Goal: Task Accomplishment & Management: Use online tool/utility

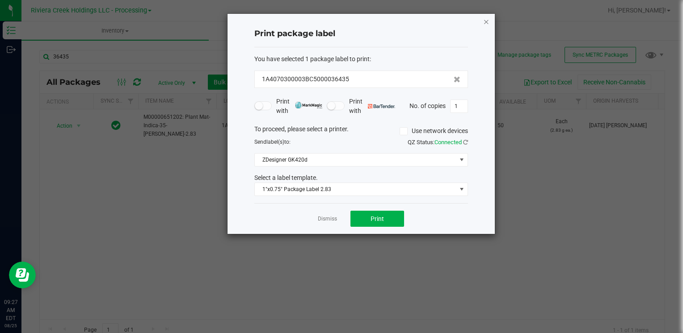
click at [488, 24] on icon "button" at bounding box center [486, 21] width 6 height 11
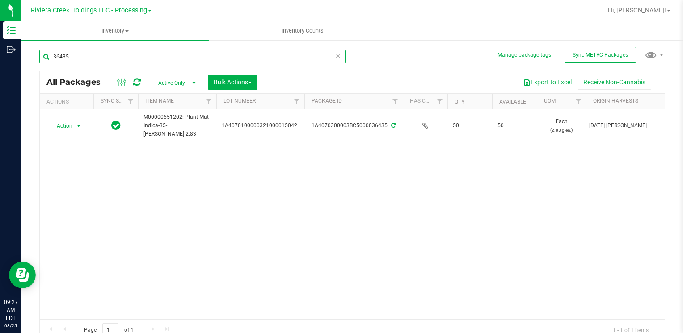
click at [108, 53] on input "36435" at bounding box center [192, 56] width 306 height 13
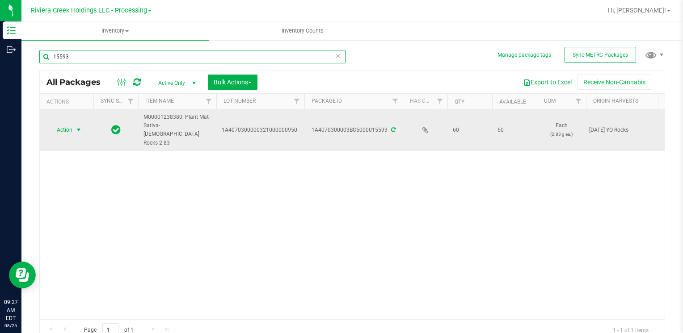
type input "15593"
click at [64, 125] on span "Action" at bounding box center [61, 130] width 24 height 13
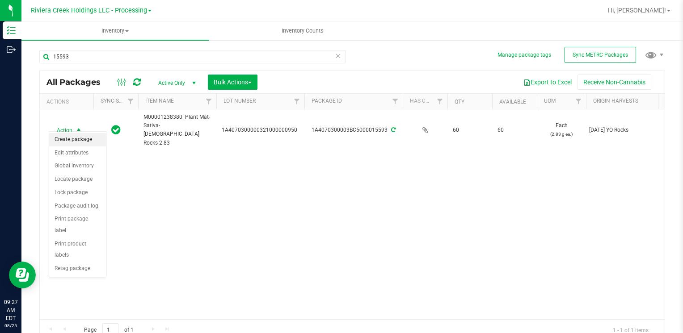
click at [84, 137] on li "Create package" at bounding box center [77, 139] width 57 height 13
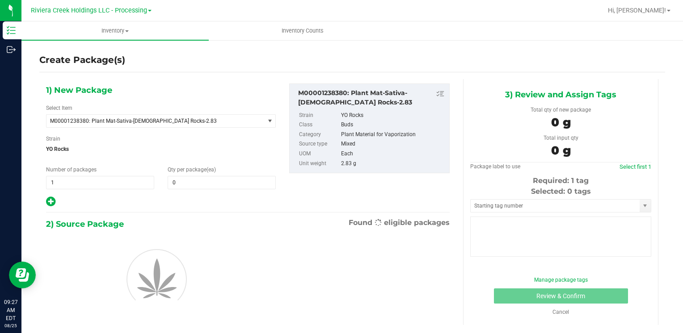
type input "0"
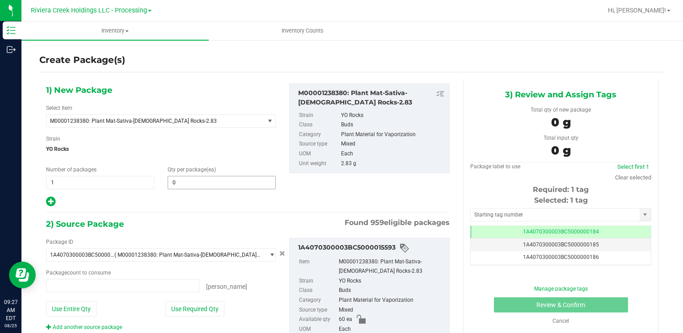
type input "0 ea"
click at [223, 182] on input "0" at bounding box center [221, 182] width 107 height 13
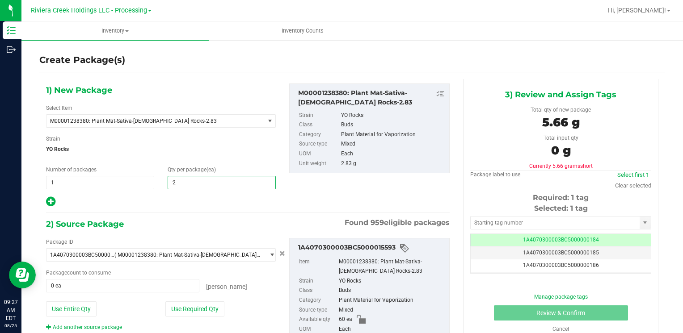
type input "20"
click at [172, 303] on button "Use Required Qty" at bounding box center [194, 309] width 59 height 15
type input "20 ea"
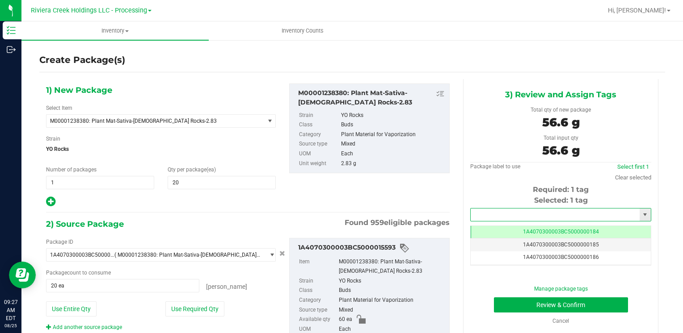
click at [508, 213] on input "text" at bounding box center [555, 215] width 169 height 13
click at [499, 227] on li "1A4070300003BC5000036441" at bounding box center [555, 229] width 178 height 13
type input "1A4070300003BC5000036441"
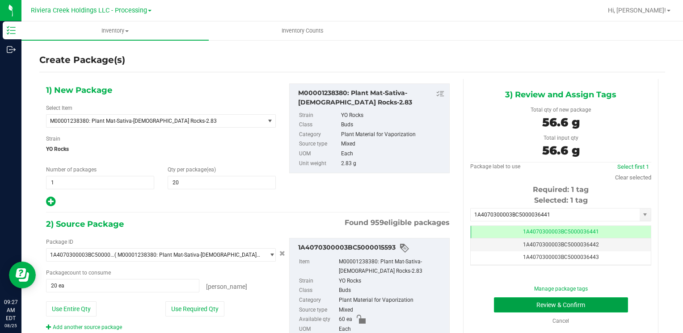
click at [503, 303] on button "Review & Confirm" at bounding box center [561, 305] width 134 height 15
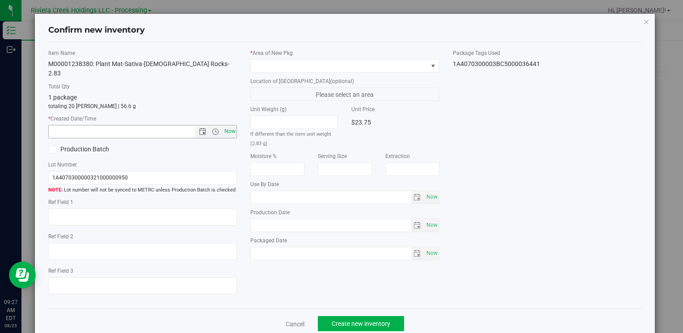
click at [232, 125] on span "Now" at bounding box center [229, 131] width 15 height 13
type input "8/25/2025 9:27 AM"
click at [261, 67] on span at bounding box center [339, 66] width 176 height 13
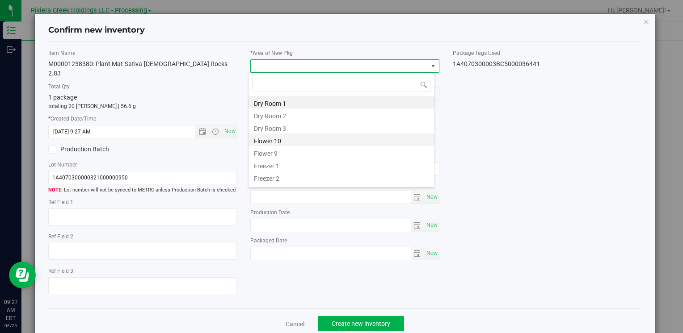
click at [286, 144] on li "Flower 10" at bounding box center [341, 140] width 186 height 13
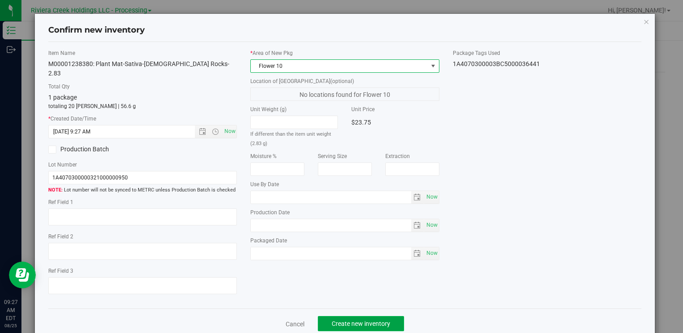
click at [349, 320] on span "Create new inventory" at bounding box center [361, 323] width 59 height 7
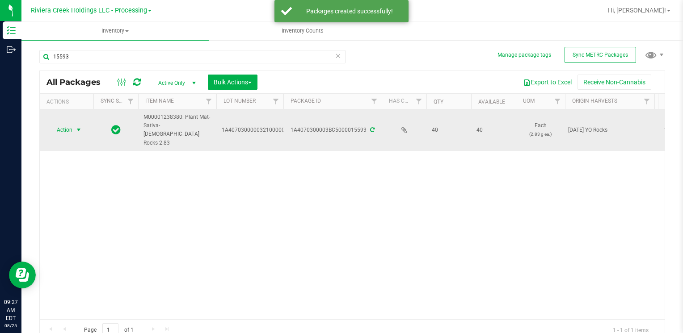
click at [71, 125] on span "Action" at bounding box center [61, 130] width 24 height 13
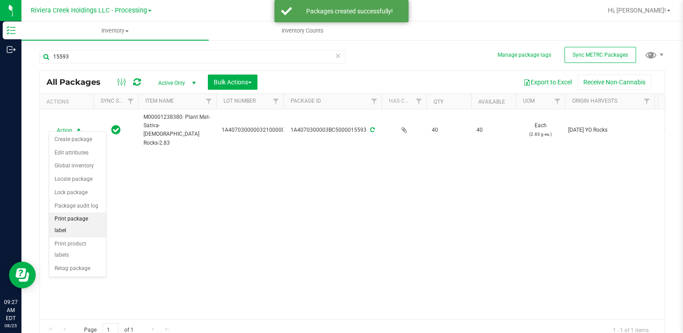
click at [83, 219] on li "Print package label" at bounding box center [77, 225] width 57 height 25
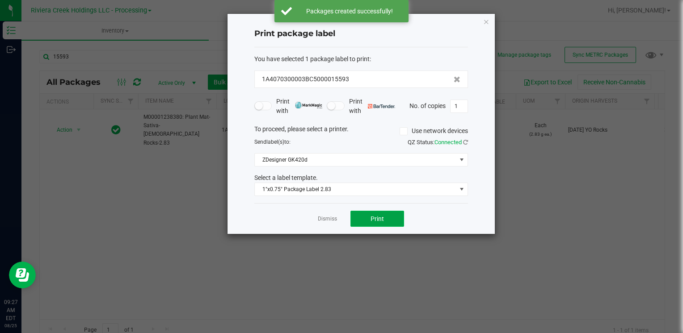
click at [384, 223] on button "Print" at bounding box center [377, 219] width 54 height 16
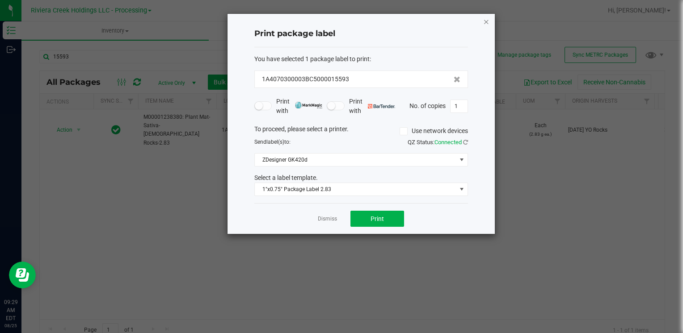
click at [484, 21] on icon "button" at bounding box center [486, 21] width 6 height 11
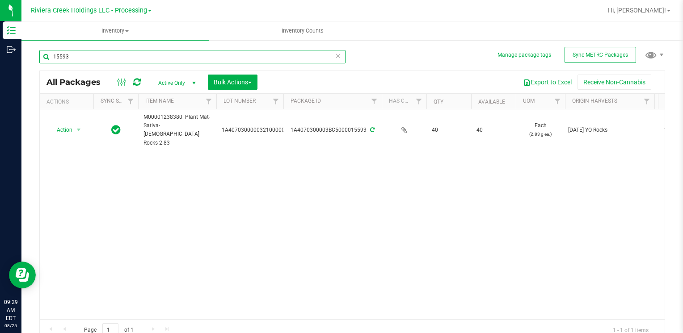
click at [82, 55] on input "15593" at bounding box center [192, 56] width 306 height 13
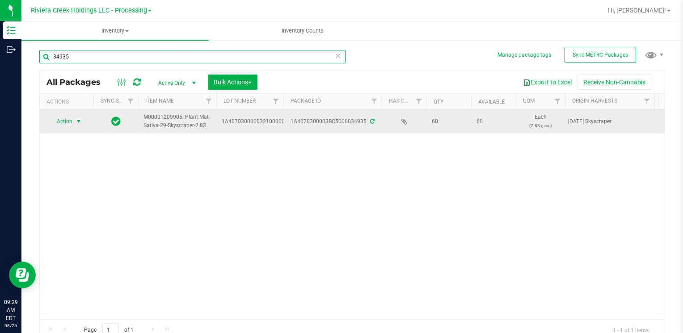
type input "34935"
click at [68, 124] on span "Action" at bounding box center [61, 121] width 24 height 13
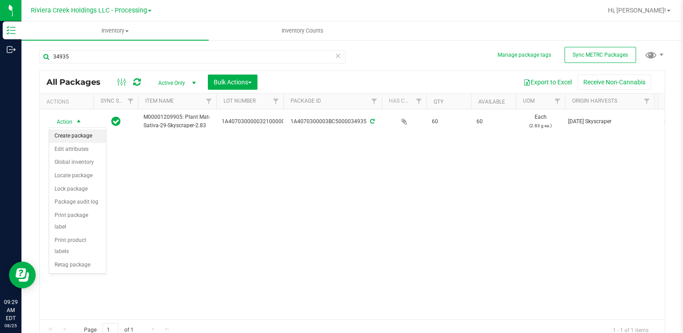
click at [91, 133] on li "Create package" at bounding box center [77, 136] width 57 height 13
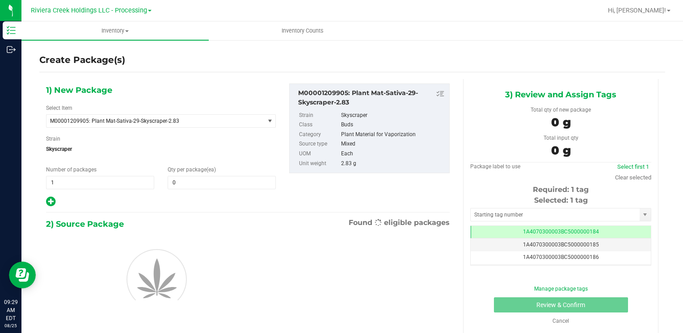
click at [188, 191] on div "1) New Package Select Item M00001209905: Plant Mat-Sativa-29-Skyscraper-2.83 M0…" at bounding box center [160, 146] width 243 height 124
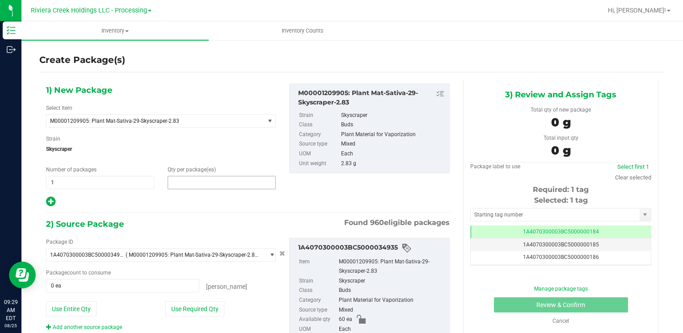
click at [187, 184] on span at bounding box center [222, 182] width 108 height 13
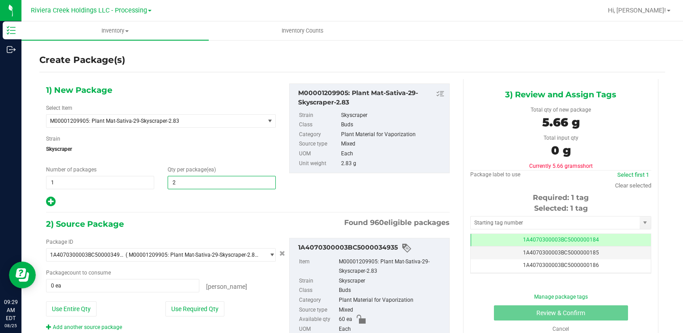
type input "20"
click at [181, 310] on button "Use Required Qty" at bounding box center [194, 309] width 59 height 15
type input "20 ea"
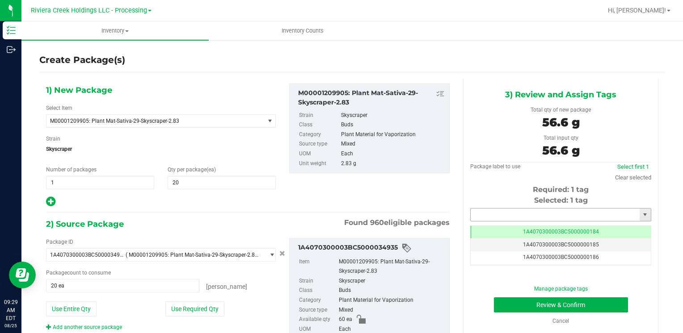
click at [488, 209] on input "text" at bounding box center [555, 215] width 169 height 13
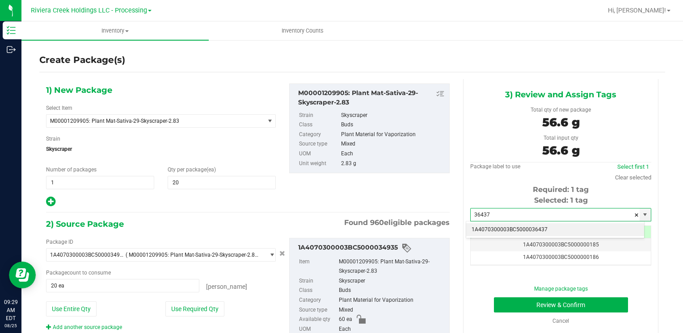
click at [489, 224] on li "1A4070300003BC5000036437" at bounding box center [555, 229] width 178 height 13
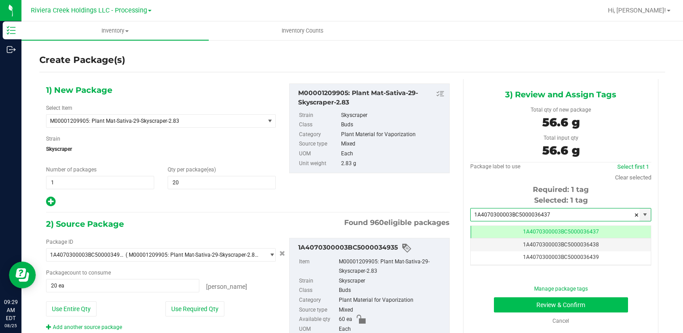
type input "1A4070300003BC5000036437"
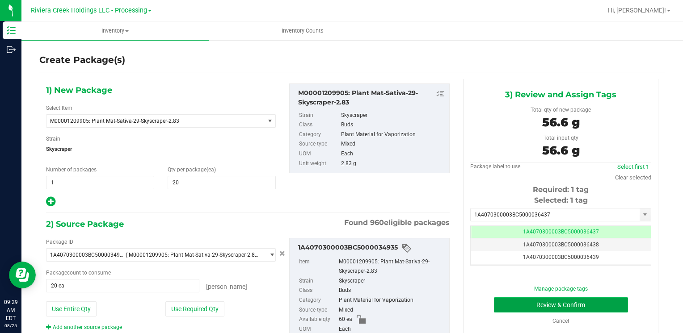
click at [513, 302] on button "Review & Confirm" at bounding box center [561, 305] width 134 height 15
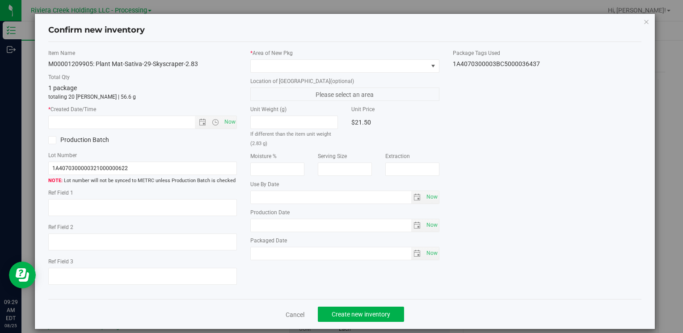
click at [238, 120] on div "Item Name M00001209905: Plant Mat-Sativa-29-Skyscraper-2.83 Total Qty 1 package…" at bounding box center [143, 171] width 202 height 244
click at [233, 122] on span "Now" at bounding box center [229, 122] width 15 height 13
type input "8/25/2025 9:29 AM"
click at [281, 74] on div "* Area of New Pkg Location of New Pkg (optional) Please select an area Unit Wei…" at bounding box center [345, 157] width 202 height 216
drag, startPoint x: 282, startPoint y: 75, endPoint x: 283, endPoint y: 67, distance: 8.1
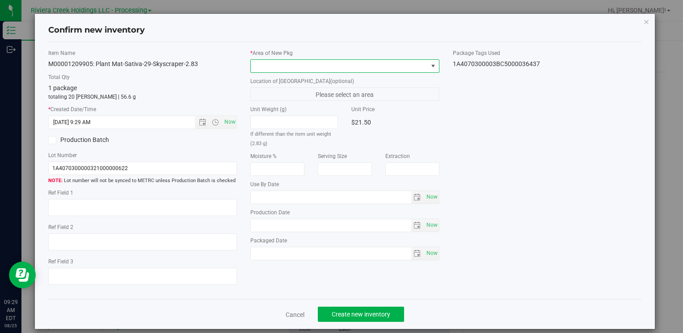
click at [283, 67] on span at bounding box center [339, 66] width 176 height 13
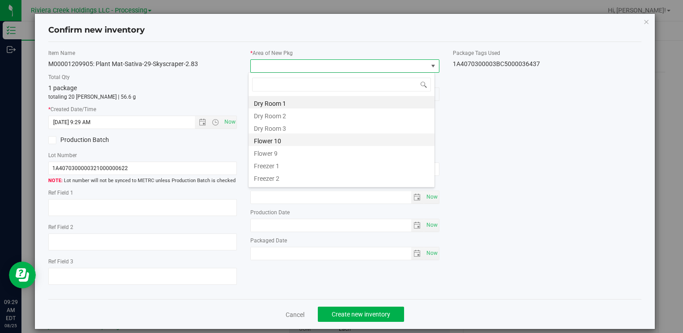
click at [293, 139] on li "Flower 10" at bounding box center [341, 140] width 186 height 13
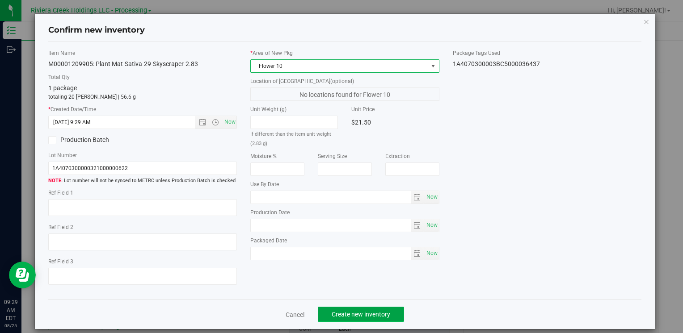
click at [341, 315] on span "Create new inventory" at bounding box center [361, 314] width 59 height 7
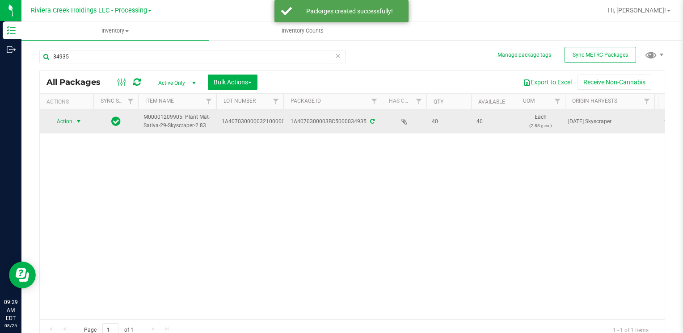
click at [66, 119] on span "Action" at bounding box center [61, 121] width 24 height 13
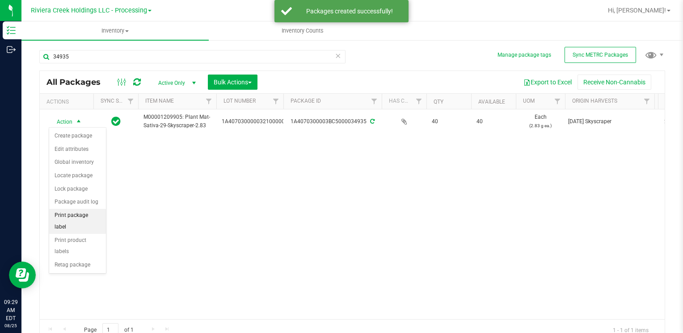
click at [90, 217] on li "Print package label" at bounding box center [77, 221] width 57 height 25
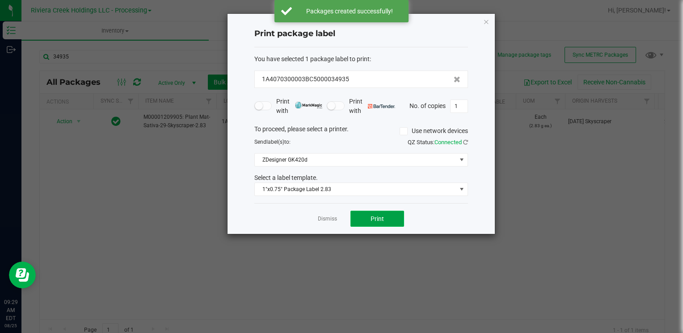
click at [387, 219] on button "Print" at bounding box center [377, 219] width 54 height 16
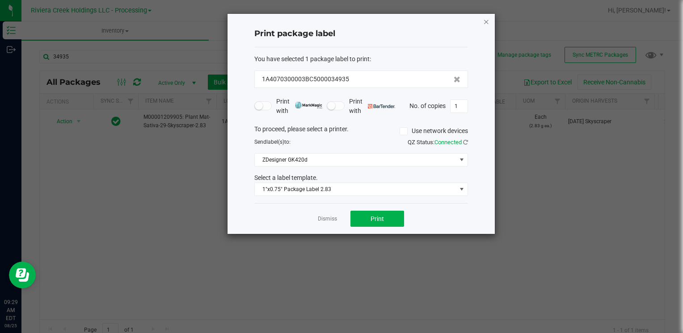
click at [485, 19] on icon "button" at bounding box center [486, 21] width 6 height 11
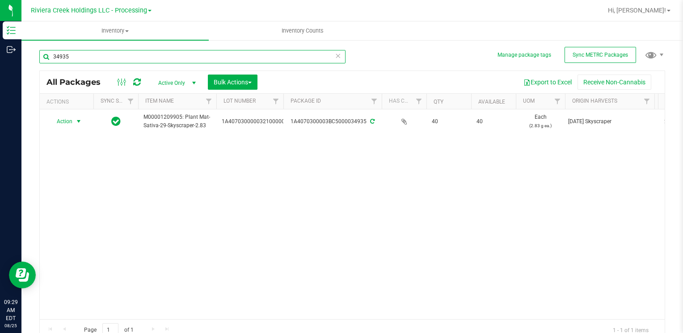
click at [104, 62] on input "34935" at bounding box center [192, 56] width 306 height 13
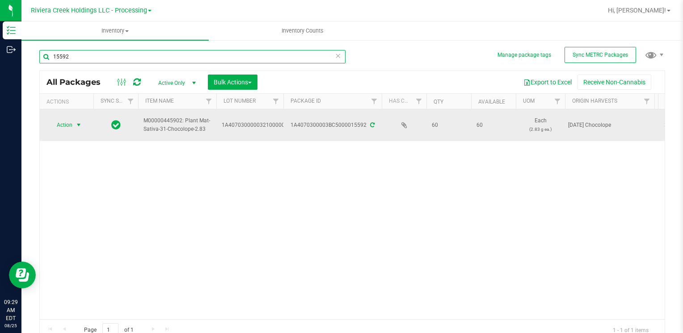
type input "15592"
click at [75, 122] on span "select" at bounding box center [78, 125] width 7 height 7
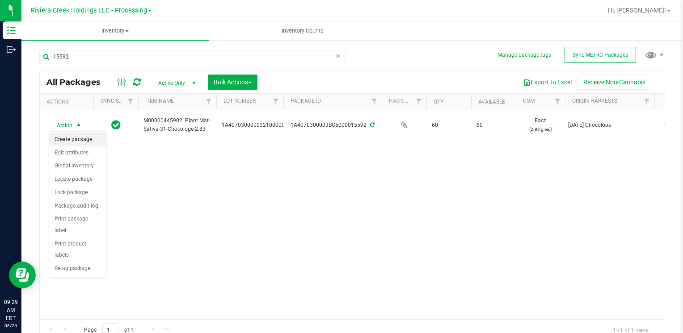
click at [84, 144] on li "Create package" at bounding box center [77, 139] width 57 height 13
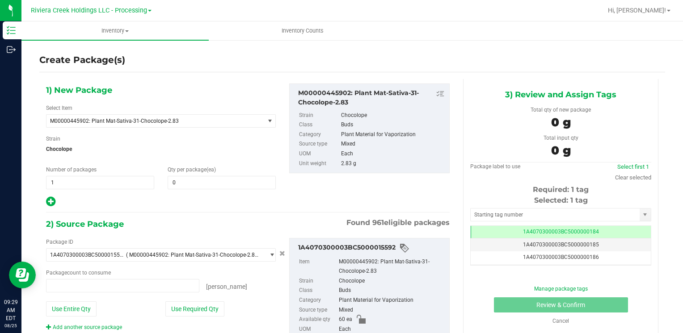
type input "0 ea"
click at [190, 176] on span at bounding box center [222, 182] width 108 height 13
type input "20"
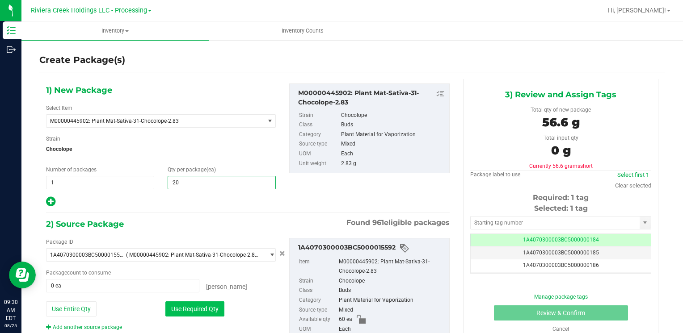
type input "20"
click at [177, 310] on button "Use Required Qty" at bounding box center [194, 309] width 59 height 15
type input "20 ea"
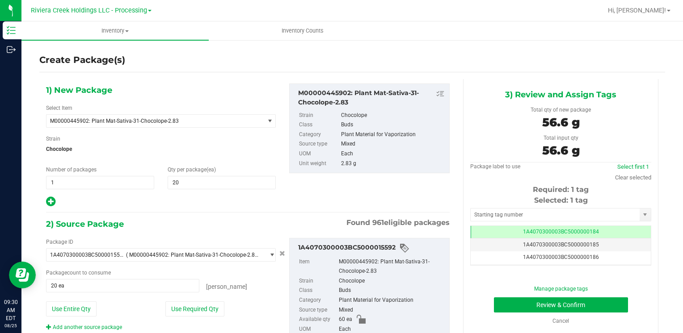
click at [495, 222] on div "Selected: 1 tag Tag 1A4070300003BC5000000184 1A4070300003BC5000000185 1A4070300…" at bounding box center [560, 230] width 181 height 71
click at [490, 216] on input "text" at bounding box center [555, 215] width 169 height 13
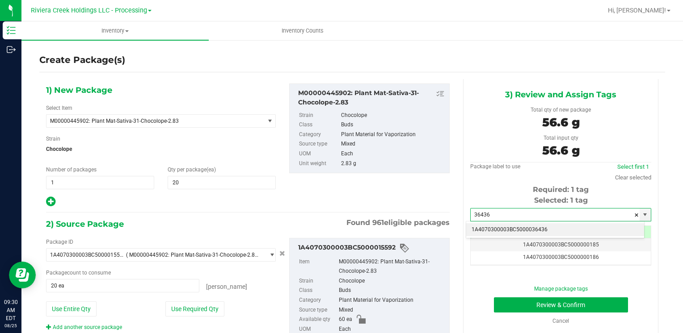
click at [486, 225] on li "1A4070300003BC5000036436" at bounding box center [555, 229] width 178 height 13
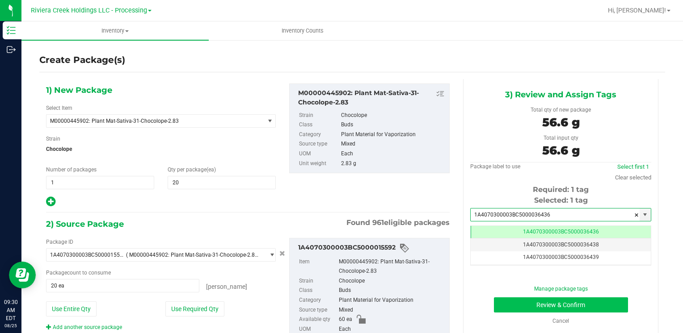
type input "1A4070300003BC5000036436"
click at [499, 304] on button "Review & Confirm" at bounding box center [561, 305] width 134 height 15
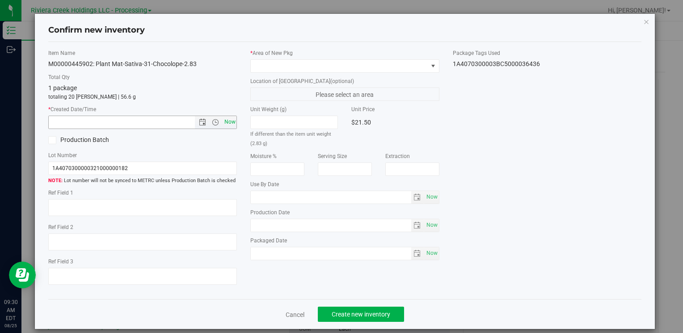
click at [222, 126] on span "Now" at bounding box center [229, 122] width 15 height 13
type input "8/25/2025 9:30 AM"
click at [290, 55] on label "* Area of [GEOGRAPHIC_DATA]" at bounding box center [344, 53] width 189 height 8
click at [297, 62] on span at bounding box center [339, 66] width 176 height 13
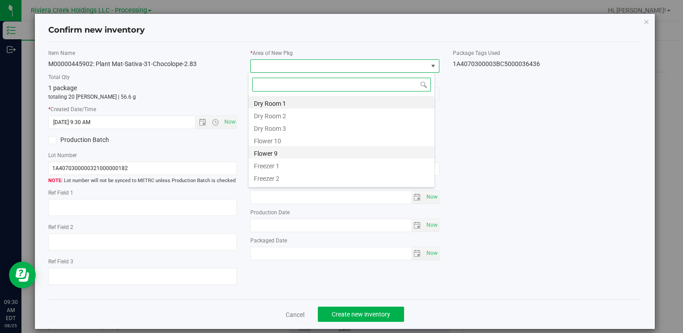
click at [302, 146] on li "Flower 9" at bounding box center [341, 152] width 186 height 13
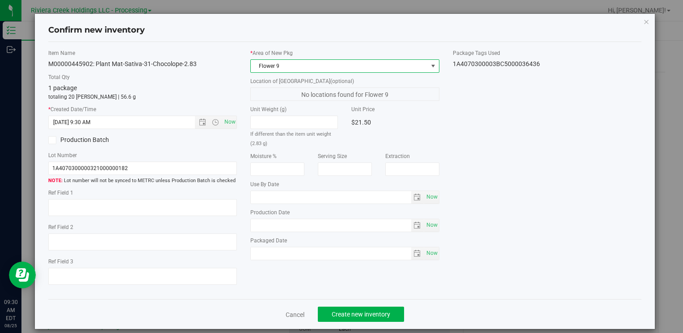
drag, startPoint x: 279, startPoint y: 63, endPoint x: 282, endPoint y: 71, distance: 7.6
click at [282, 71] on span "Flower 9" at bounding box center [339, 66] width 176 height 13
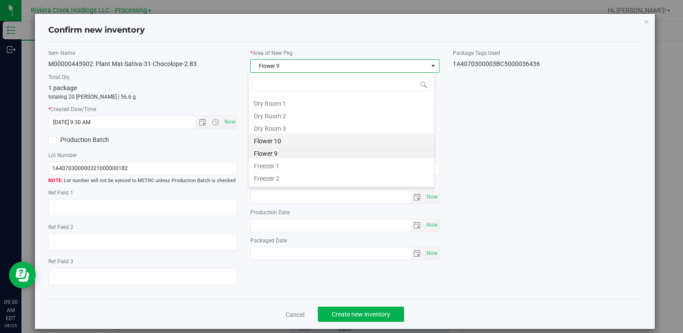
click at [299, 141] on li "Flower 10" at bounding box center [341, 140] width 186 height 13
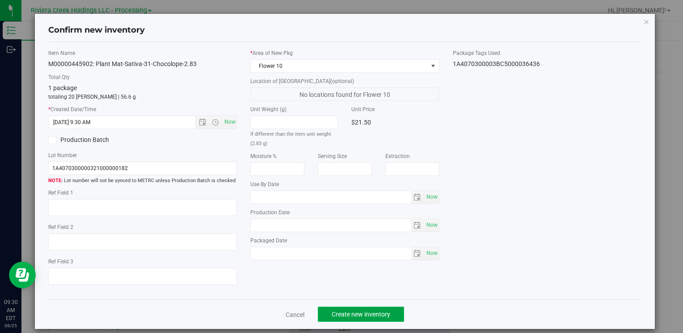
click at [340, 319] on button "Create new inventory" at bounding box center [361, 314] width 86 height 15
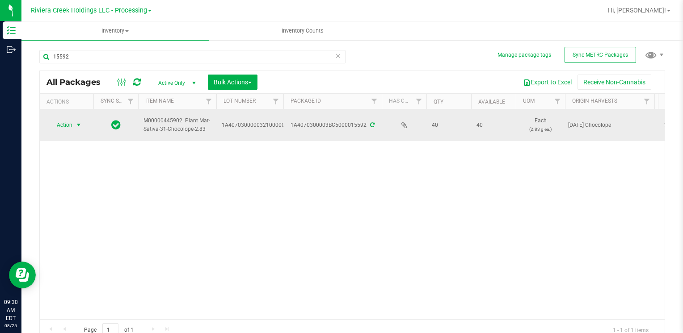
drag, startPoint x: 59, startPoint y: 128, endPoint x: 63, endPoint y: 118, distance: 10.7
click at [61, 118] on td "Action Action Create package Edit attributes Global inventory Locate package Lo…" at bounding box center [67, 125] width 54 height 32
click at [84, 115] on td "Action Action Create package Edit attributes Global inventory Locate package Lo…" at bounding box center [67, 125] width 54 height 32
drag, startPoint x: 84, startPoint y: 116, endPoint x: 81, endPoint y: 122, distance: 7.4
click at [82, 122] on span "select" at bounding box center [78, 125] width 7 height 7
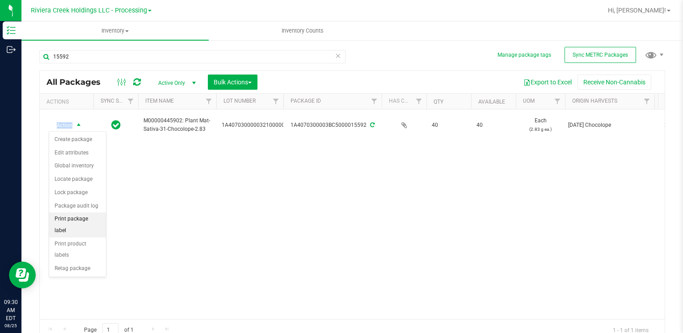
click at [100, 217] on li "Print package label" at bounding box center [77, 225] width 57 height 25
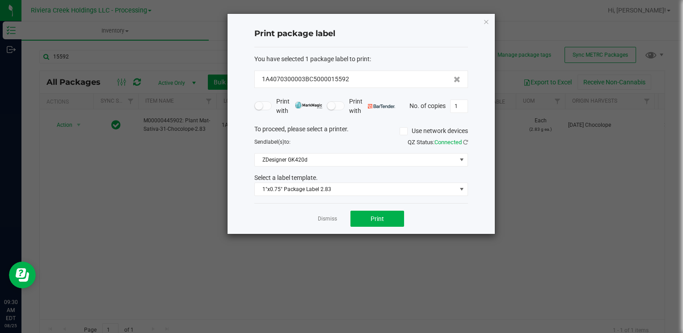
click at [381, 206] on div "Dismiss Print" at bounding box center [361, 218] width 214 height 31
click at [381, 209] on div "Dismiss Print" at bounding box center [361, 218] width 214 height 31
click at [384, 217] on button "Print" at bounding box center [377, 219] width 54 height 16
click at [483, 22] on icon "button" at bounding box center [486, 21] width 6 height 11
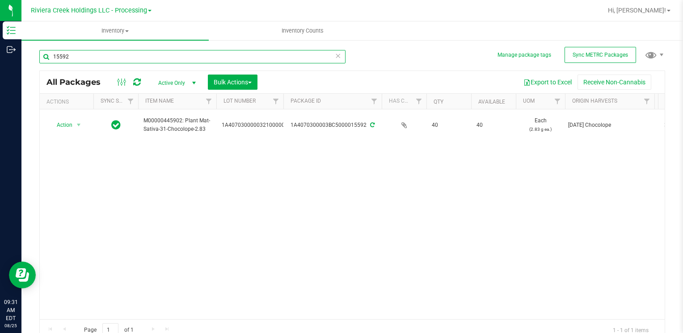
click at [107, 53] on input "15592" at bounding box center [192, 56] width 306 height 13
click at [106, 54] on input "15592" at bounding box center [192, 56] width 306 height 13
click at [107, 54] on input "15592" at bounding box center [192, 56] width 306 height 13
click at [107, 55] on input "15592" at bounding box center [192, 56] width 306 height 13
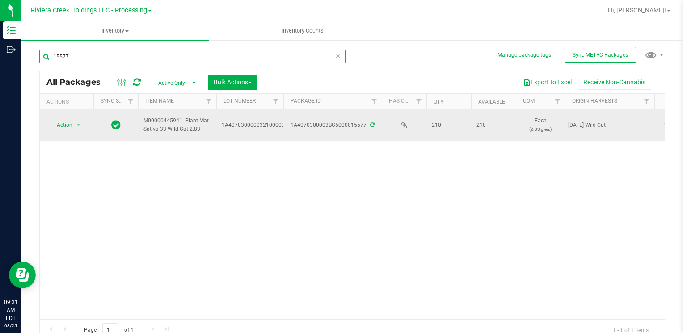
type input "15577"
click at [59, 122] on span "Action" at bounding box center [61, 125] width 24 height 13
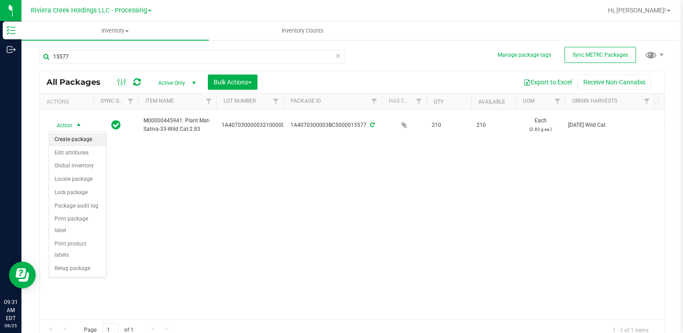
click at [80, 137] on li "Create package" at bounding box center [77, 139] width 57 height 13
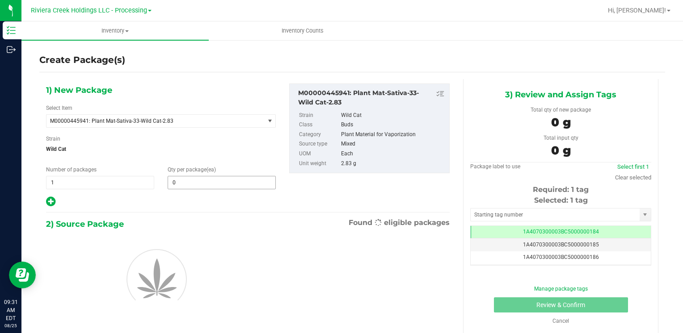
click at [207, 188] on input "0" at bounding box center [221, 182] width 107 height 13
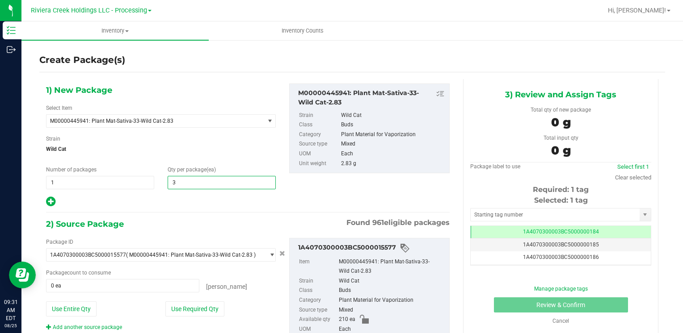
type input "30"
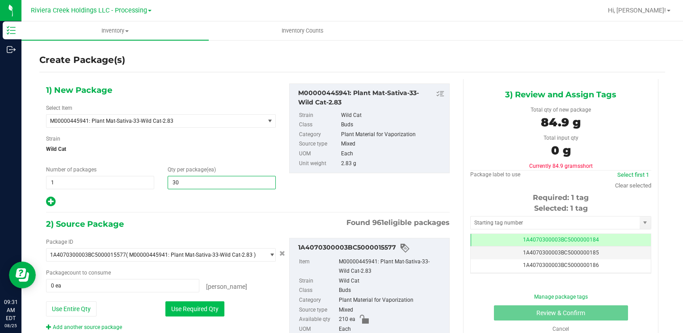
type input "30"
click at [170, 305] on button "Use Required Qty" at bounding box center [194, 309] width 59 height 15
type input "30 ea"
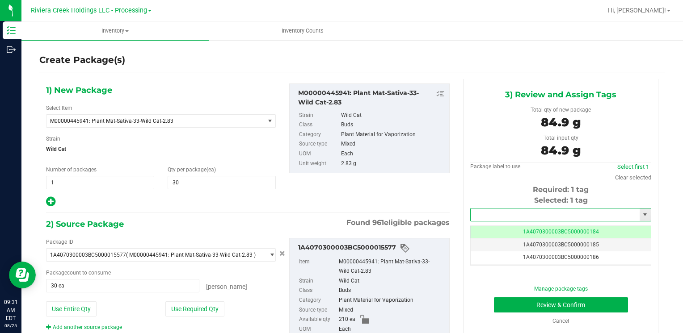
click at [485, 217] on input "text" at bounding box center [555, 215] width 169 height 13
click at [487, 227] on li "1A4070300003BC5000036438" at bounding box center [555, 229] width 178 height 13
type input "1A4070300003BC5000036438"
click at [503, 301] on button "Review & Confirm" at bounding box center [561, 305] width 134 height 15
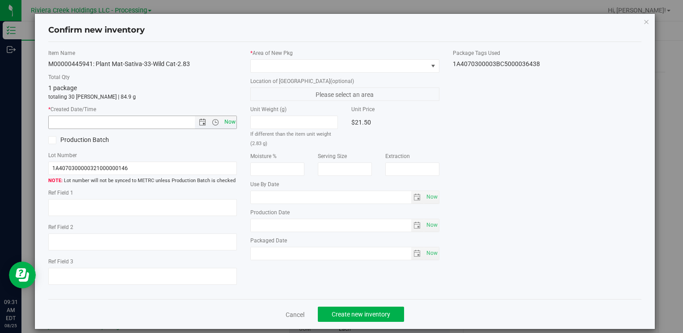
click at [231, 121] on span "Now" at bounding box center [229, 122] width 15 height 13
type input "8/25/2025 9:31 AM"
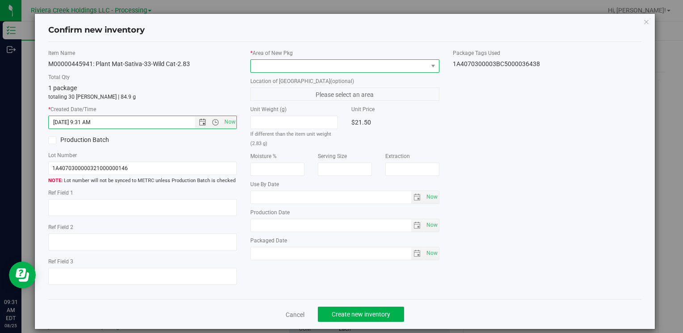
click at [260, 70] on span at bounding box center [339, 66] width 176 height 13
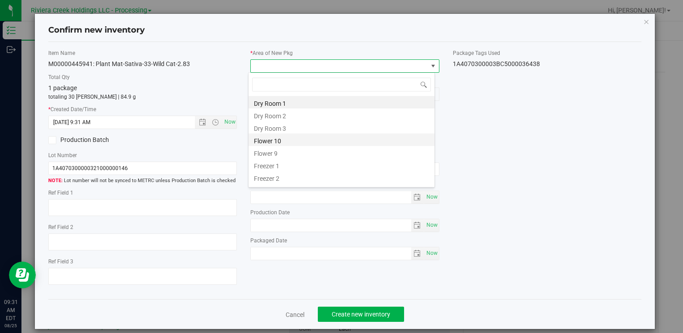
click at [290, 141] on li "Flower 10" at bounding box center [341, 140] width 186 height 13
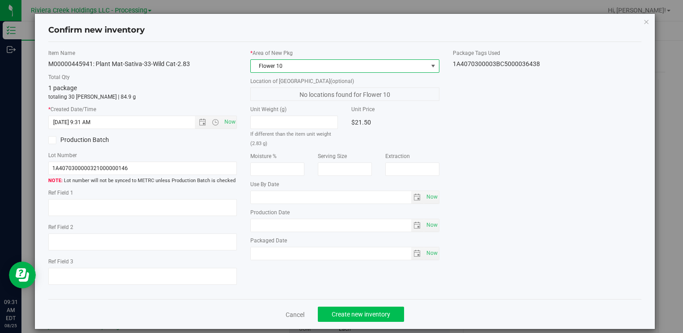
click at [357, 307] on div "Cancel Create new inventory" at bounding box center [344, 314] width 593 height 30
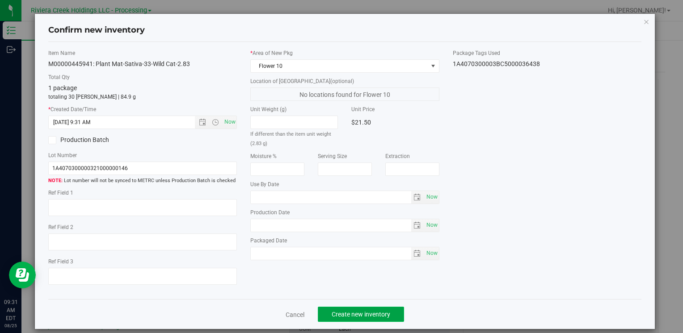
click at [357, 308] on button "Create new inventory" at bounding box center [361, 314] width 86 height 15
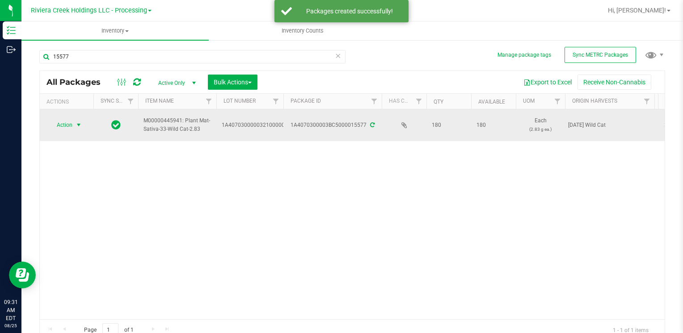
click at [65, 121] on span "Action" at bounding box center [61, 125] width 24 height 13
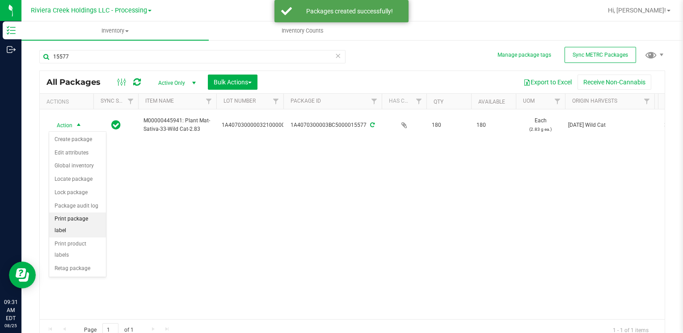
drag, startPoint x: 80, startPoint y: 218, endPoint x: 91, endPoint y: 223, distance: 11.6
click at [81, 218] on li "Print package label" at bounding box center [77, 225] width 57 height 25
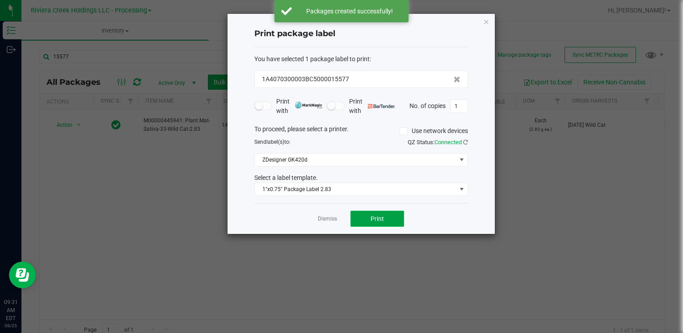
click at [382, 221] on span "Print" at bounding box center [376, 218] width 13 height 7
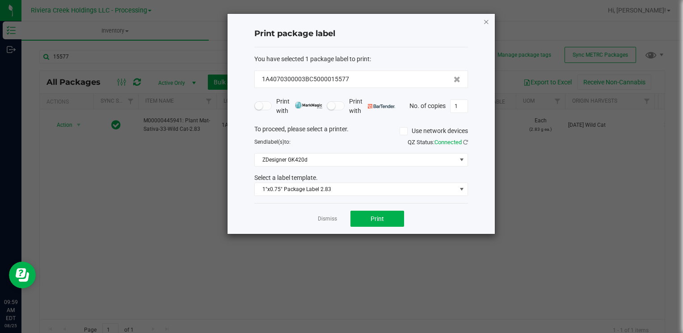
click at [486, 24] on icon "button" at bounding box center [486, 21] width 6 height 11
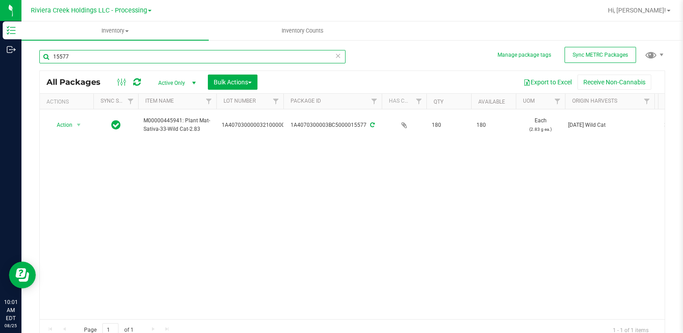
click at [122, 56] on input "15577" at bounding box center [192, 56] width 306 height 13
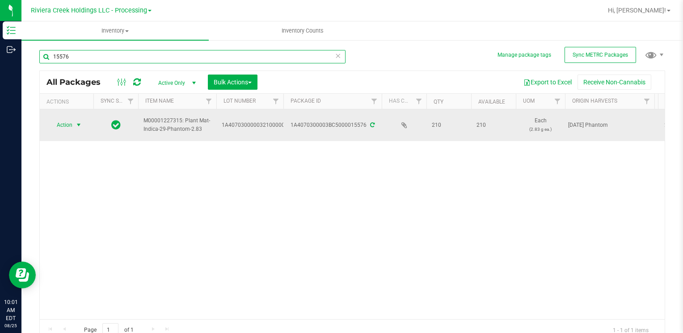
type input "15576"
click at [73, 122] on span "select" at bounding box center [78, 125] width 11 height 13
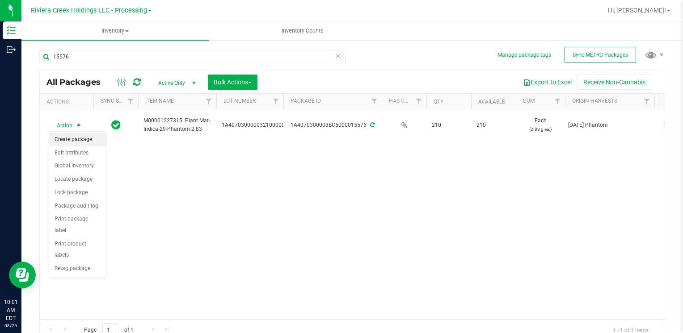
click at [80, 140] on li "Create package" at bounding box center [77, 139] width 57 height 13
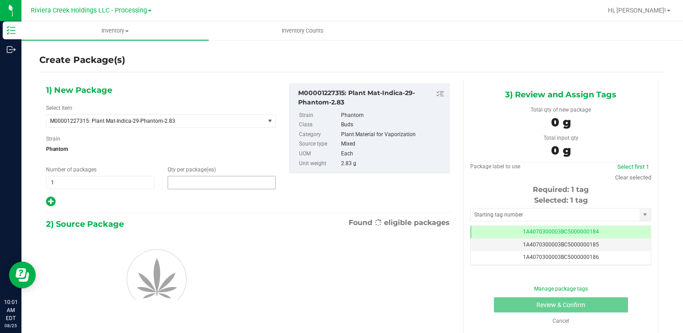
click at [211, 181] on span at bounding box center [222, 182] width 108 height 13
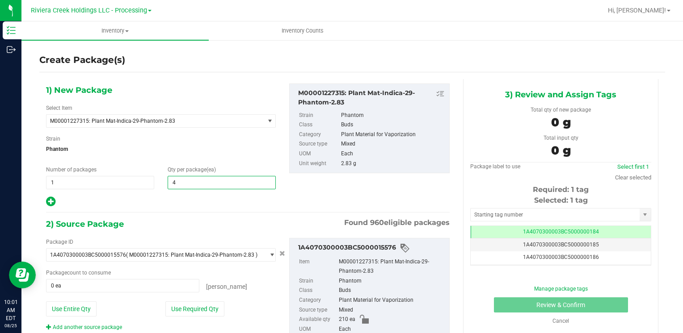
type input "40"
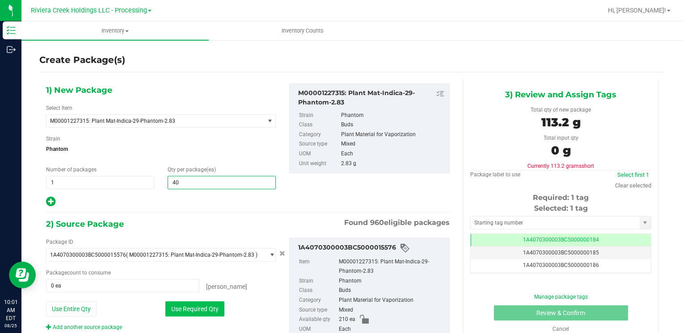
type input "40"
click at [205, 310] on button "Use Required Qty" at bounding box center [194, 309] width 59 height 15
type input "40 ea"
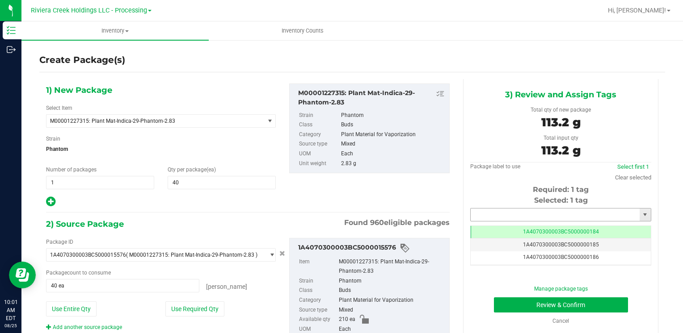
click at [507, 214] on input "text" at bounding box center [555, 215] width 169 height 13
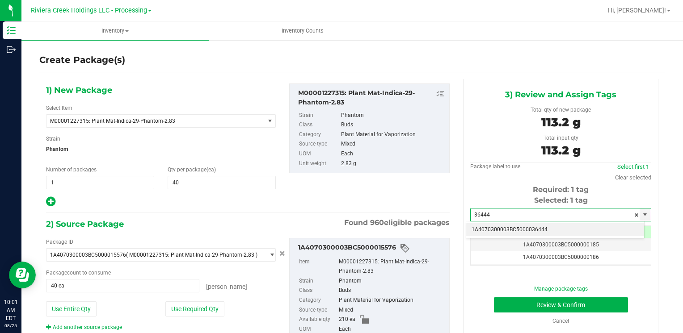
click at [495, 225] on li "1A4070300003BC5000036444" at bounding box center [555, 229] width 178 height 13
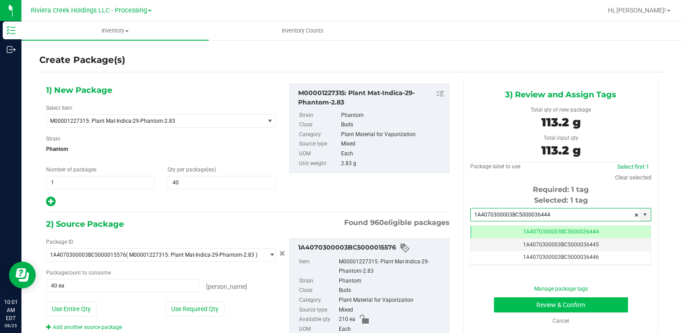
type input "1A4070300003BC5000036444"
click at [494, 306] on button "Review & Confirm" at bounding box center [561, 305] width 134 height 15
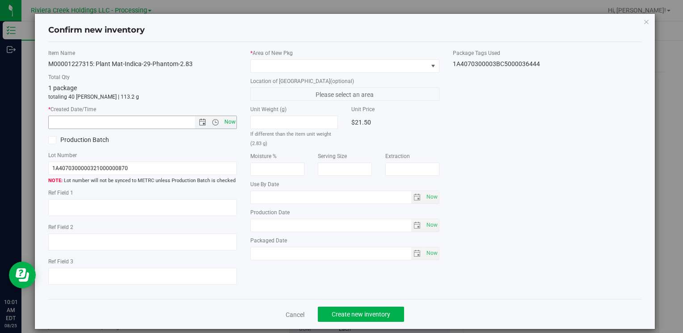
click at [229, 121] on span "Now" at bounding box center [229, 122] width 15 height 13
type input "8/25/2025 10:01 AM"
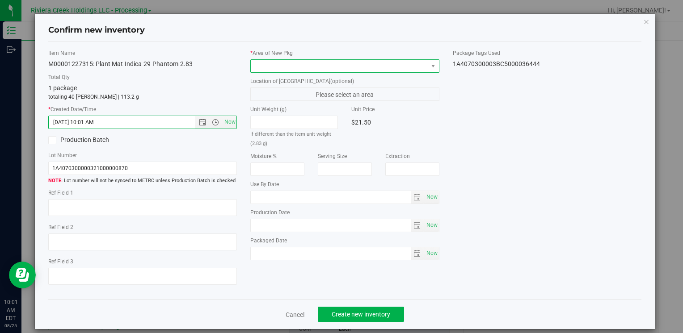
click at [275, 66] on span at bounding box center [339, 66] width 176 height 13
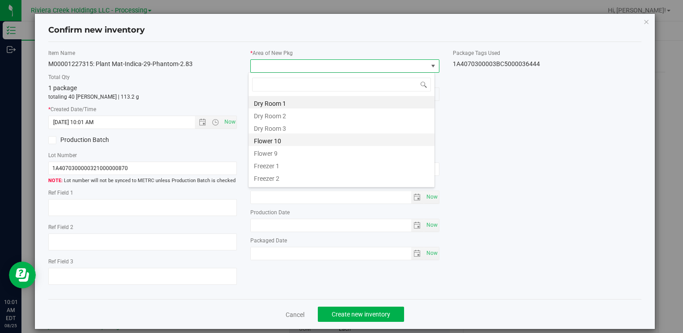
click at [293, 136] on li "Flower 10" at bounding box center [341, 140] width 186 height 13
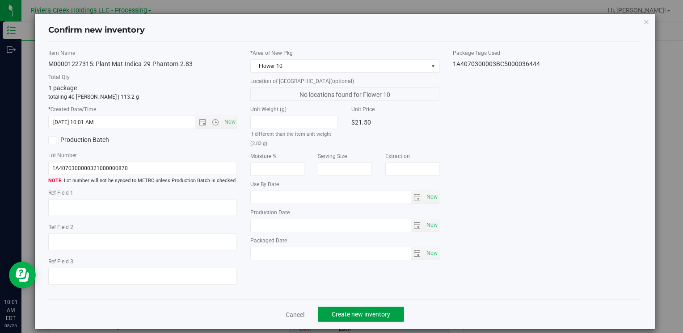
click at [348, 319] on button "Create new inventory" at bounding box center [361, 314] width 86 height 15
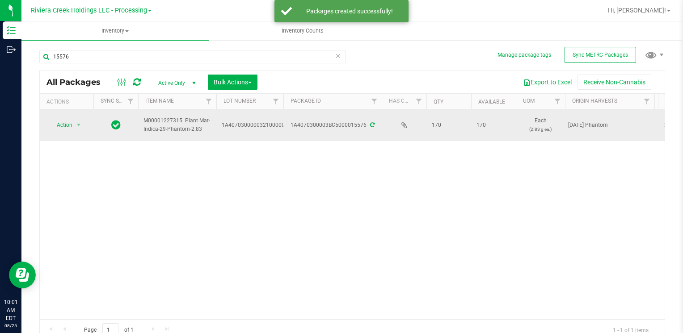
click at [49, 124] on span "Action" at bounding box center [61, 125] width 24 height 13
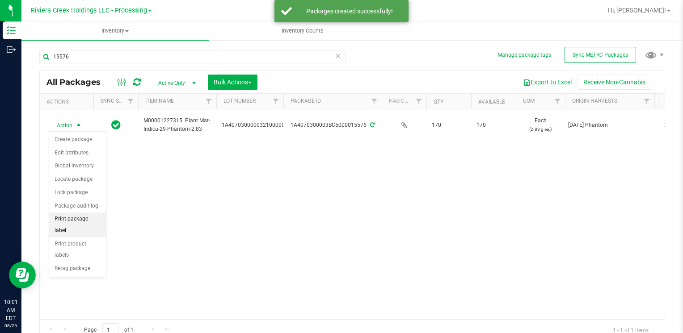
drag, startPoint x: 86, startPoint y: 221, endPoint x: 100, endPoint y: 223, distance: 14.4
click at [86, 222] on li "Print package label" at bounding box center [77, 225] width 57 height 25
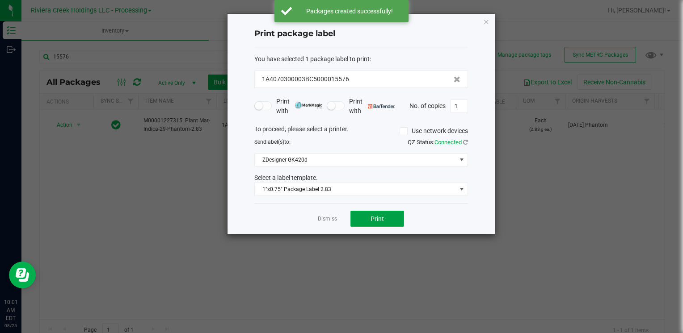
click at [372, 215] on span "Print" at bounding box center [376, 218] width 13 height 7
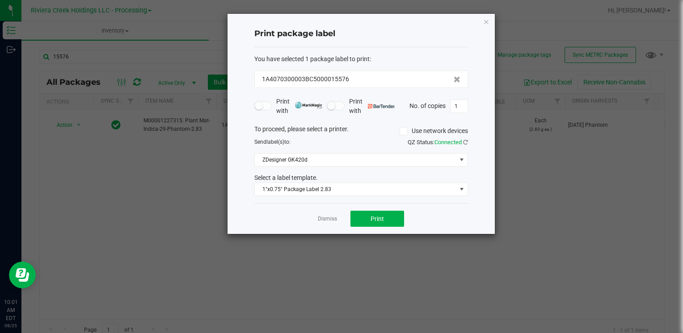
click at [488, 21] on icon "button" at bounding box center [486, 21] width 6 height 11
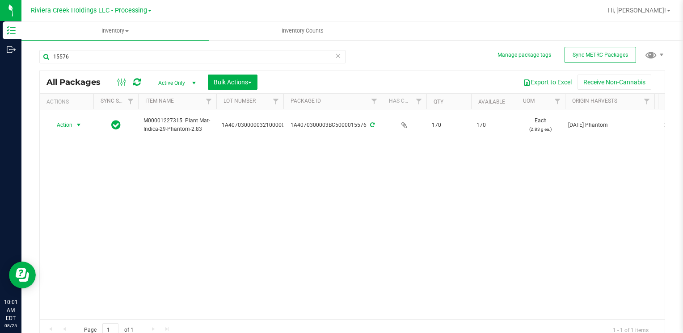
click at [104, 74] on div "All Packages Active Only Active Only Lab Samples Locked All External Internal B…" at bounding box center [352, 82] width 625 height 22
click at [113, 55] on input "15576" at bounding box center [192, 56] width 306 height 13
click at [113, 54] on input "15576" at bounding box center [192, 56] width 306 height 13
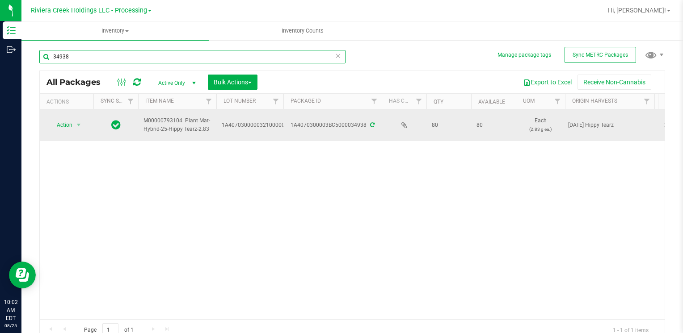
type input "34938"
click at [52, 123] on span "Action" at bounding box center [61, 125] width 24 height 13
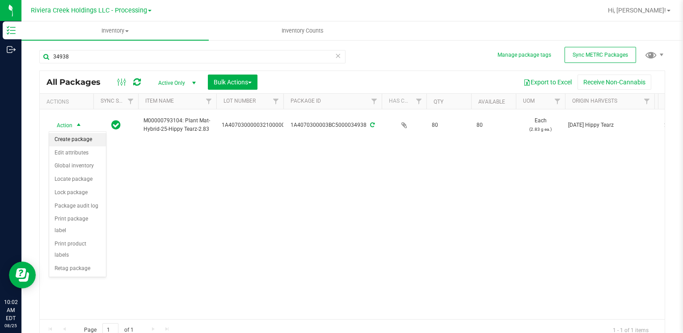
click at [88, 139] on li "Create package" at bounding box center [77, 139] width 57 height 13
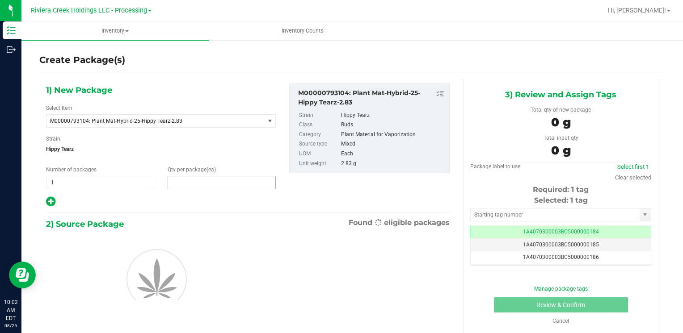
click at [208, 187] on span at bounding box center [222, 182] width 108 height 13
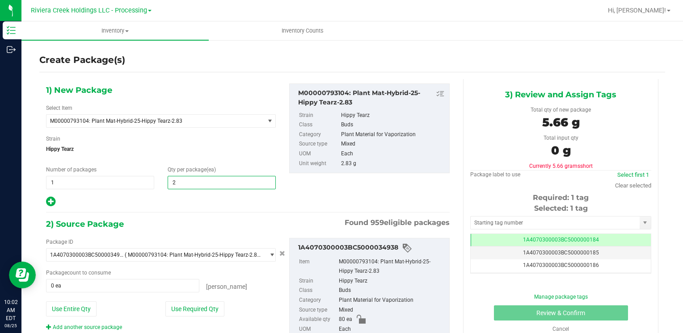
type input "20"
drag, startPoint x: 185, startPoint y: 305, endPoint x: 194, endPoint y: 300, distance: 10.8
click at [185, 305] on button "Use Required Qty" at bounding box center [194, 309] width 59 height 15
type input "20 ea"
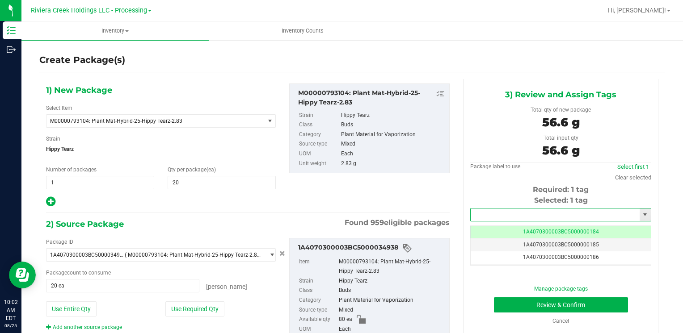
click at [509, 211] on input "text" at bounding box center [555, 215] width 169 height 13
click at [489, 225] on li "1A4070300003BC5000036442" at bounding box center [555, 229] width 178 height 13
type input "1A4070300003BC5000036442"
click at [501, 302] on button "Review & Confirm" at bounding box center [561, 305] width 134 height 15
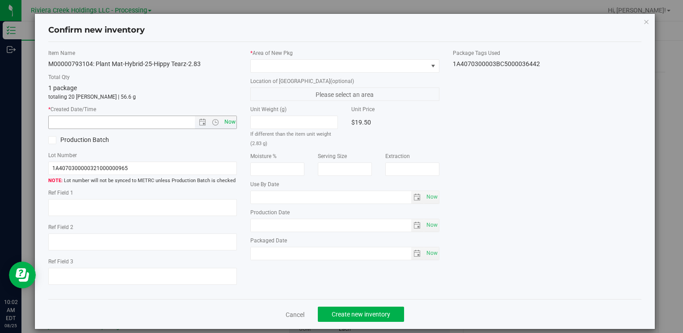
click at [227, 119] on span "Now" at bounding box center [229, 122] width 15 height 13
type input "8/25/2025 10:02 AM"
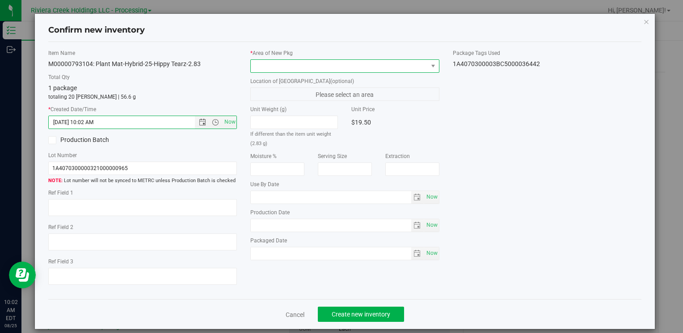
click at [264, 66] on span at bounding box center [339, 66] width 176 height 13
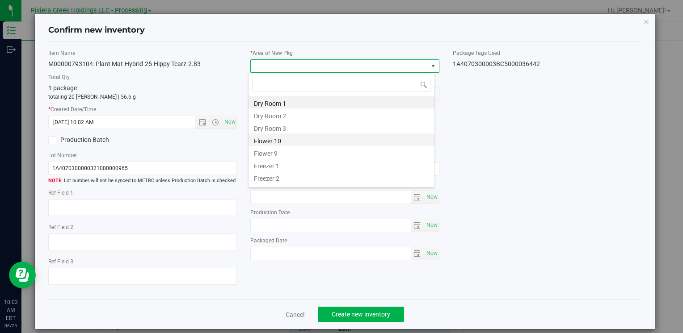
click at [284, 135] on li "Flower 10" at bounding box center [341, 140] width 186 height 13
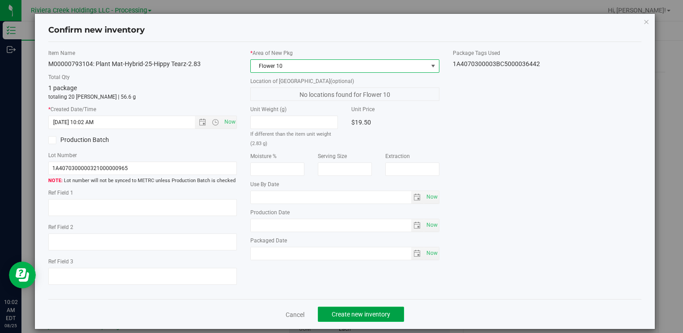
click at [364, 315] on button "Create new inventory" at bounding box center [361, 314] width 86 height 15
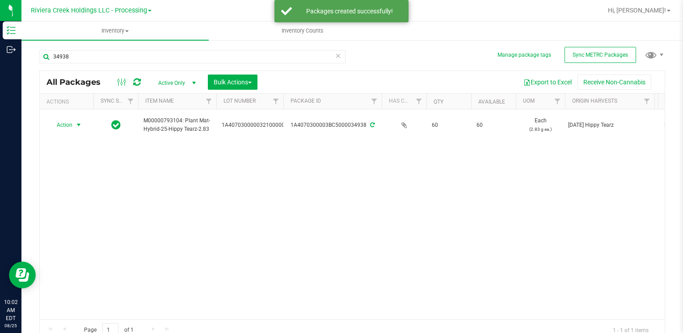
click at [74, 130] on span "Action" at bounding box center [67, 125] width 36 height 13
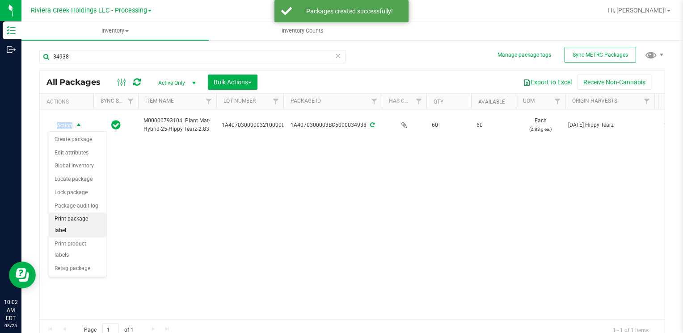
click at [95, 219] on li "Print package label" at bounding box center [77, 225] width 57 height 25
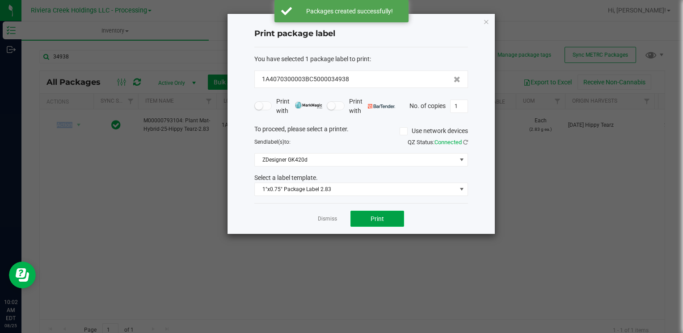
click at [383, 217] on button "Print" at bounding box center [377, 219] width 54 height 16
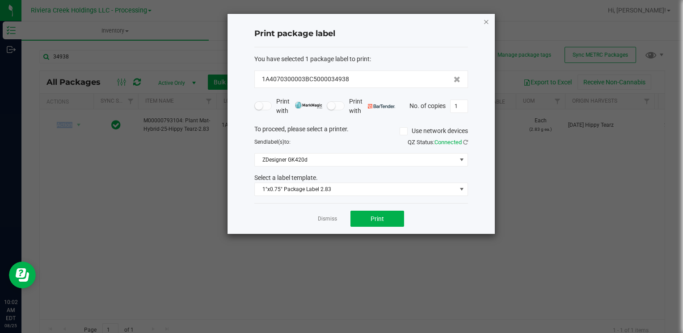
click at [486, 21] on icon "button" at bounding box center [486, 21] width 6 height 11
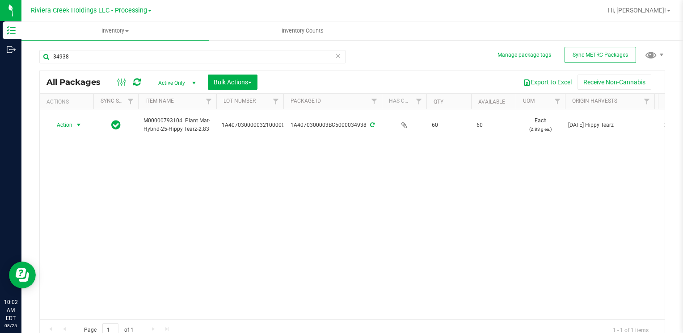
click at [83, 49] on div "34938" at bounding box center [195, 56] width 313 height 29
click at [84, 53] on input "34938" at bounding box center [192, 56] width 306 height 13
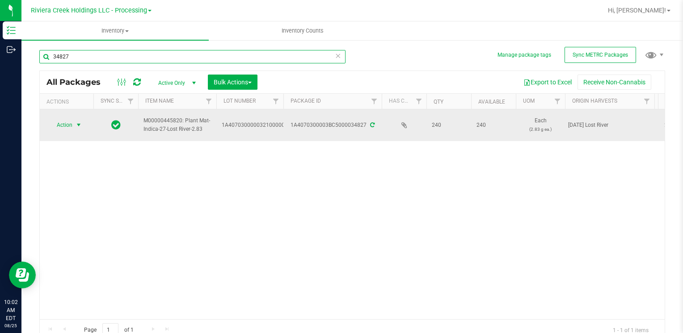
type input "34827"
click at [67, 130] on span "Action" at bounding box center [61, 125] width 24 height 13
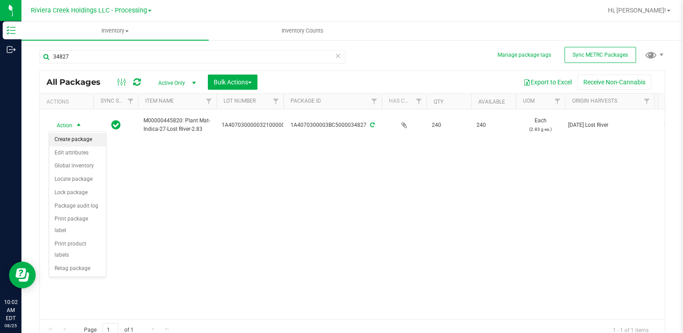
click at [80, 141] on li "Create package" at bounding box center [77, 139] width 57 height 13
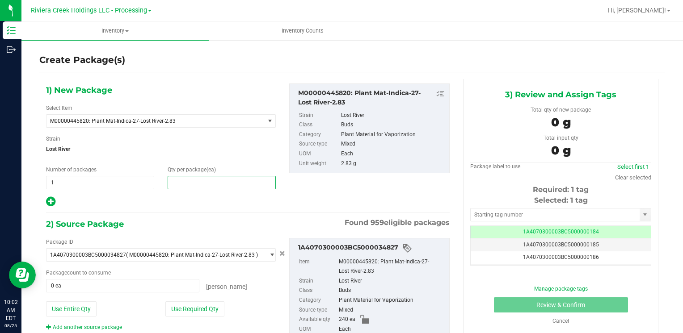
click at [193, 182] on span at bounding box center [222, 182] width 108 height 13
type input "10"
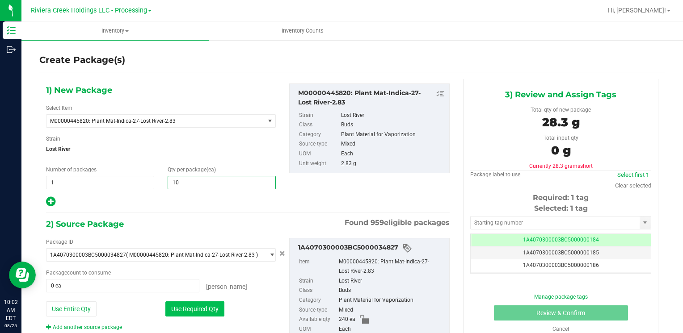
type input "10"
click at [184, 311] on button "Use Required Qty" at bounding box center [194, 309] width 59 height 15
type input "10 ea"
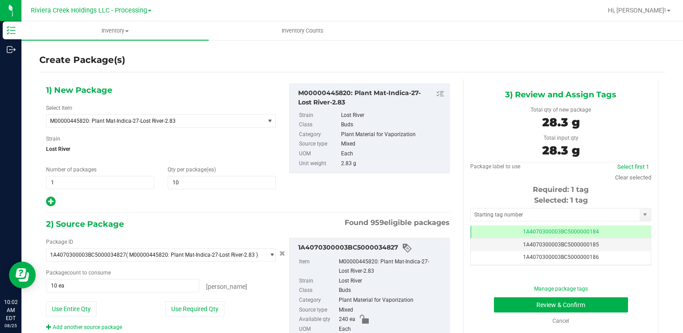
click at [556, 206] on div "Selected: 1 tag Tag 1A4070300003BC5000000184 1A4070300003BC5000000185 1A4070300…" at bounding box center [560, 230] width 181 height 71
drag, startPoint x: 555, startPoint y: 207, endPoint x: 549, endPoint y: 220, distance: 14.6
click at [549, 220] on input "text" at bounding box center [555, 215] width 169 height 13
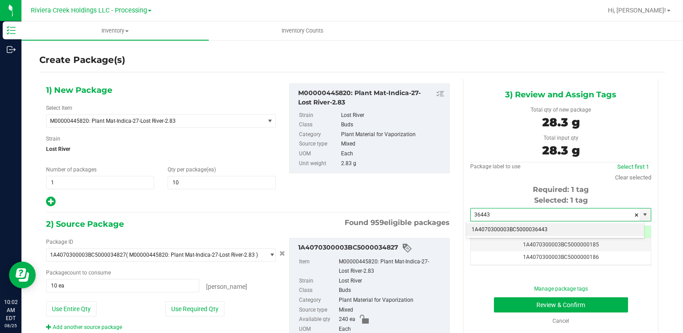
click at [545, 223] on li "1A4070300003BC5000036443" at bounding box center [555, 229] width 178 height 13
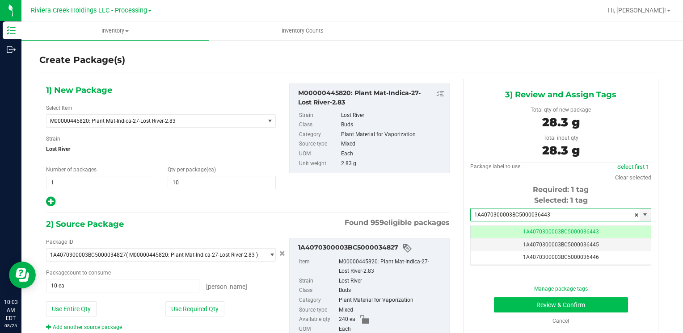
type input "1A4070300003BC5000036443"
click at [540, 298] on button "Review & Confirm" at bounding box center [561, 305] width 134 height 15
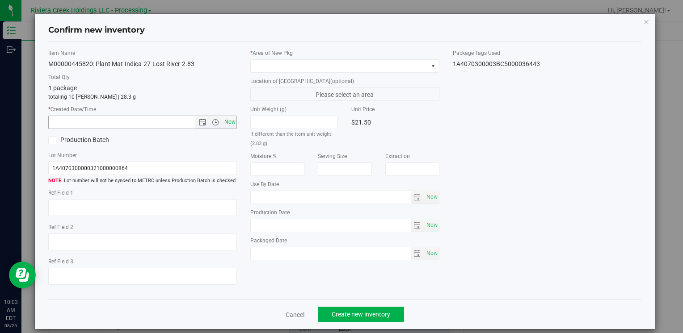
click at [228, 127] on span "Now" at bounding box center [229, 122] width 15 height 13
type input "8/25/2025 10:03 AM"
click at [263, 66] on span at bounding box center [339, 66] width 176 height 13
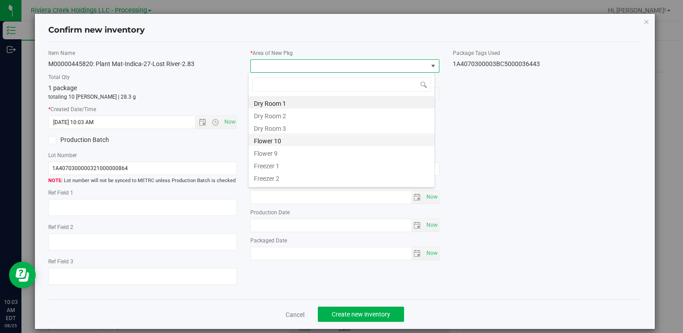
click at [289, 142] on li "Flower 10" at bounding box center [341, 140] width 186 height 13
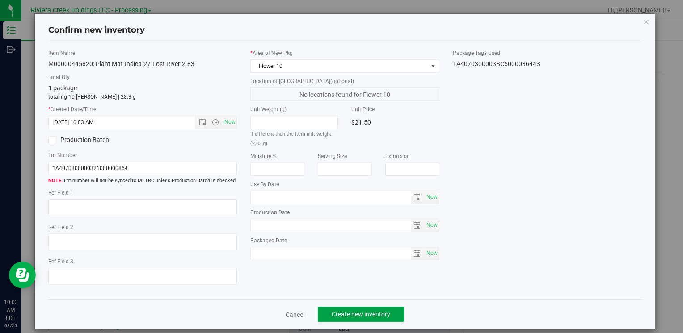
click at [340, 310] on button "Create new inventory" at bounding box center [361, 314] width 86 height 15
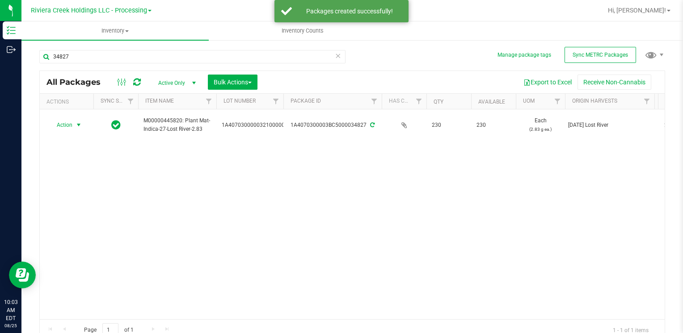
drag, startPoint x: 79, startPoint y: 124, endPoint x: 152, endPoint y: 256, distance: 151.4
click at [79, 128] on span "select" at bounding box center [78, 125] width 7 height 7
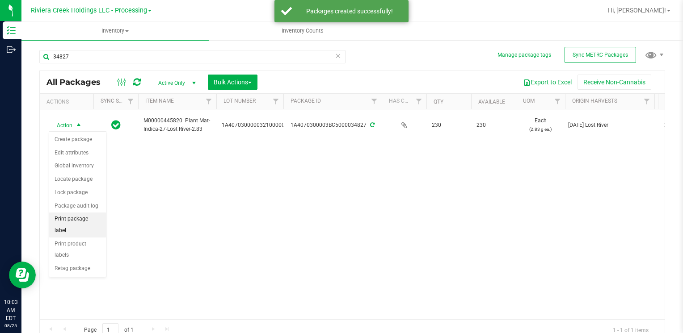
click at [84, 218] on li "Print package label" at bounding box center [77, 225] width 57 height 25
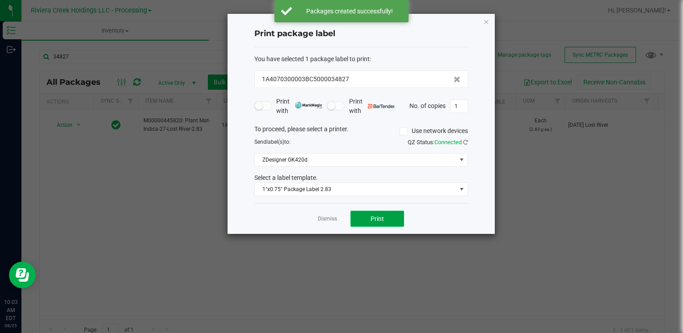
click at [374, 218] on span "Print" at bounding box center [376, 218] width 13 height 7
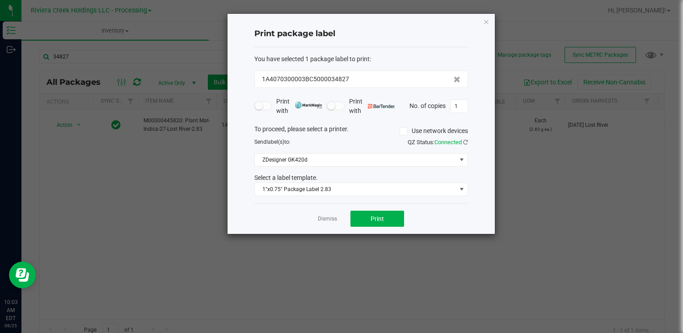
click at [484, 20] on icon "button" at bounding box center [486, 21] width 6 height 11
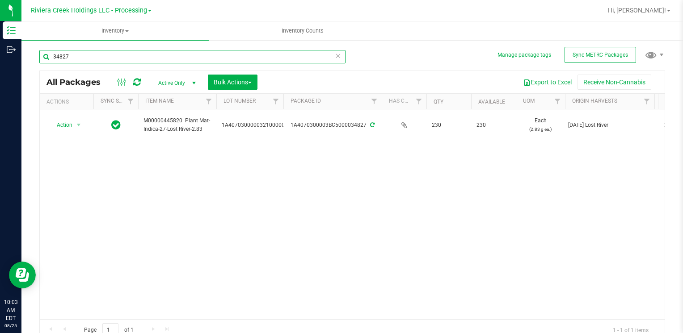
click at [134, 59] on input "34827" at bounding box center [192, 56] width 306 height 13
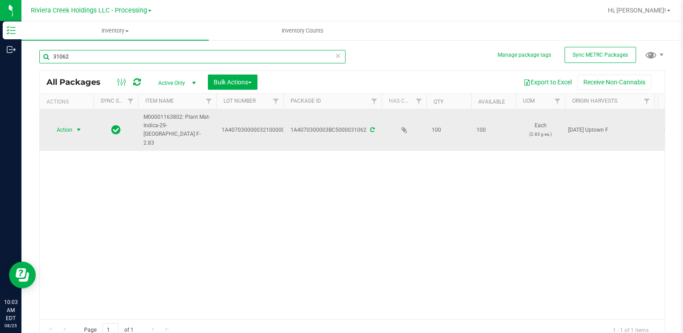
type input "31062"
click at [80, 126] on span "select" at bounding box center [78, 129] width 7 height 7
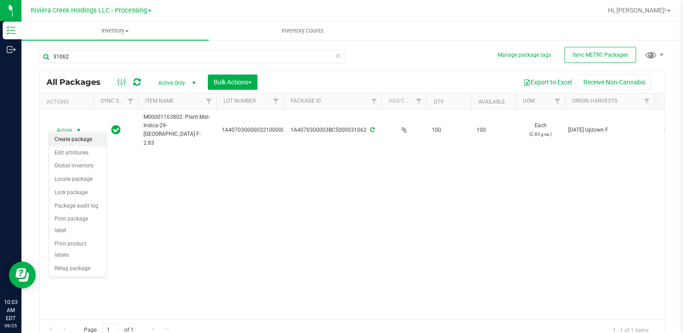
click at [89, 140] on li "Create package" at bounding box center [77, 139] width 57 height 13
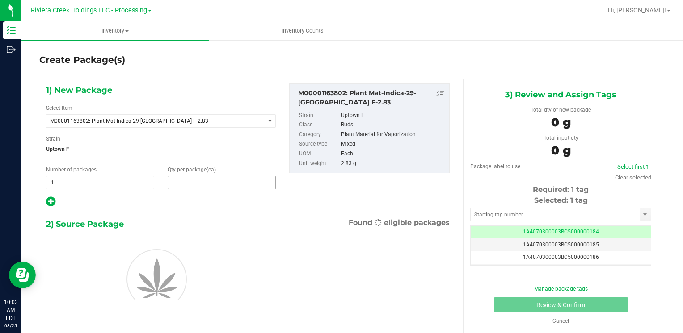
click at [209, 185] on span at bounding box center [222, 182] width 108 height 13
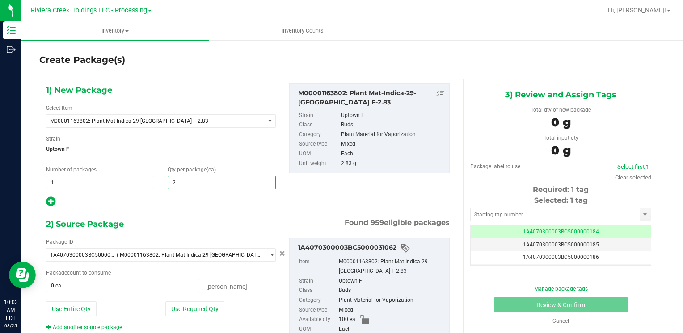
type input "20"
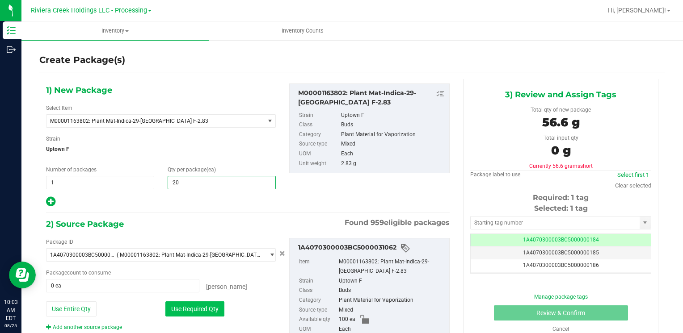
type input "20"
click at [200, 314] on button "Use Required Qty" at bounding box center [194, 309] width 59 height 15
type input "20 ea"
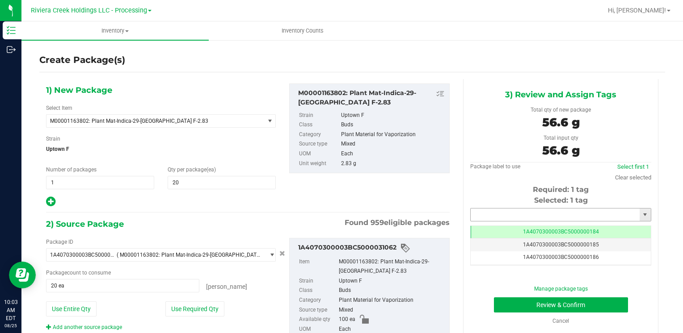
click at [495, 217] on input "text" at bounding box center [555, 215] width 169 height 13
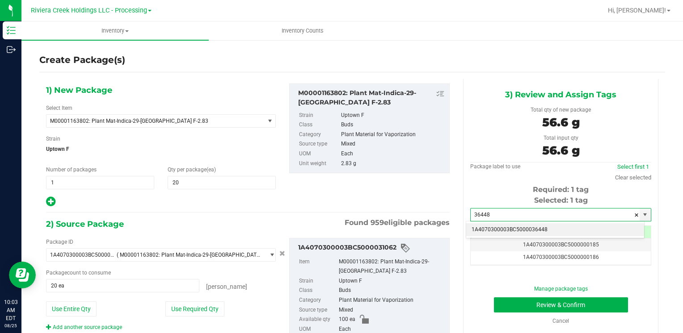
click at [495, 226] on li "1A4070300003BC5000036448" at bounding box center [555, 229] width 178 height 13
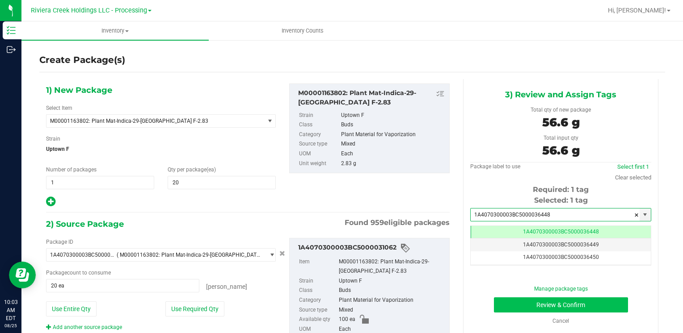
type input "1A4070300003BC5000036448"
click at [496, 301] on button "Review & Confirm" at bounding box center [561, 305] width 134 height 15
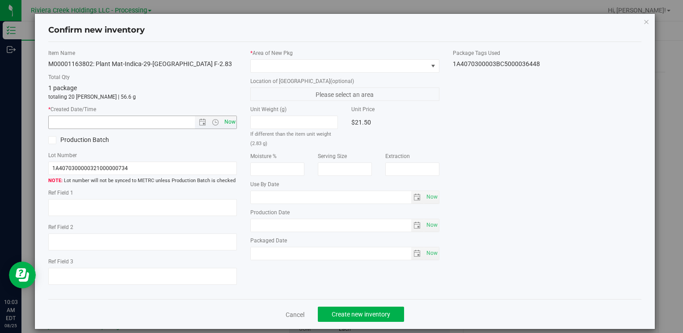
click at [228, 122] on span "Now" at bounding box center [229, 122] width 15 height 13
type input "8/25/2025 10:03 AM"
click at [267, 63] on span at bounding box center [339, 66] width 176 height 13
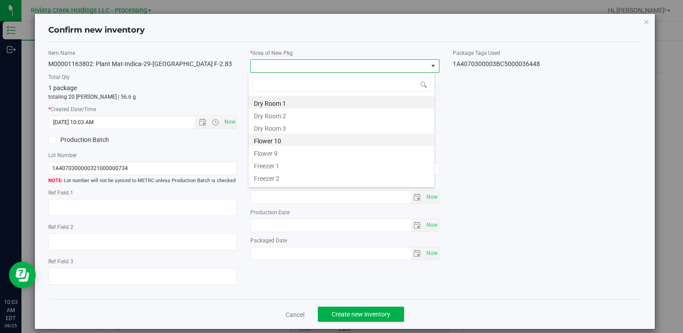
click at [298, 139] on li "Flower 10" at bounding box center [341, 140] width 186 height 13
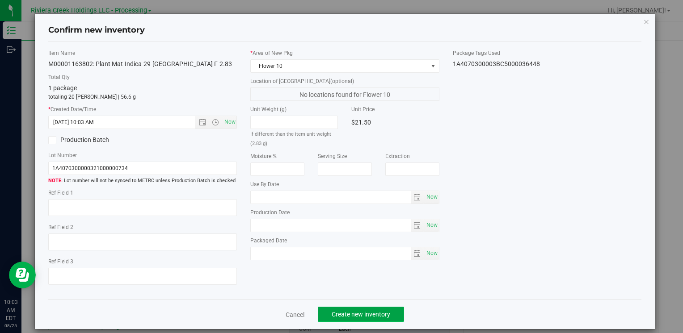
click at [370, 312] on span "Create new inventory" at bounding box center [361, 314] width 59 height 7
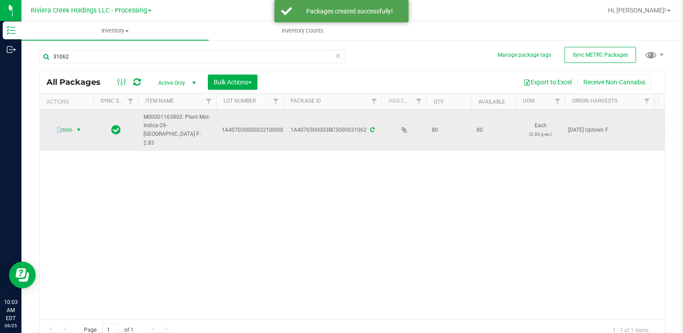
click at [58, 126] on span "Action" at bounding box center [61, 130] width 24 height 13
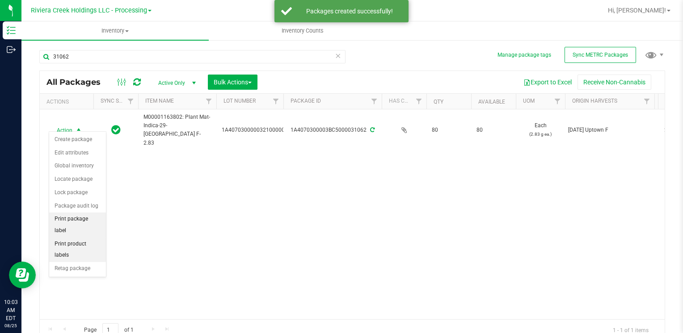
click at [89, 218] on li "Print package label" at bounding box center [77, 225] width 57 height 25
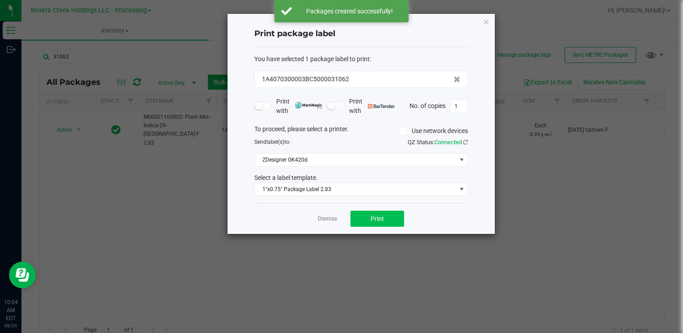
click at [398, 227] on div "Dismiss Print" at bounding box center [361, 218] width 214 height 31
click at [395, 224] on button "Print" at bounding box center [377, 219] width 54 height 16
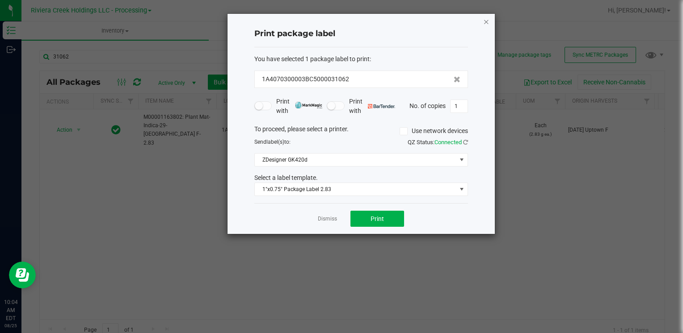
click at [483, 22] on icon "button" at bounding box center [486, 21] width 6 height 11
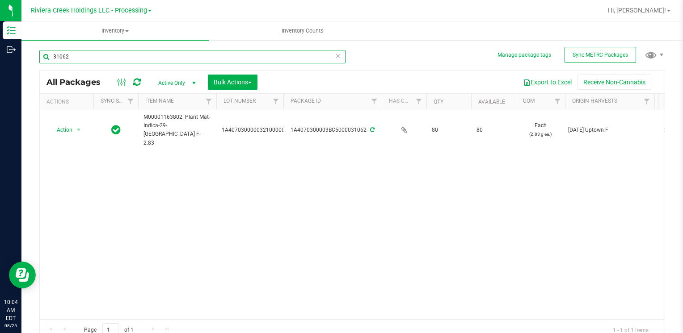
click at [97, 56] on input "31062" at bounding box center [192, 56] width 306 height 13
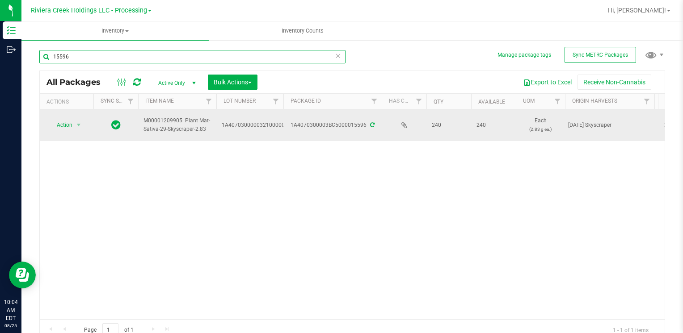
type input "15596"
click at [70, 129] on span "Action" at bounding box center [61, 125] width 24 height 13
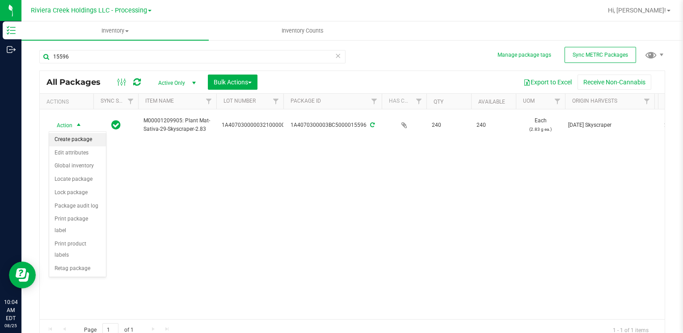
click at [89, 137] on li "Create package" at bounding box center [77, 139] width 57 height 13
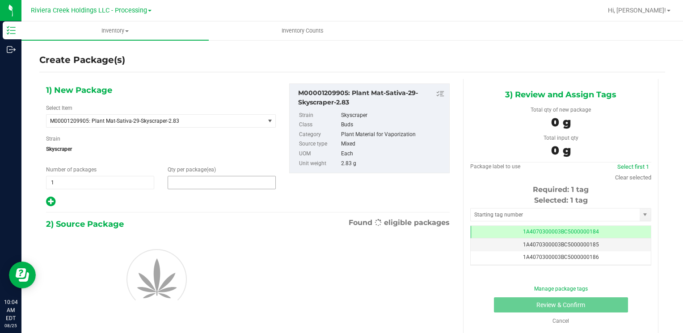
click at [208, 183] on span at bounding box center [222, 182] width 108 height 13
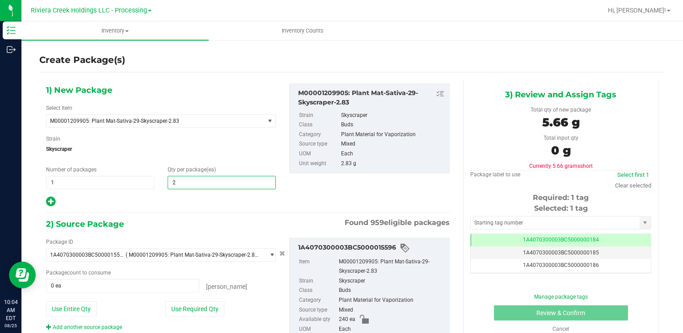
type input "20"
click at [199, 310] on button "Use Required Qty" at bounding box center [194, 309] width 59 height 15
type input "20 ea"
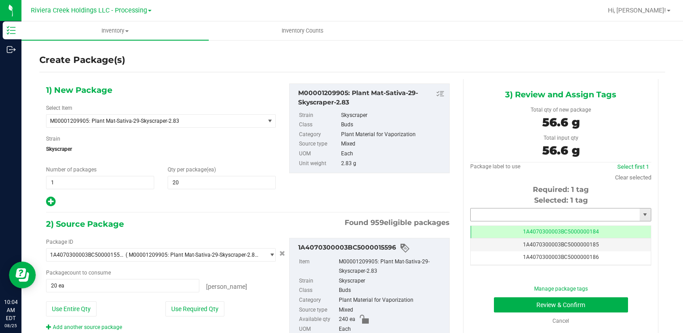
click at [562, 212] on input "text" at bounding box center [555, 215] width 169 height 13
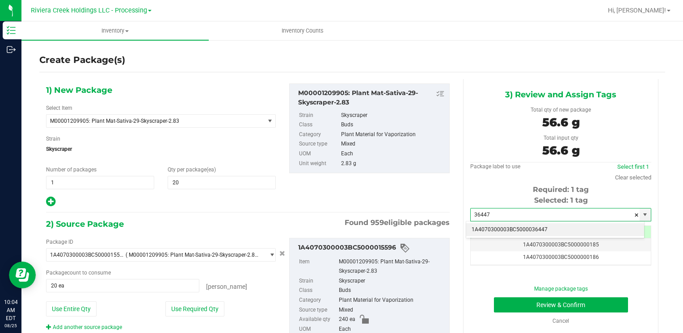
click at [520, 223] on li "1A4070300003BC5000036447" at bounding box center [555, 229] width 178 height 13
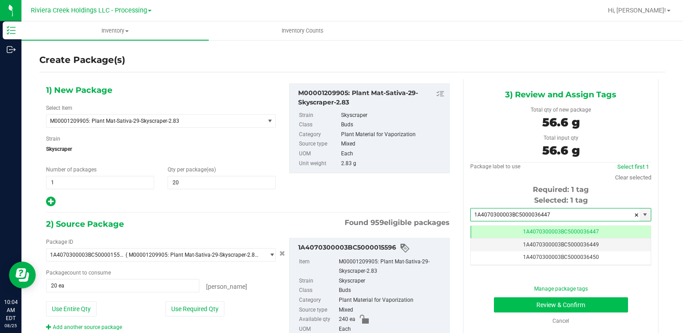
type input "1A4070300003BC5000036447"
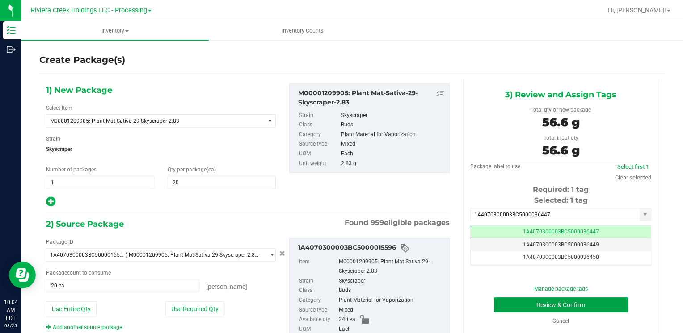
click at [521, 307] on button "Review & Confirm" at bounding box center [561, 305] width 134 height 15
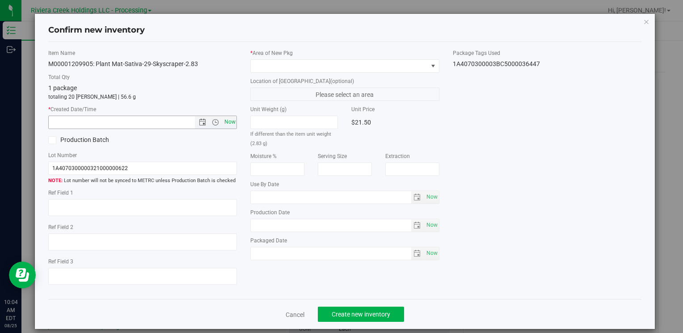
click at [227, 123] on span "Now" at bounding box center [229, 122] width 15 height 13
type input "8/25/2025 10:04 AM"
click at [302, 66] on span at bounding box center [339, 66] width 176 height 13
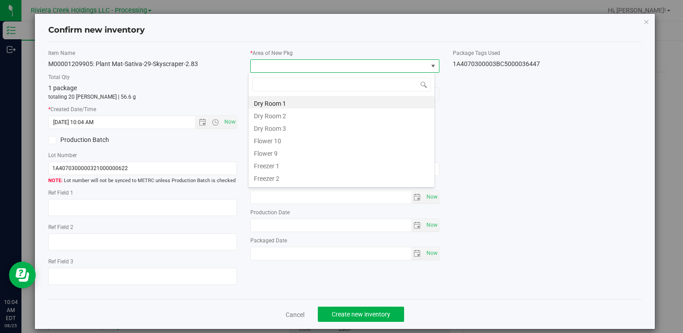
click at [294, 139] on li "Flower 10" at bounding box center [341, 140] width 186 height 13
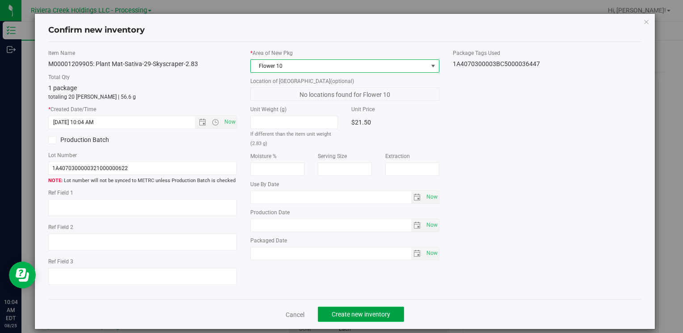
click at [349, 314] on span "Create new inventory" at bounding box center [361, 314] width 59 height 7
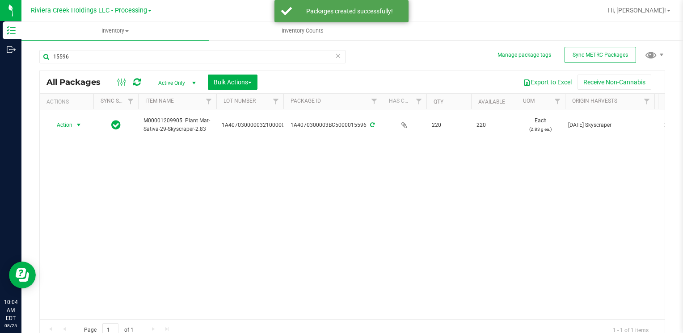
drag, startPoint x: 70, startPoint y: 123, endPoint x: 104, endPoint y: 179, distance: 65.4
click at [70, 124] on span "Action" at bounding box center [61, 125] width 24 height 13
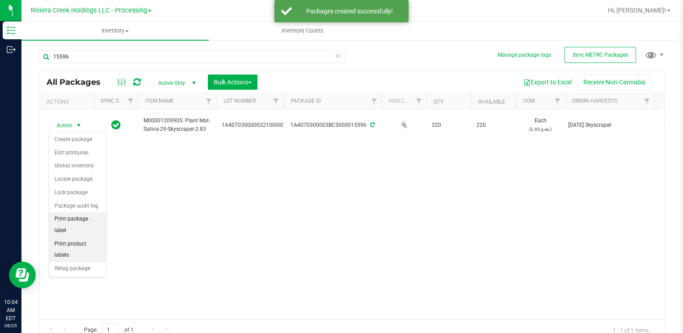
click at [80, 220] on li "Print package label" at bounding box center [77, 225] width 57 height 25
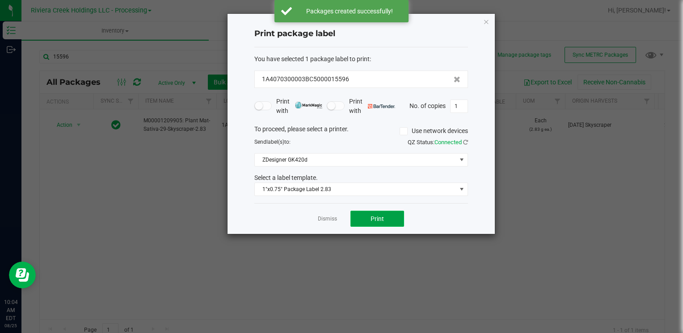
click at [371, 213] on button "Print" at bounding box center [377, 219] width 54 height 16
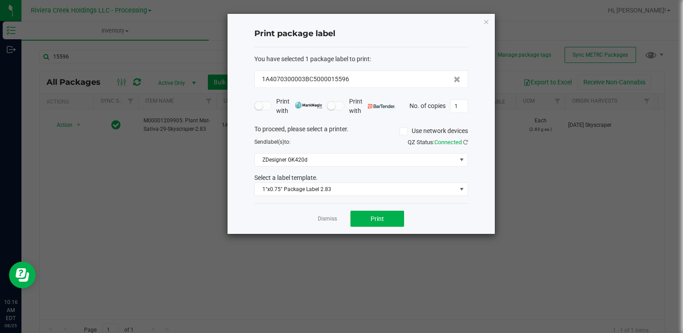
drag, startPoint x: 486, startPoint y: 22, endPoint x: 467, endPoint y: 22, distance: 18.8
click at [486, 22] on icon "button" at bounding box center [486, 21] width 6 height 11
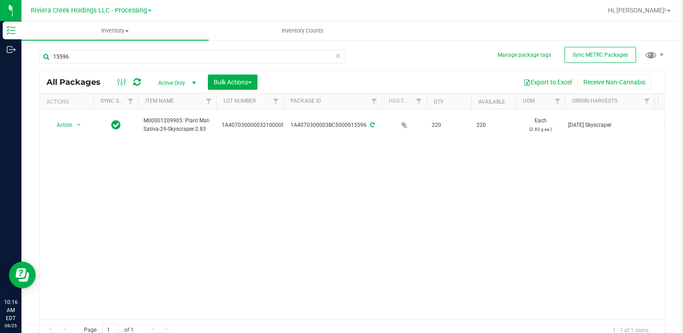
click at [101, 48] on div "15596" at bounding box center [195, 56] width 313 height 29
click at [101, 50] on input "15596" at bounding box center [192, 56] width 306 height 13
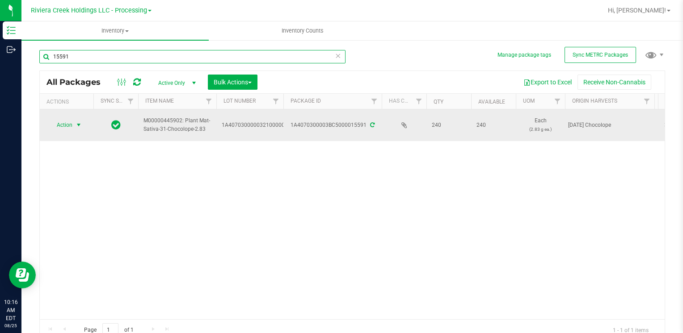
type input "15591"
click at [65, 128] on span "Action" at bounding box center [61, 125] width 24 height 13
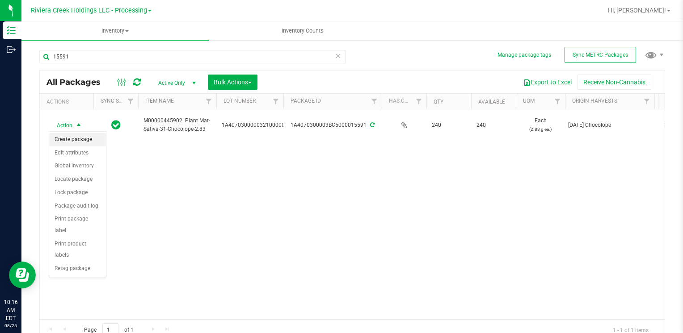
click at [78, 141] on li "Create package" at bounding box center [77, 139] width 57 height 13
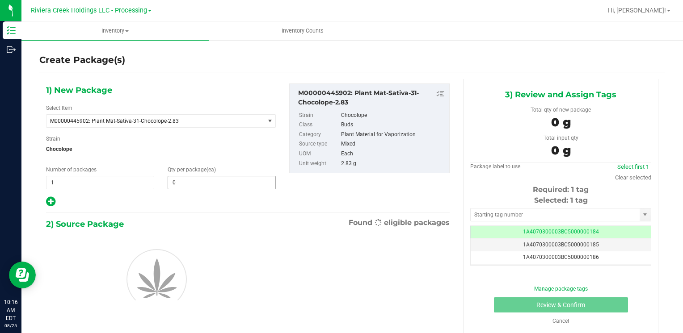
click at [193, 185] on span "0 0" at bounding box center [222, 182] width 108 height 13
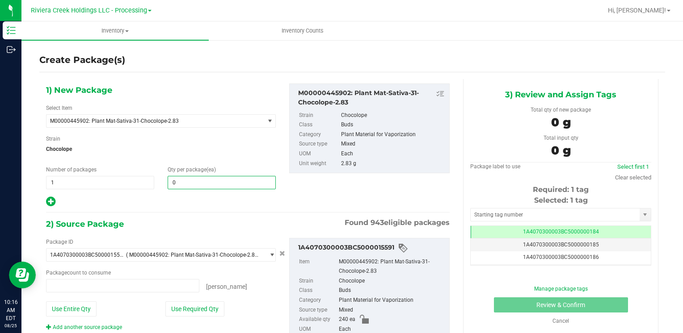
type input "0 ea"
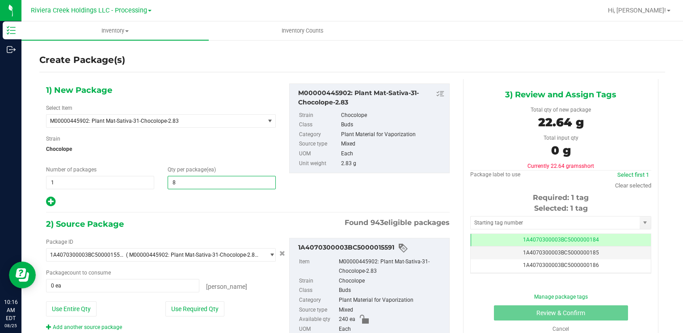
type input "80"
click at [197, 307] on button "Use Required Qty" at bounding box center [194, 309] width 59 height 15
type input "80 ea"
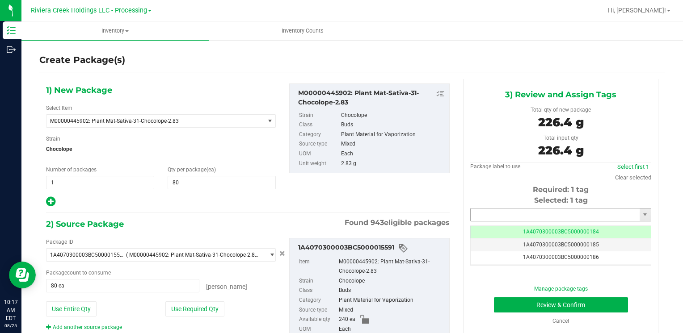
click at [500, 214] on input "text" at bounding box center [555, 215] width 169 height 13
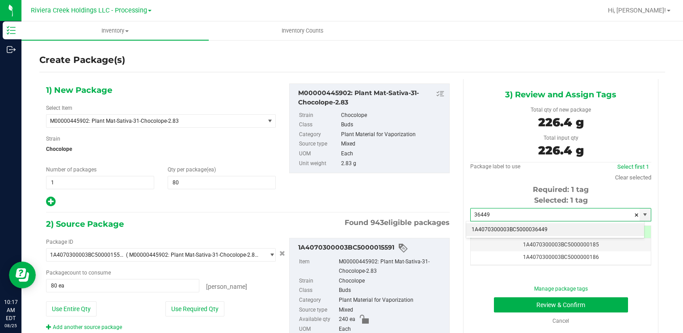
click at [497, 224] on li "1A4070300003BC5000036449" at bounding box center [555, 229] width 178 height 13
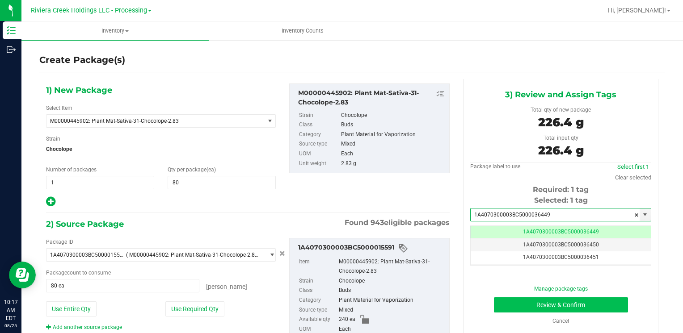
type input "1A4070300003BC5000036449"
click at [517, 308] on button "Review & Confirm" at bounding box center [561, 305] width 134 height 15
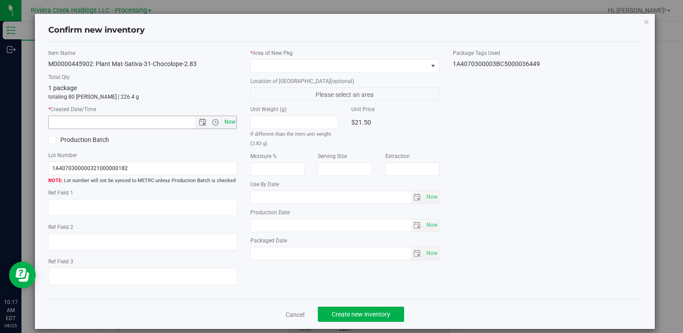
click at [227, 127] on span "Now" at bounding box center [229, 122] width 15 height 13
type input "8/25/2025 10:17 AM"
click at [268, 63] on span at bounding box center [339, 66] width 176 height 13
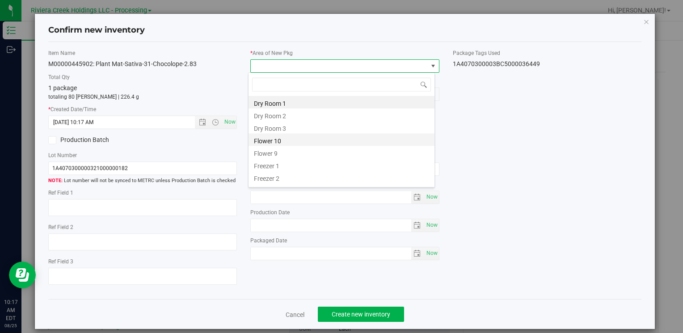
click at [286, 143] on li "Flower 10" at bounding box center [341, 140] width 186 height 13
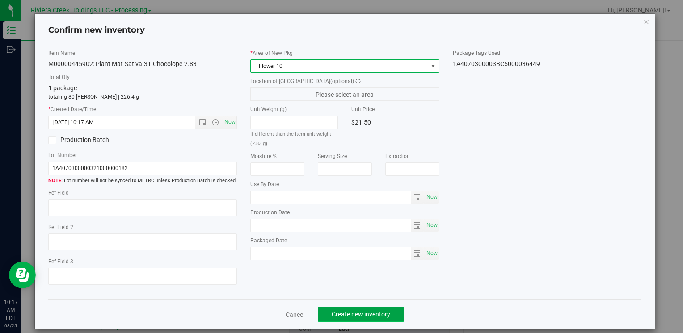
click at [333, 318] on button "Create new inventory" at bounding box center [361, 314] width 86 height 15
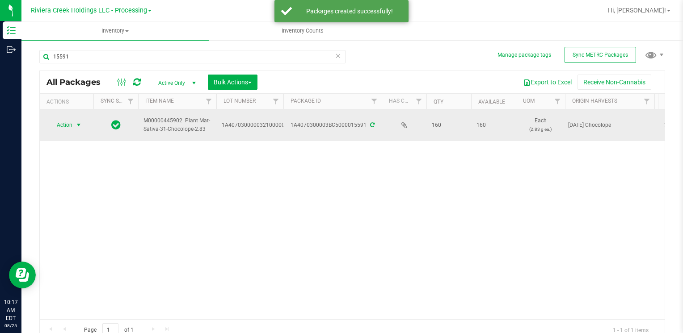
click at [64, 122] on span "Action" at bounding box center [61, 125] width 24 height 13
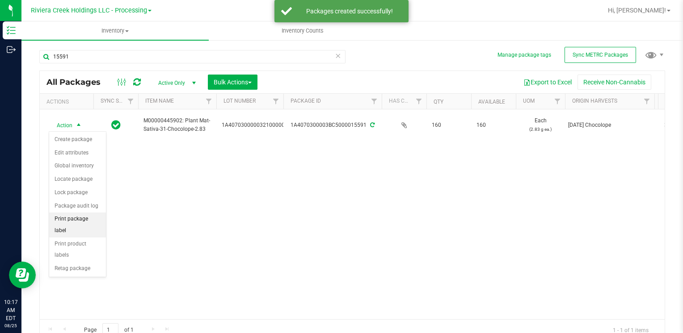
click at [95, 213] on li "Print package label" at bounding box center [77, 225] width 57 height 25
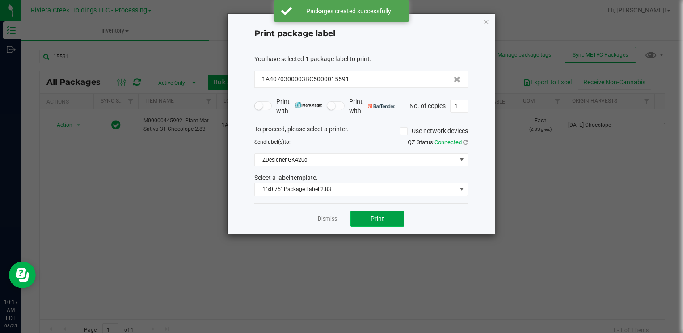
click at [382, 219] on span "Print" at bounding box center [376, 218] width 13 height 7
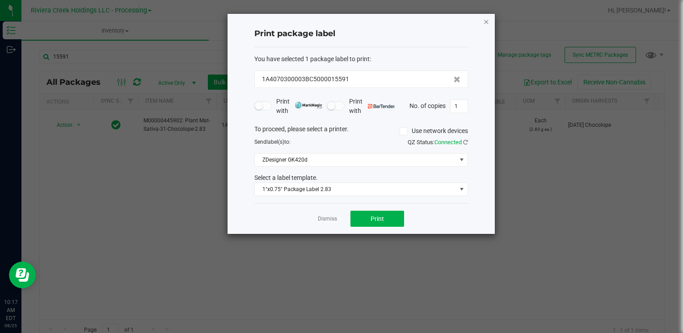
click at [487, 19] on icon "button" at bounding box center [486, 21] width 6 height 11
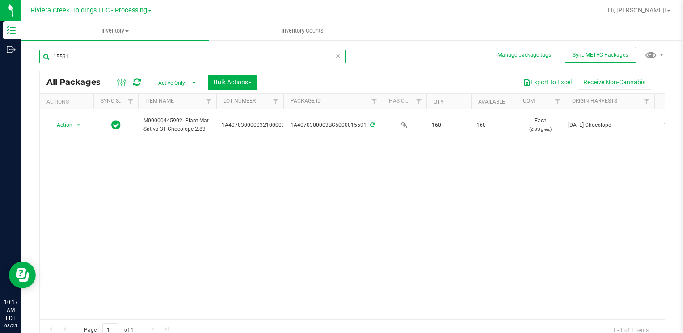
click at [215, 62] on input "15591" at bounding box center [192, 56] width 306 height 13
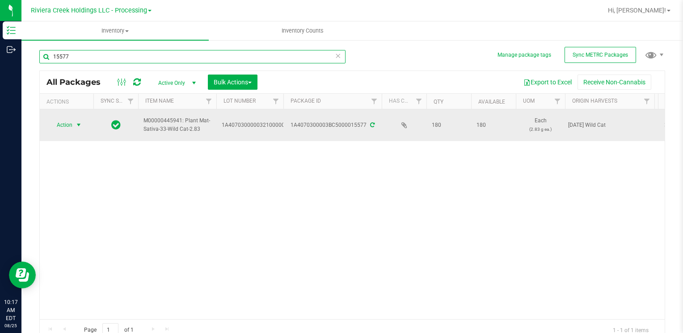
type input "15577"
click at [61, 124] on span "Action" at bounding box center [61, 125] width 24 height 13
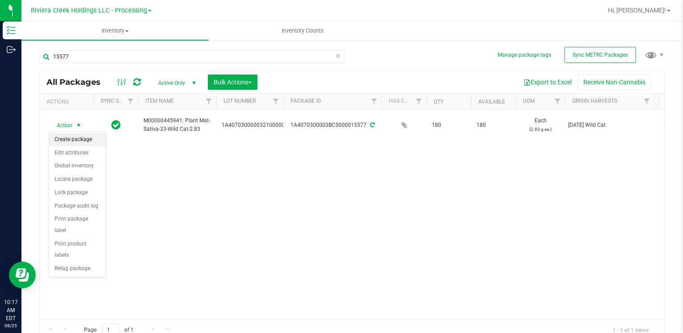
click at [82, 139] on li "Create package" at bounding box center [77, 139] width 57 height 13
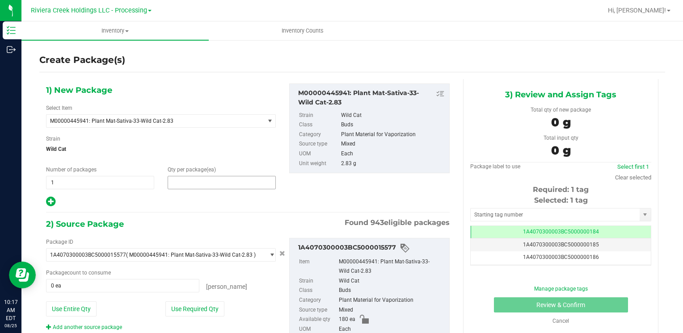
click at [197, 188] on span at bounding box center [222, 182] width 108 height 13
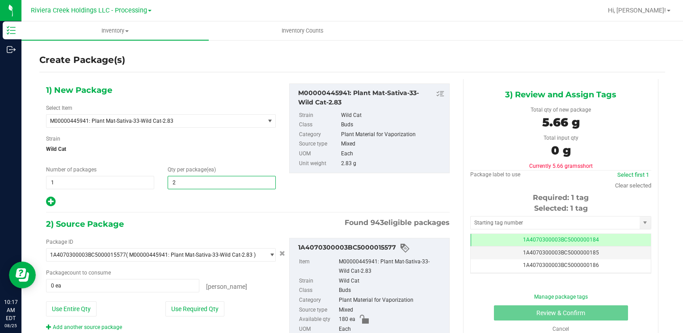
type input "20"
click at [193, 314] on button "Use Required Qty" at bounding box center [194, 309] width 59 height 15
type input "20 ea"
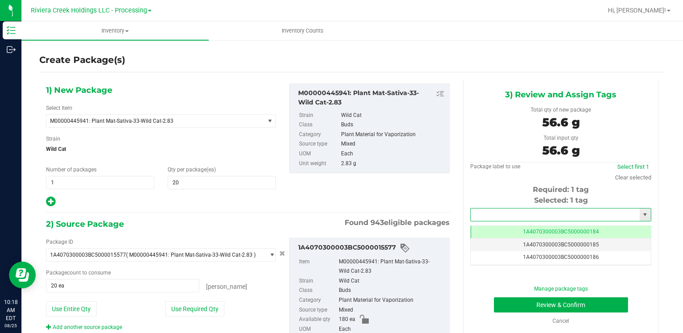
click at [514, 212] on input "text" at bounding box center [555, 215] width 169 height 13
click at [513, 221] on div "1A4070300003BC5000036439 No matching tags" at bounding box center [555, 229] width 179 height 17
click at [513, 225] on li "1A4070300003BC5000036439" at bounding box center [555, 229] width 178 height 13
type input "1A4070300003BC5000036439"
click at [500, 305] on button "Review & Confirm" at bounding box center [561, 305] width 134 height 15
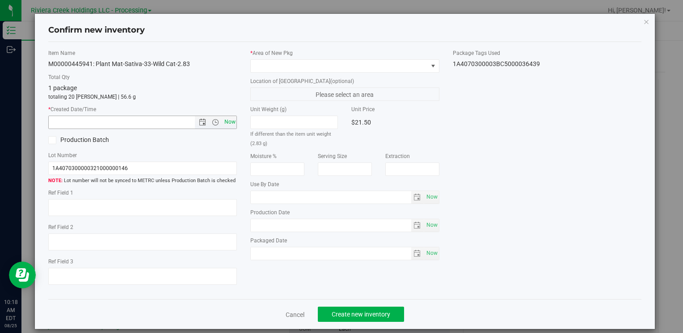
click at [228, 125] on span "Now" at bounding box center [229, 122] width 15 height 13
type input "8/25/2025 10:18 AM"
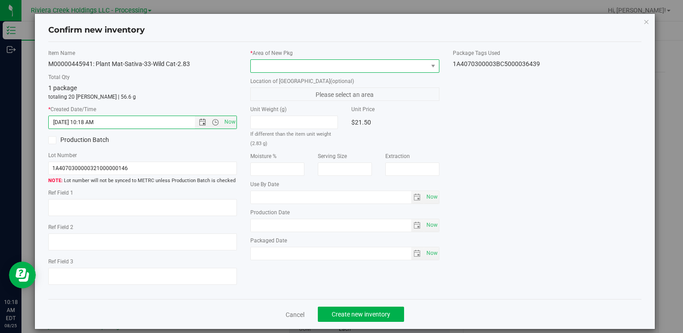
click at [273, 65] on span at bounding box center [339, 66] width 176 height 13
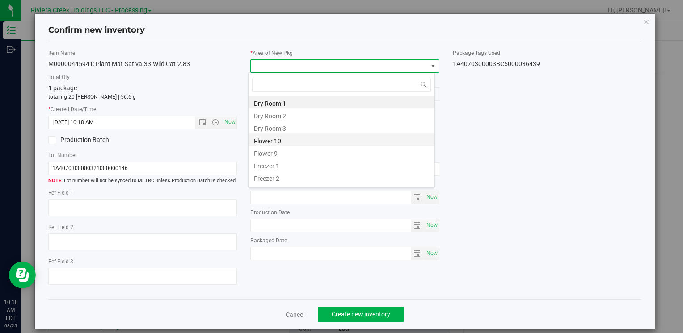
click at [285, 145] on li "Flower 10" at bounding box center [341, 140] width 186 height 13
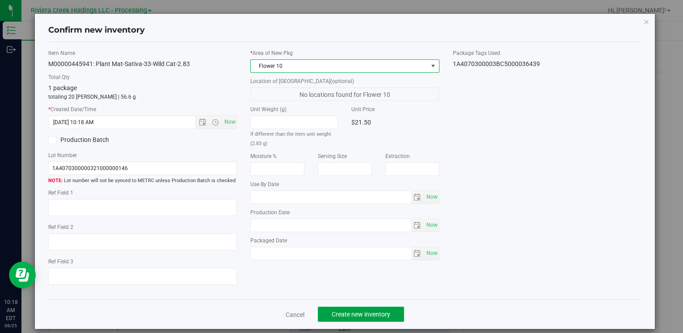
click at [324, 310] on button "Create new inventory" at bounding box center [361, 314] width 86 height 15
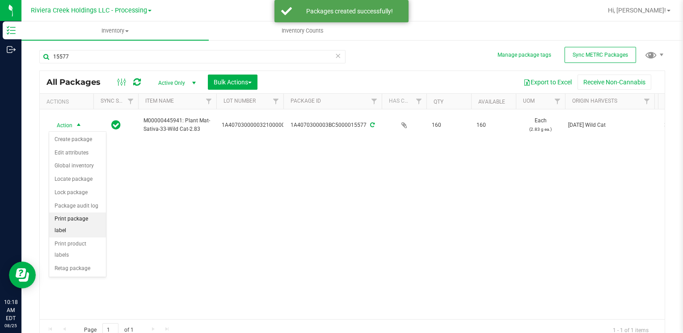
click at [92, 213] on li "Print package label" at bounding box center [77, 225] width 57 height 25
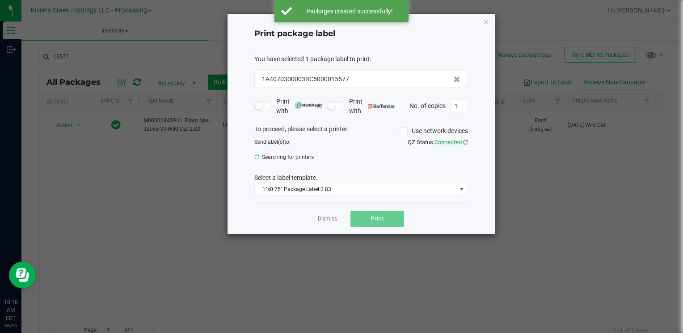
click at [378, 219] on span "Print" at bounding box center [376, 218] width 13 height 7
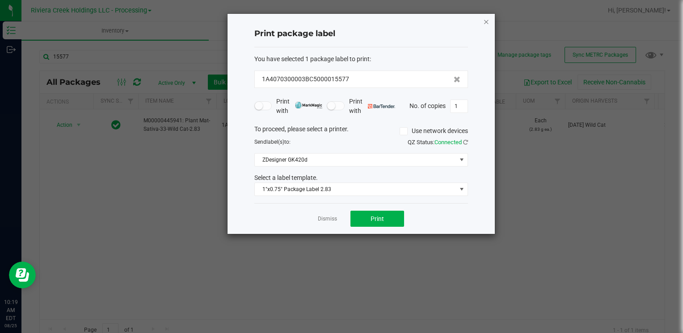
click at [484, 24] on icon "button" at bounding box center [486, 21] width 6 height 11
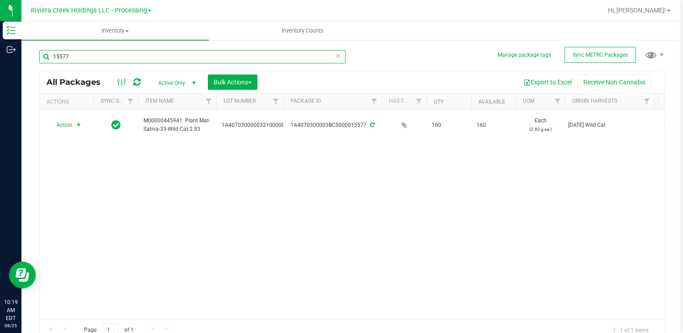
click at [86, 59] on input "15577" at bounding box center [192, 56] width 306 height 13
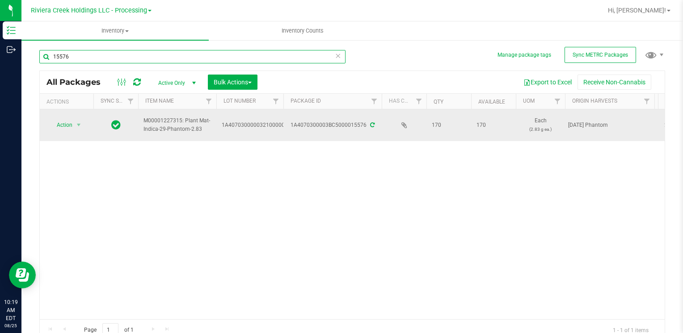
type input "15576"
click at [59, 130] on span "Action" at bounding box center [61, 125] width 24 height 13
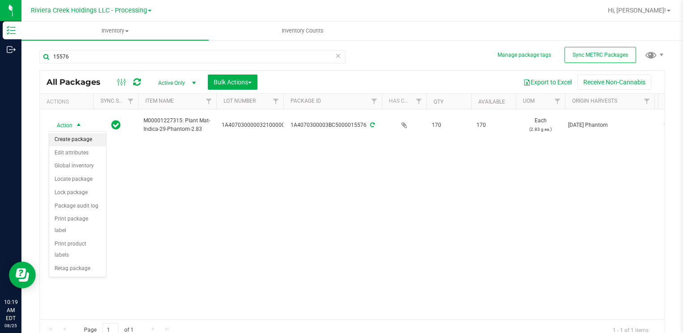
click at [66, 138] on li "Create package" at bounding box center [77, 139] width 57 height 13
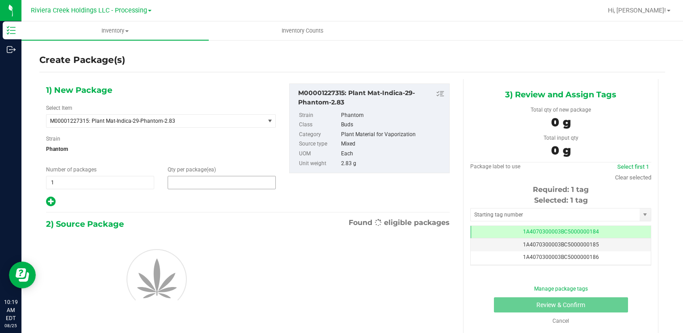
click at [219, 180] on span at bounding box center [222, 182] width 108 height 13
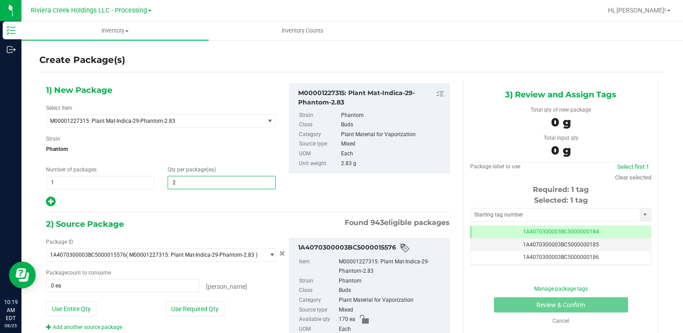
type input "20"
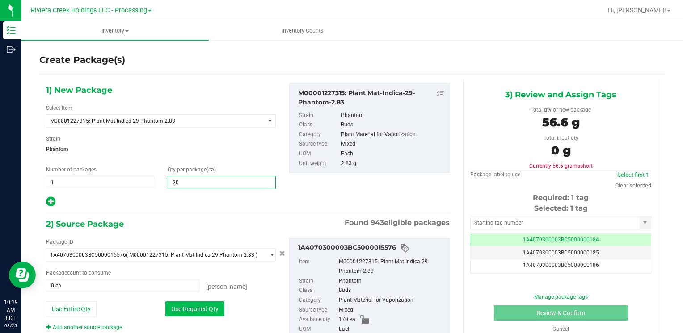
type input "20"
click at [182, 305] on button "Use Required Qty" at bounding box center [194, 309] width 59 height 15
type input "20 ea"
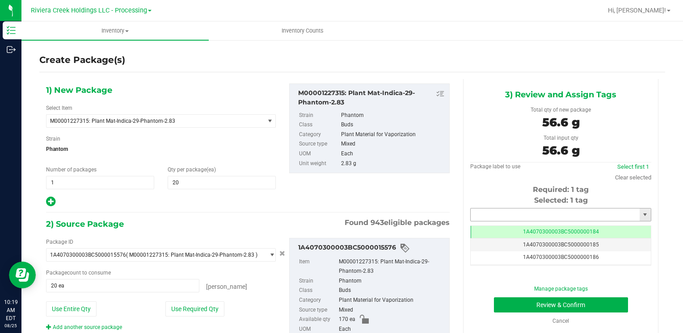
click at [519, 214] on input "text" at bounding box center [555, 215] width 169 height 13
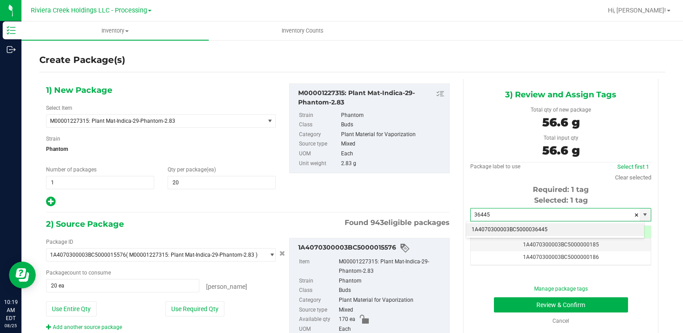
click at [504, 225] on li "1A4070300003BC5000036445" at bounding box center [555, 229] width 178 height 13
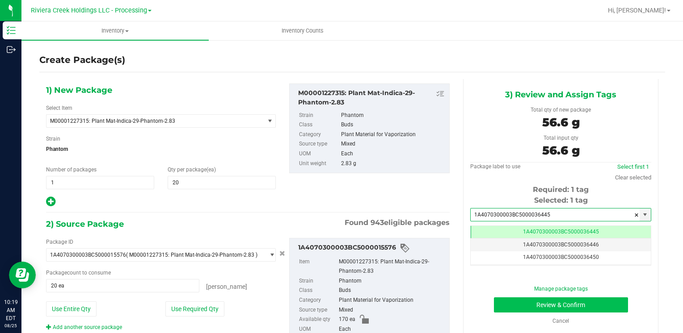
type input "1A4070300003BC5000036445"
click at [512, 303] on button "Review & Confirm" at bounding box center [561, 305] width 134 height 15
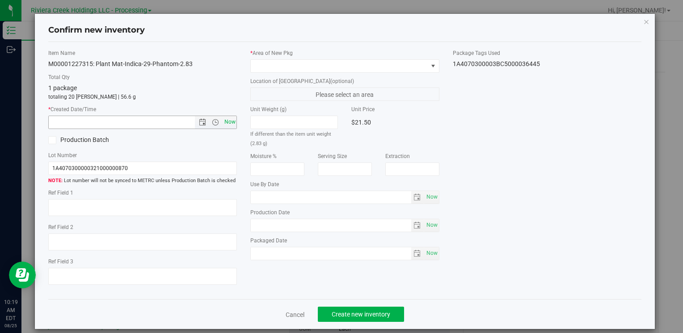
click at [225, 122] on span "Now" at bounding box center [229, 122] width 15 height 13
type input "8/25/2025 10:19 AM"
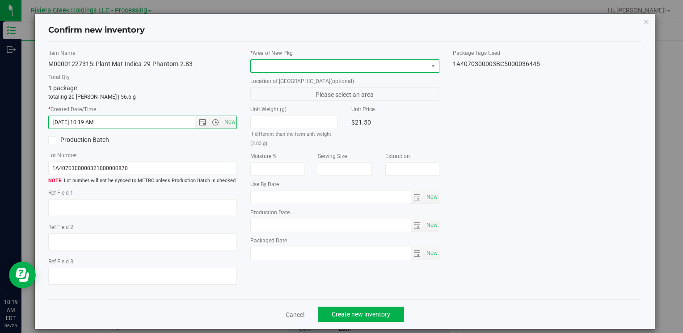
click at [288, 68] on span at bounding box center [339, 66] width 176 height 13
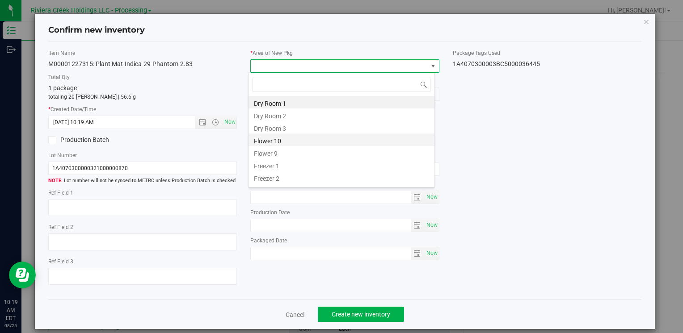
click at [288, 143] on li "Flower 10" at bounding box center [341, 140] width 186 height 13
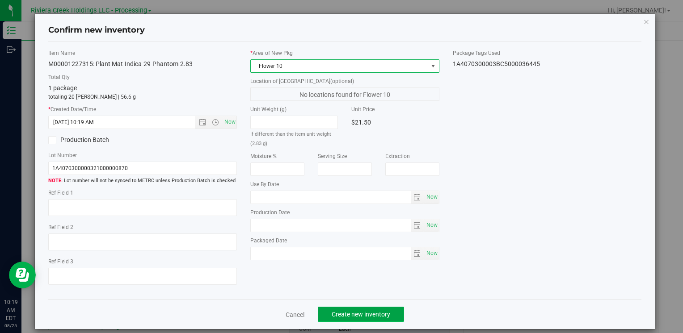
click at [357, 312] on span "Create new inventory" at bounding box center [361, 314] width 59 height 7
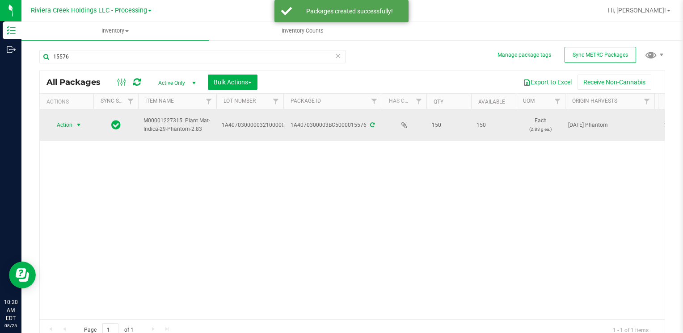
click at [57, 122] on span "Action" at bounding box center [61, 125] width 24 height 13
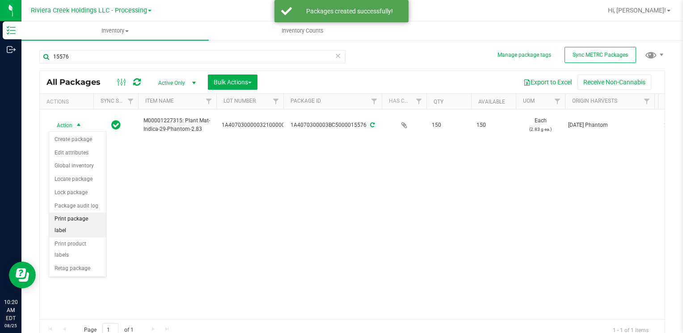
click at [89, 217] on li "Print package label" at bounding box center [77, 225] width 57 height 25
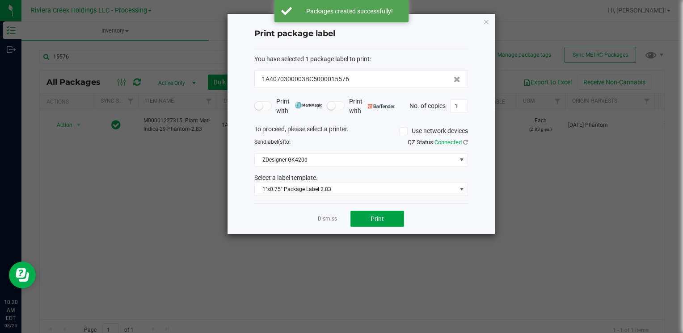
click at [368, 221] on button "Print" at bounding box center [377, 219] width 54 height 16
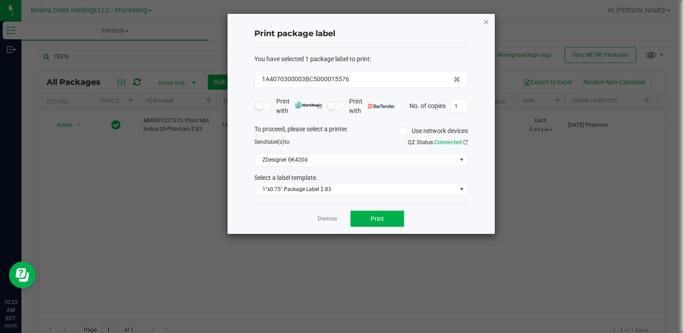
click at [487, 22] on icon "button" at bounding box center [486, 21] width 6 height 11
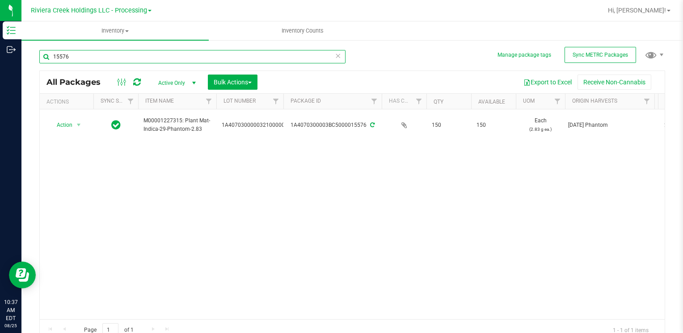
click at [103, 56] on input "15576" at bounding box center [192, 56] width 306 height 13
click at [102, 56] on input "15576" at bounding box center [192, 56] width 306 height 13
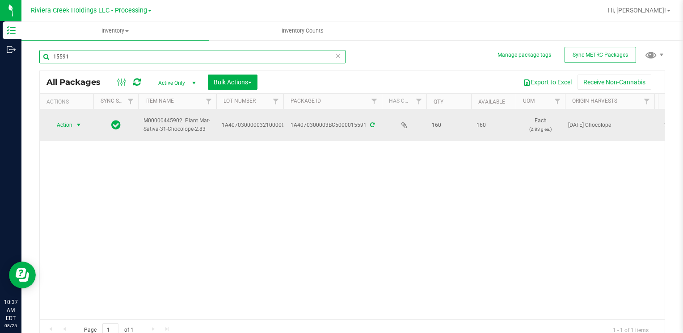
type input "15591"
click at [66, 130] on span "Action" at bounding box center [61, 125] width 24 height 13
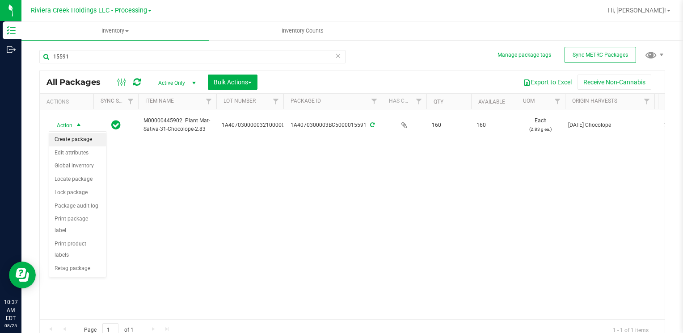
click at [71, 139] on li "Create package" at bounding box center [77, 139] width 57 height 13
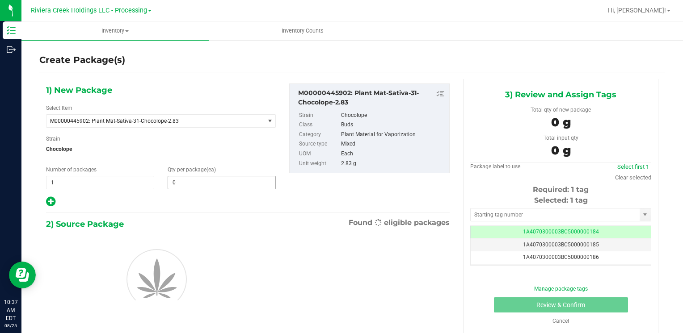
click at [214, 190] on div "1) New Package Select Item M00000445902: Plant Mat-Sativa-31-Chocolope-2.83 M00…" at bounding box center [160, 146] width 243 height 124
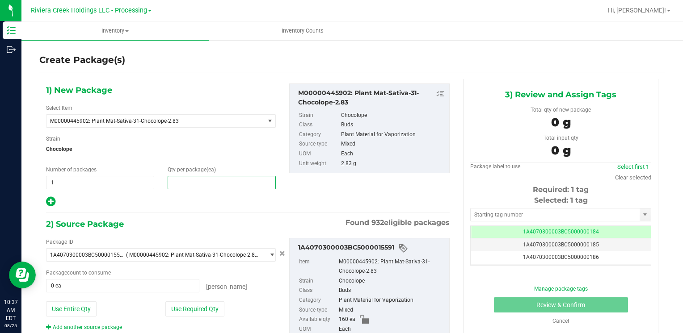
click at [202, 182] on span at bounding box center [222, 182] width 108 height 13
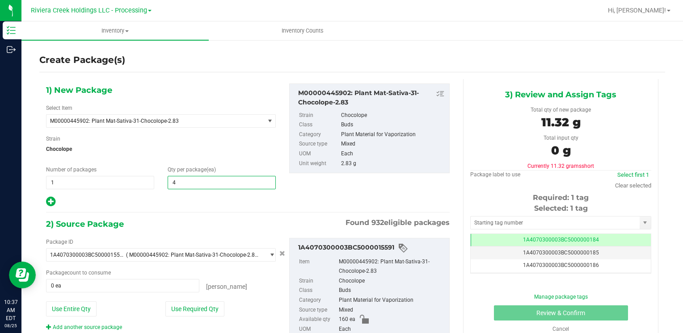
type input "40"
click at [189, 303] on button "Use Required Qty" at bounding box center [194, 309] width 59 height 15
type input "40 ea"
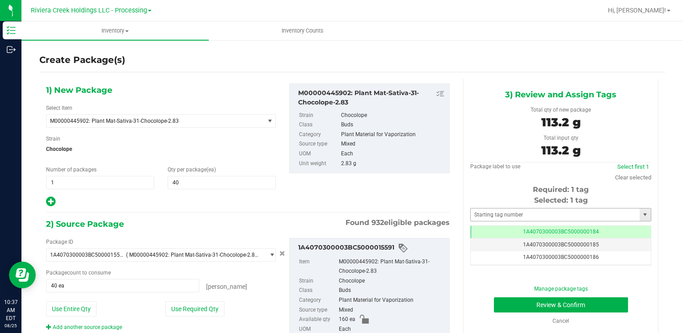
click at [484, 207] on div "Selected: 1 tag Tag 1A4070300003BC5000000184 1A4070300003BC5000000185 1A4070300…" at bounding box center [560, 230] width 181 height 71
click at [483, 214] on input "text" at bounding box center [555, 215] width 169 height 13
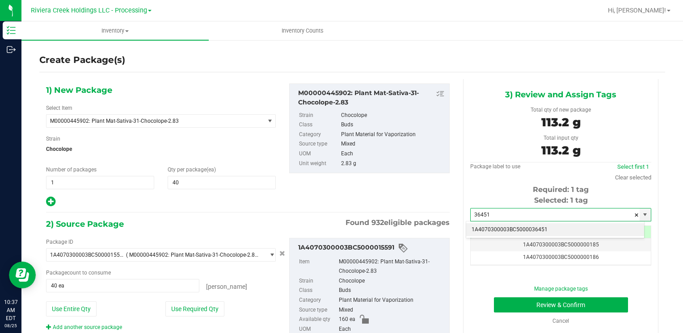
click at [488, 223] on li "1A4070300003BC5000036451" at bounding box center [555, 229] width 178 height 13
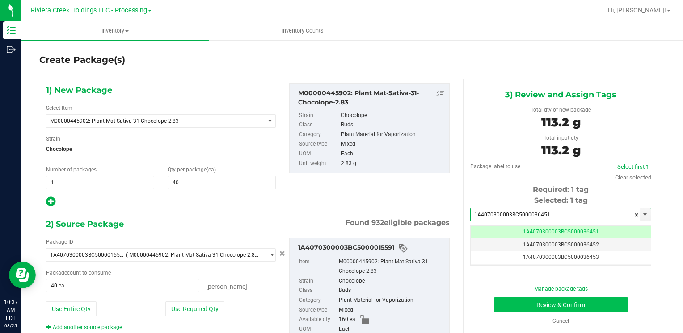
type input "1A4070300003BC5000036451"
click at [504, 305] on button "Review & Confirm" at bounding box center [561, 305] width 134 height 15
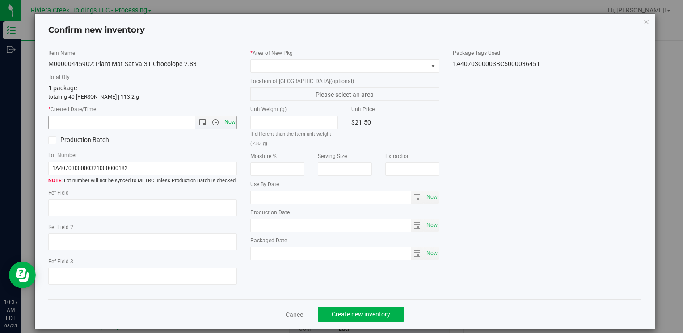
click at [232, 122] on span "Now" at bounding box center [229, 122] width 15 height 13
type input "8/25/2025 10:37 AM"
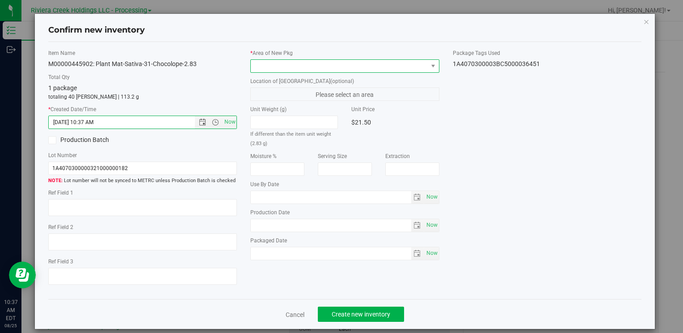
drag, startPoint x: 263, startPoint y: 62, endPoint x: 268, endPoint y: 70, distance: 9.7
click at [263, 62] on span at bounding box center [339, 66] width 176 height 13
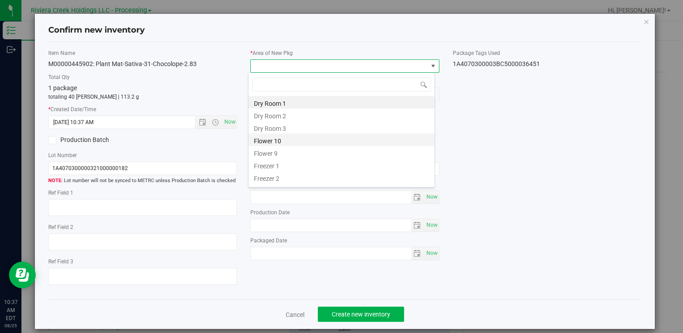
click at [290, 135] on li "Flower 10" at bounding box center [341, 140] width 186 height 13
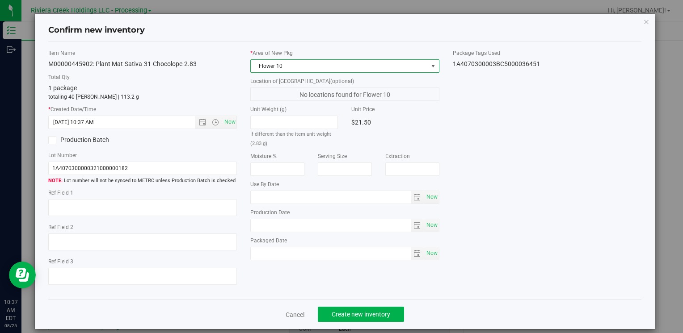
click at [362, 299] on div "Item Name M00000445902: Plant Mat-Sativa-31-Chocolope-2.83 Total Qty 1 package …" at bounding box center [344, 171] width 593 height 258
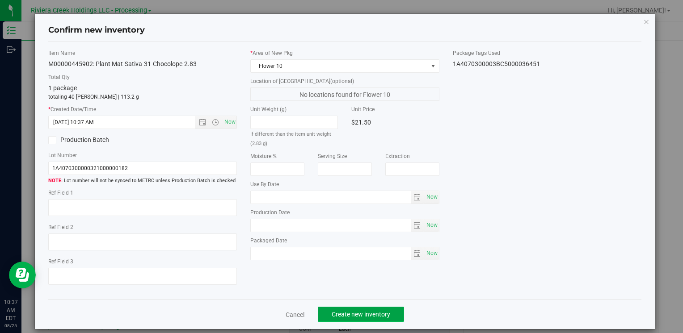
click at [359, 319] on button "Create new inventory" at bounding box center [361, 314] width 86 height 15
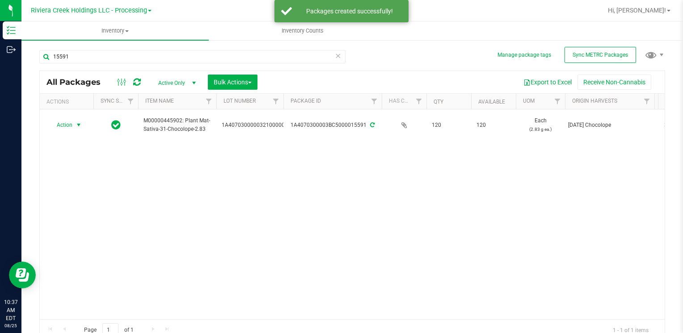
drag, startPoint x: 64, startPoint y: 125, endPoint x: 118, endPoint y: 206, distance: 97.0
click at [65, 126] on span "Action" at bounding box center [61, 125] width 24 height 13
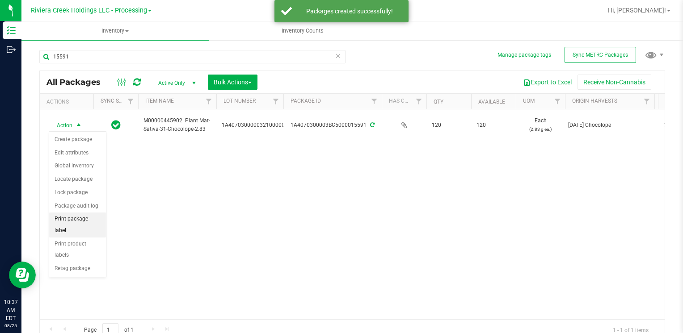
click at [101, 214] on li "Print package label" at bounding box center [77, 225] width 57 height 25
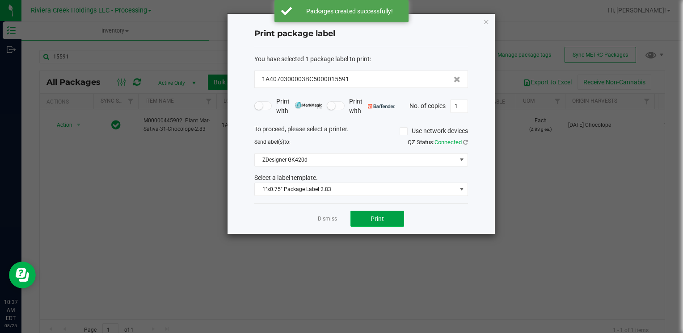
click at [376, 215] on span "Print" at bounding box center [376, 218] width 13 height 7
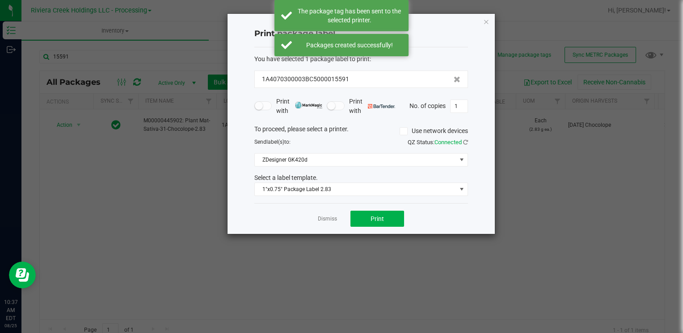
click at [483, 21] on icon "button" at bounding box center [486, 21] width 6 height 11
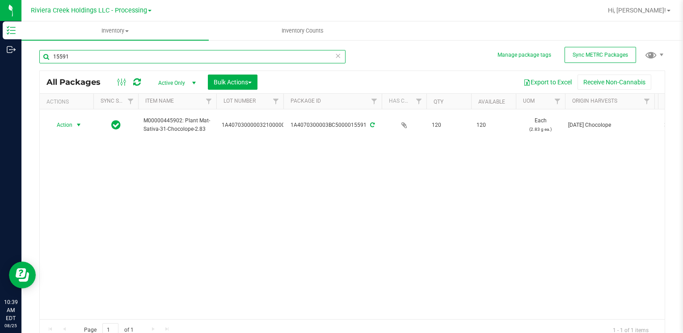
click at [123, 60] on input "15591" at bounding box center [192, 56] width 306 height 13
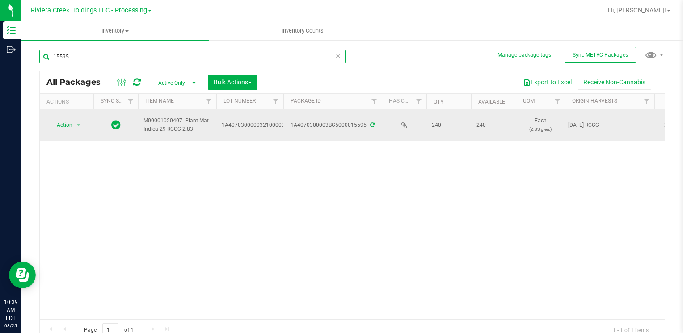
type input "15595"
click at [65, 130] on span "Action" at bounding box center [61, 125] width 24 height 13
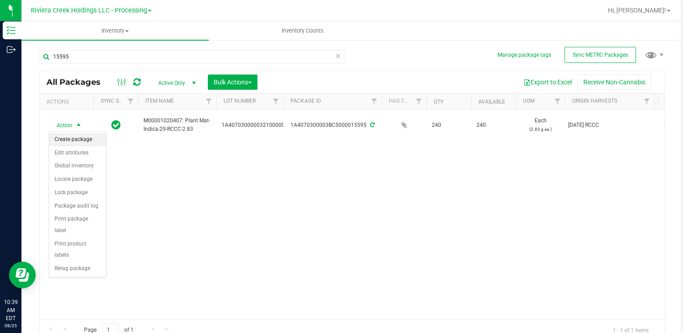
click at [82, 138] on li "Create package" at bounding box center [77, 139] width 57 height 13
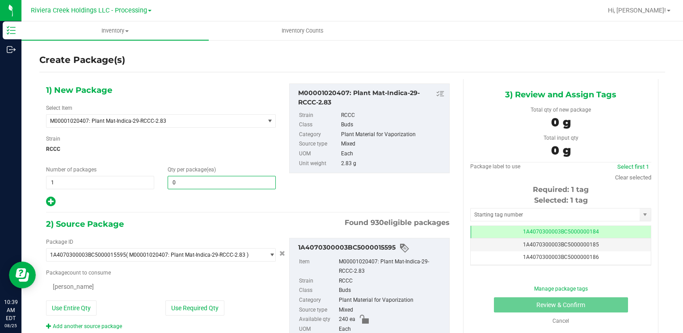
click at [183, 187] on span "0 0" at bounding box center [222, 182] width 108 height 13
type input "10"
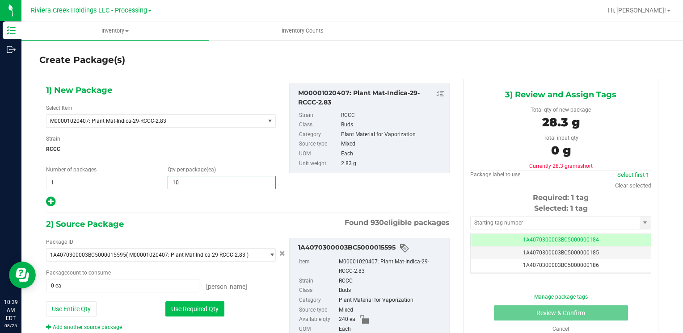
type input "10"
click at [179, 311] on button "Use Required Qty" at bounding box center [194, 309] width 59 height 15
type input "10 ea"
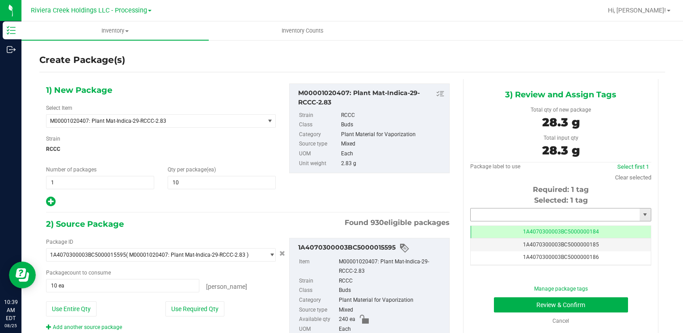
click at [501, 216] on input "text" at bounding box center [555, 215] width 169 height 13
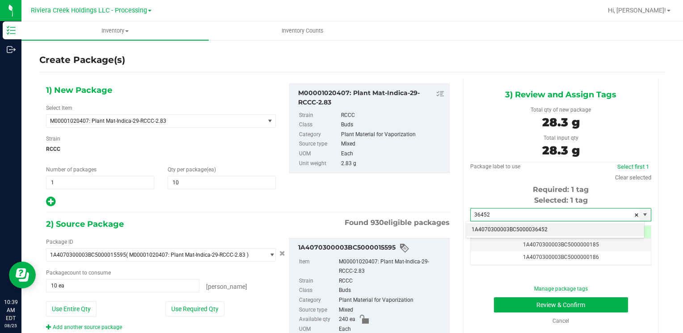
click at [494, 227] on li "1A4070300003BC5000036452" at bounding box center [555, 229] width 178 height 13
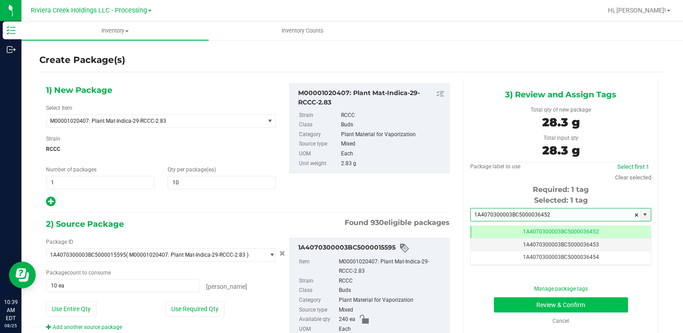
type input "1A4070300003BC5000036452"
click at [504, 304] on button "Review & Confirm" at bounding box center [561, 305] width 134 height 15
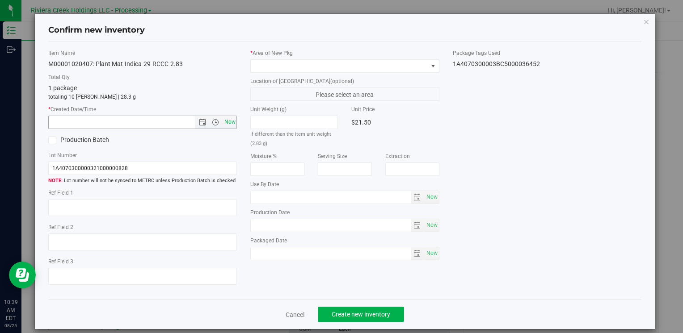
click at [230, 123] on span "Now" at bounding box center [229, 122] width 15 height 13
type input "8/25/2025 10:39 AM"
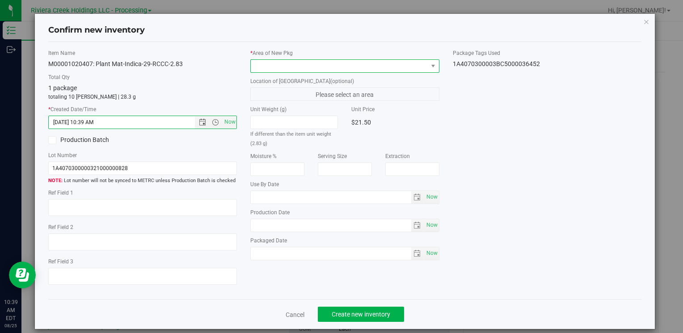
click at [265, 71] on span at bounding box center [339, 66] width 176 height 13
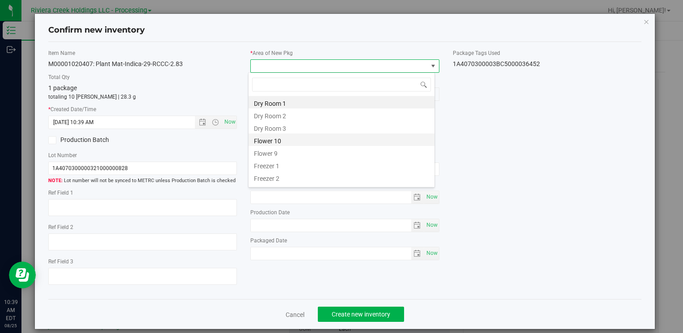
click at [296, 143] on li "Flower 10" at bounding box center [341, 140] width 186 height 13
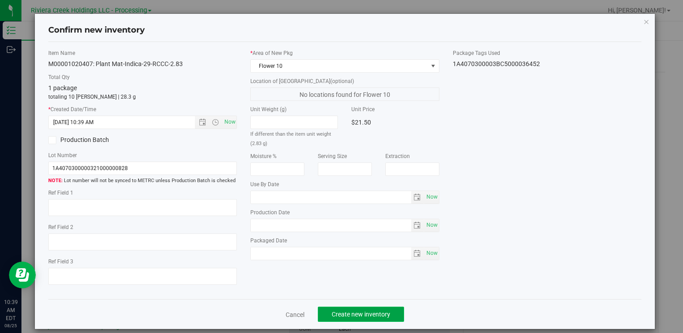
click at [342, 313] on span "Create new inventory" at bounding box center [361, 314] width 59 height 7
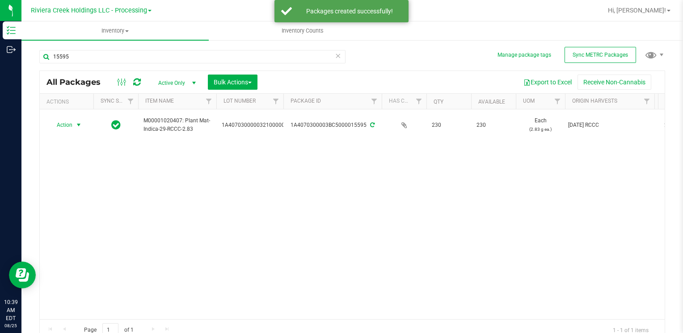
drag, startPoint x: 59, startPoint y: 122, endPoint x: 132, endPoint y: 202, distance: 107.8
click at [62, 124] on span "Action" at bounding box center [61, 125] width 24 height 13
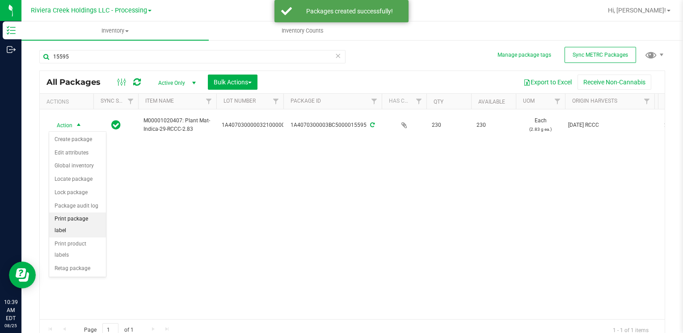
click at [98, 216] on li "Print package label" at bounding box center [77, 225] width 57 height 25
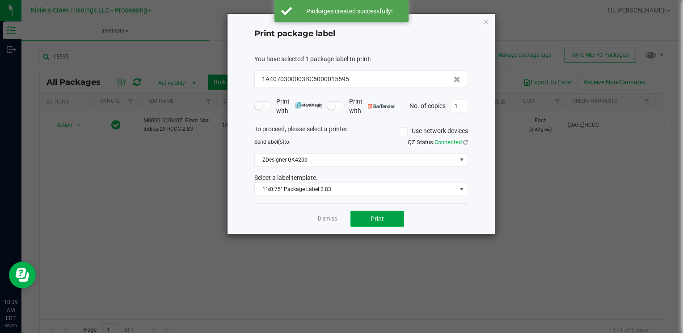
click at [380, 223] on button "Print" at bounding box center [377, 219] width 54 height 16
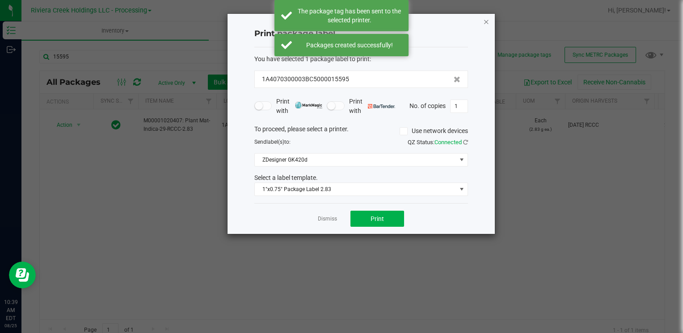
click at [487, 20] on icon "button" at bounding box center [486, 21] width 6 height 11
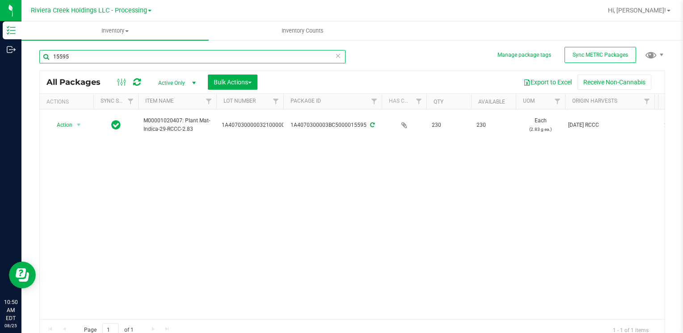
click at [75, 53] on input "15595" at bounding box center [192, 56] width 306 height 13
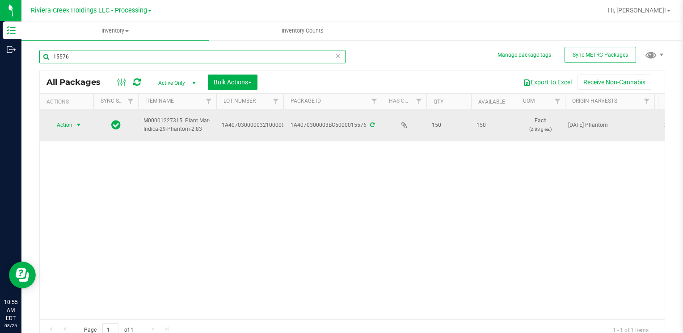
type input "15576"
click at [70, 130] on span "Action" at bounding box center [61, 125] width 24 height 13
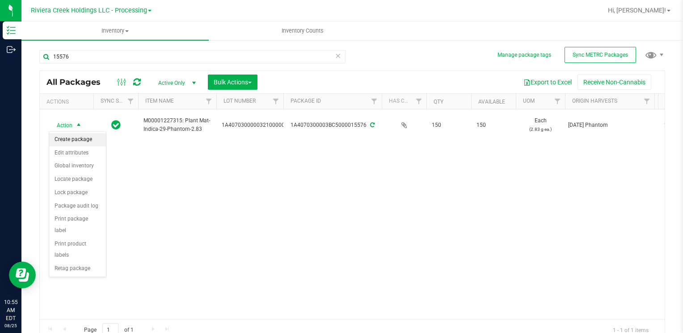
click at [83, 141] on li "Create package" at bounding box center [77, 139] width 57 height 13
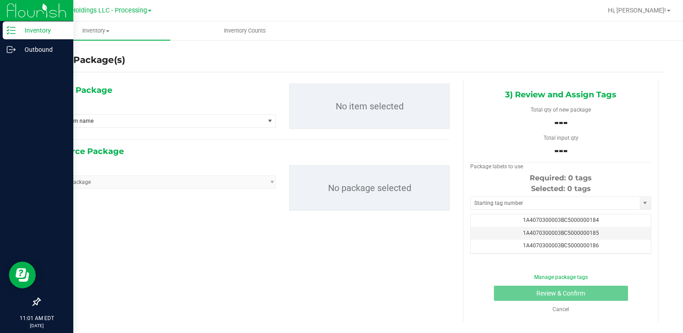
click at [36, 33] on p "Inventory" at bounding box center [43, 30] width 54 height 11
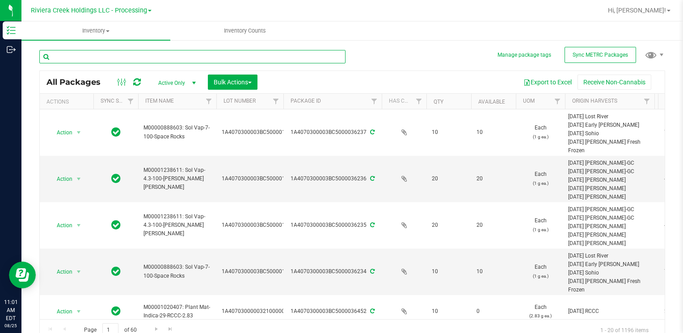
click at [115, 54] on input "text" at bounding box center [192, 56] width 306 height 13
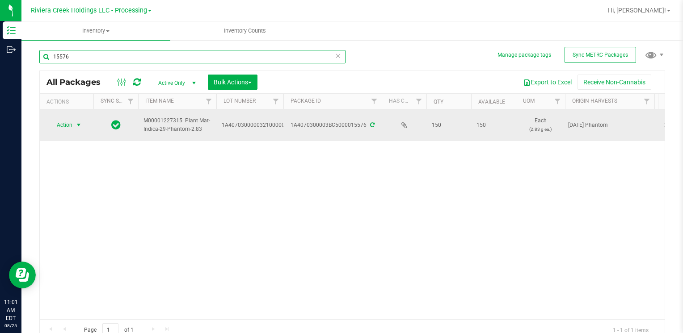
type input "15576"
click at [65, 126] on span "Action" at bounding box center [61, 125] width 24 height 13
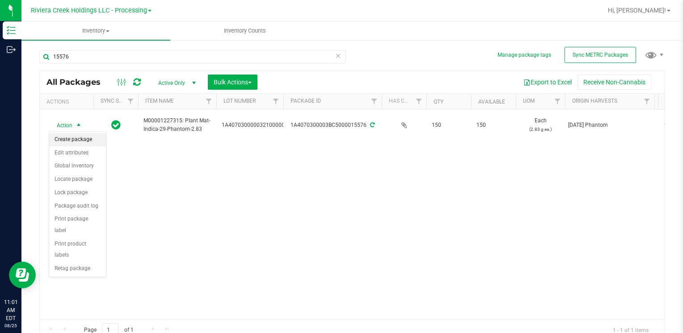
click at [88, 141] on li "Create package" at bounding box center [77, 139] width 57 height 13
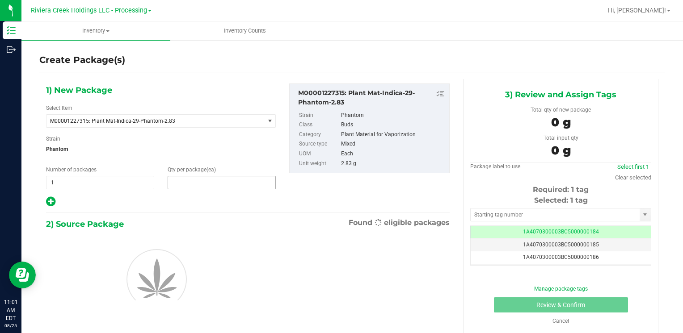
click at [200, 185] on span at bounding box center [222, 182] width 108 height 13
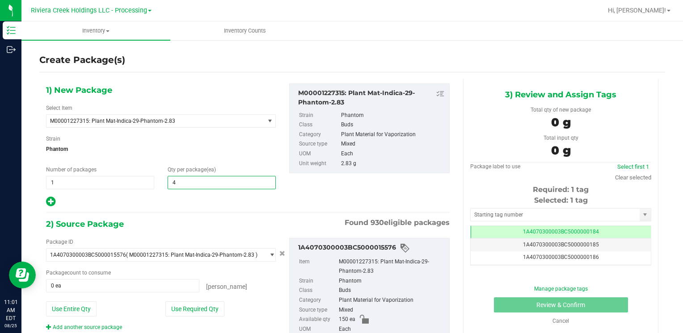
type input "40"
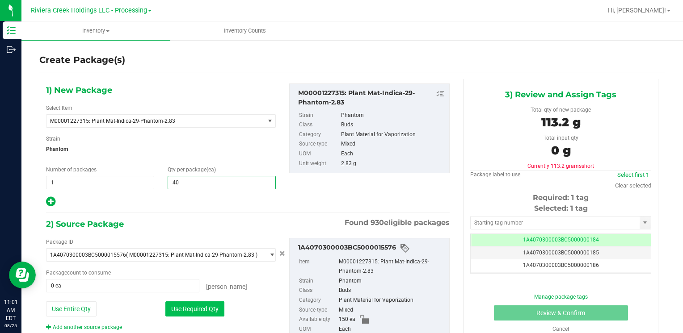
type input "40"
click at [191, 307] on button "Use Required Qty" at bounding box center [194, 309] width 59 height 15
type input "40 ea"
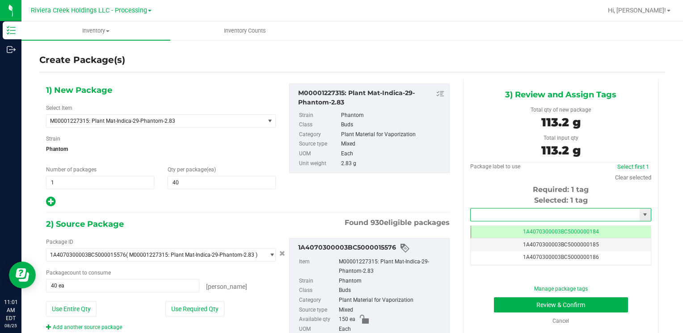
click at [490, 217] on input "text" at bounding box center [555, 215] width 169 height 13
click at [491, 227] on li "1A4070300003BC5000036446" at bounding box center [555, 229] width 178 height 13
type input "1A4070300003BC5000036446"
click at [506, 303] on button "Review & Confirm" at bounding box center [561, 305] width 134 height 15
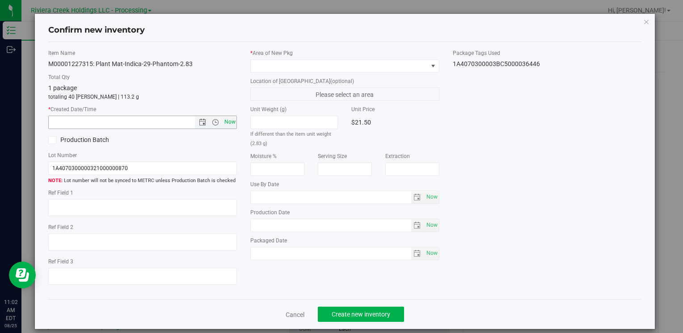
click at [230, 123] on span "Now" at bounding box center [229, 122] width 15 height 13
type input "[DATE] 11:02 AM"
click at [263, 60] on span at bounding box center [339, 66] width 176 height 13
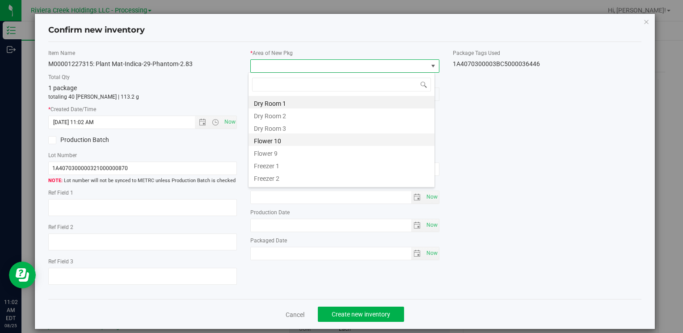
click at [294, 145] on li "Flower 10" at bounding box center [341, 140] width 186 height 13
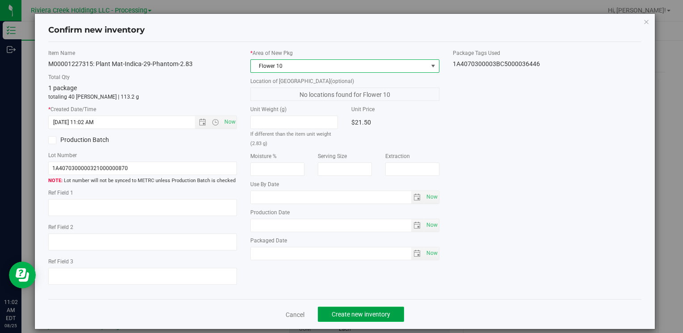
click at [345, 312] on span "Create new inventory" at bounding box center [361, 314] width 59 height 7
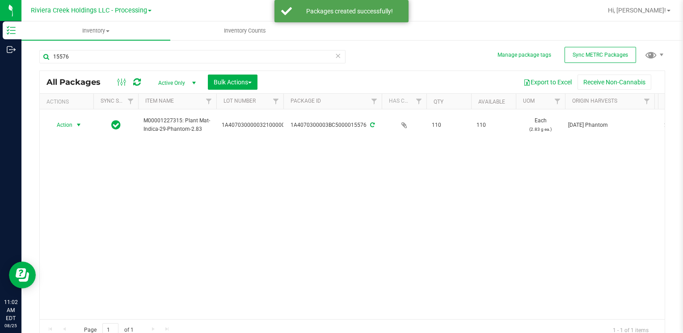
drag, startPoint x: 64, startPoint y: 125, endPoint x: 129, endPoint y: 236, distance: 128.4
click at [64, 126] on span "Action" at bounding box center [61, 125] width 24 height 13
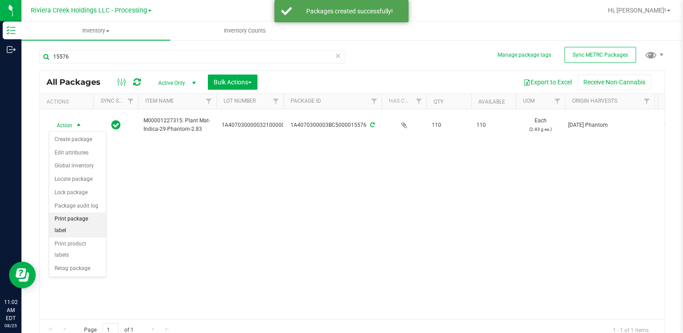
click at [93, 219] on li "Print package label" at bounding box center [77, 225] width 57 height 25
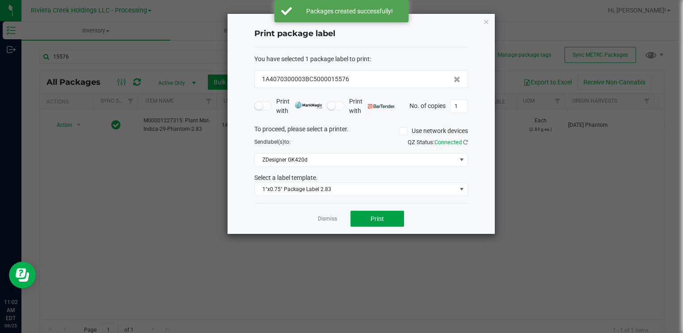
click at [374, 221] on span "Print" at bounding box center [376, 218] width 13 height 7
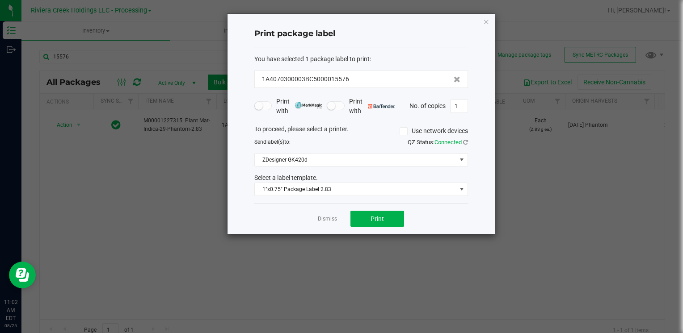
drag, startPoint x: 483, startPoint y: 19, endPoint x: 461, endPoint y: 28, distance: 23.2
click at [483, 19] on icon "button" at bounding box center [486, 21] width 6 height 11
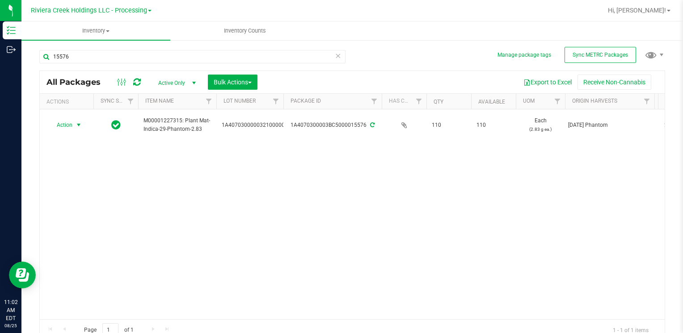
click at [97, 49] on div "15576" at bounding box center [195, 56] width 313 height 29
click at [95, 59] on input "15576" at bounding box center [192, 56] width 306 height 13
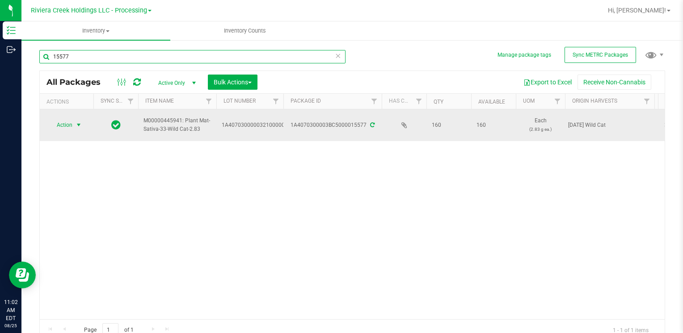
type input "15577"
click at [82, 119] on span "select" at bounding box center [78, 125] width 11 height 13
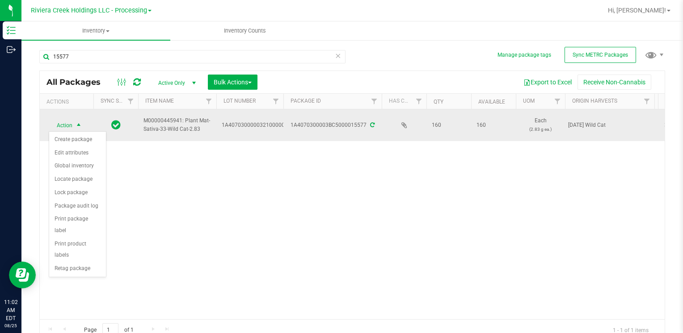
click at [80, 124] on span "select" at bounding box center [78, 125] width 7 height 7
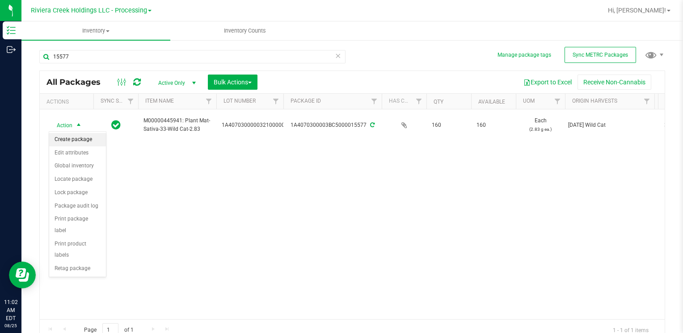
click at [83, 133] on li "Create package" at bounding box center [77, 139] width 57 height 13
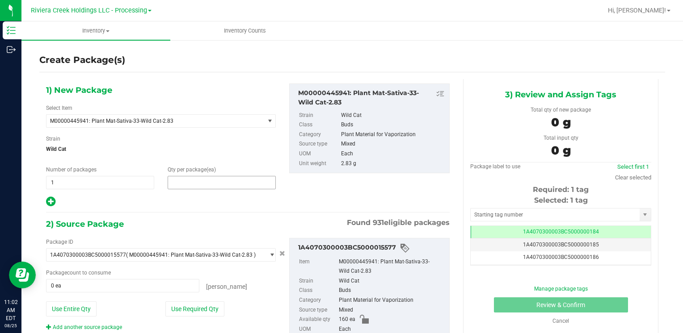
click at [236, 181] on span at bounding box center [222, 182] width 108 height 13
type input "80"
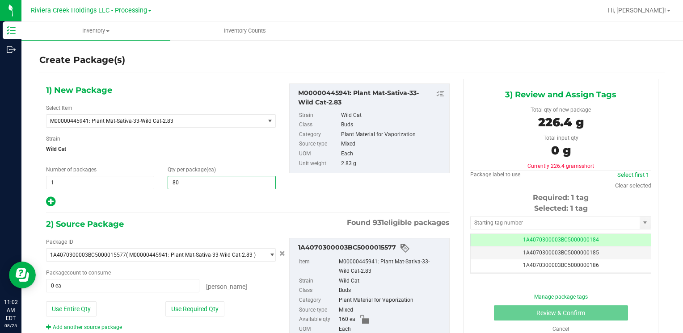
type input "80"
click at [227, 302] on div "Use Required Qty" at bounding box center [220, 309] width 110 height 15
click at [221, 308] on button "Use Required Qty" at bounding box center [194, 309] width 59 height 15
type input "80 ea"
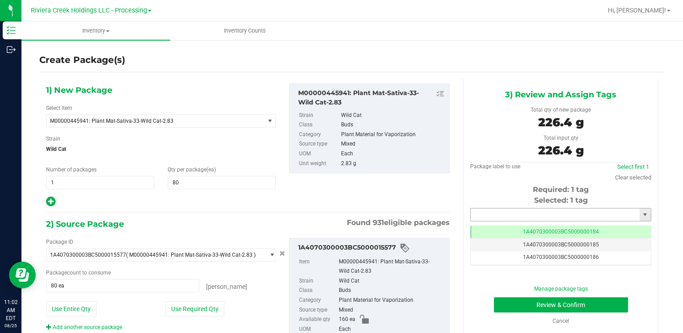
click at [516, 214] on input "text" at bounding box center [555, 215] width 169 height 13
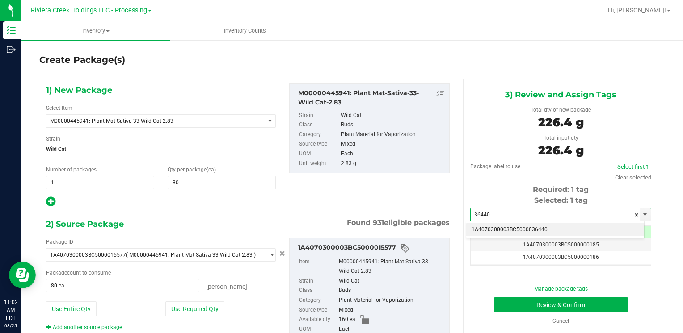
click at [504, 228] on li "1A4070300003BC5000036440" at bounding box center [555, 229] width 178 height 13
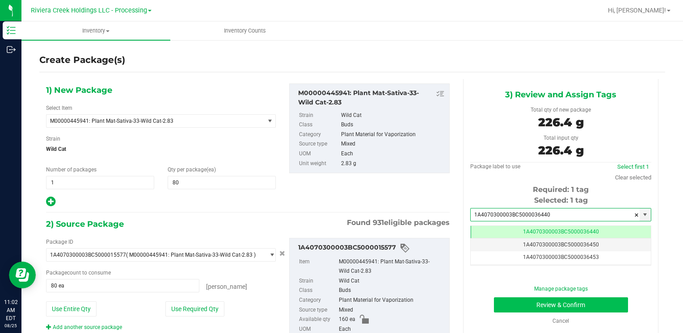
type input "1A4070300003BC5000036440"
click at [504, 303] on button "Review & Confirm" at bounding box center [561, 305] width 134 height 15
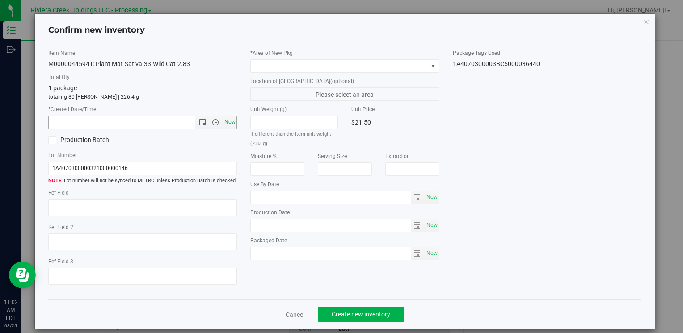
click at [222, 116] on span "Now" at bounding box center [229, 122] width 15 height 13
type input "[DATE] 11:03 AM"
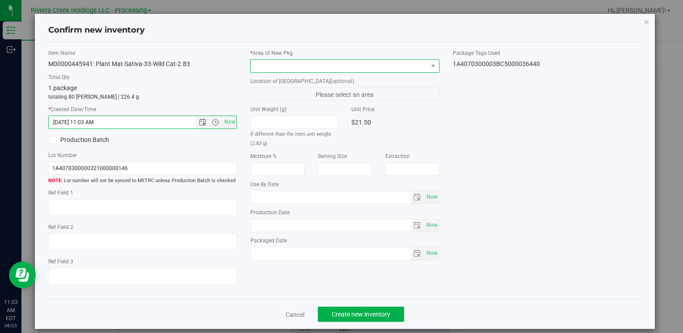
drag, startPoint x: 283, startPoint y: 62, endPoint x: 284, endPoint y: 67, distance: 5.4
click at [284, 62] on span at bounding box center [339, 66] width 176 height 13
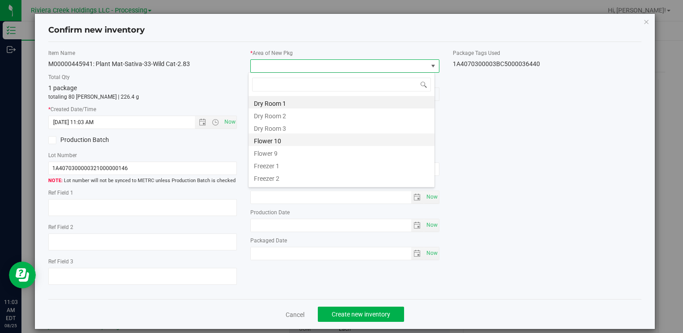
click at [286, 142] on li "Flower 10" at bounding box center [341, 140] width 186 height 13
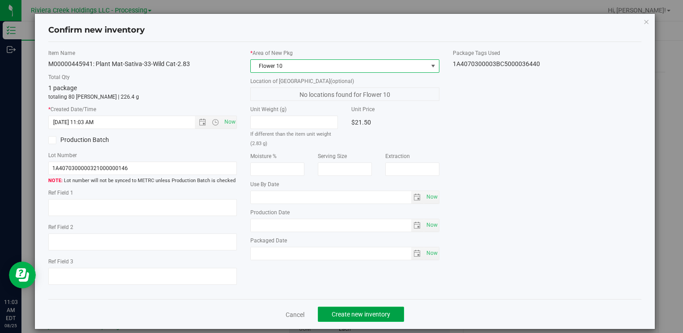
click at [348, 321] on button "Create new inventory" at bounding box center [361, 314] width 86 height 15
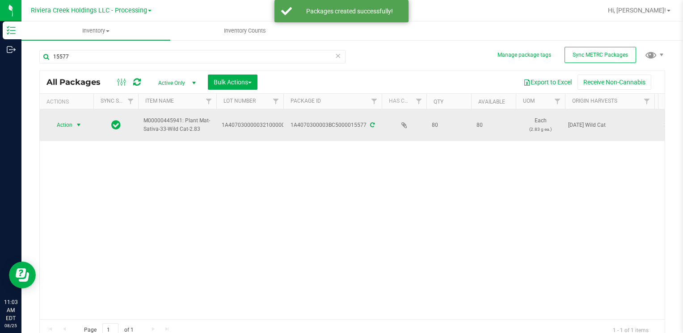
click at [65, 121] on span "Action" at bounding box center [61, 125] width 24 height 13
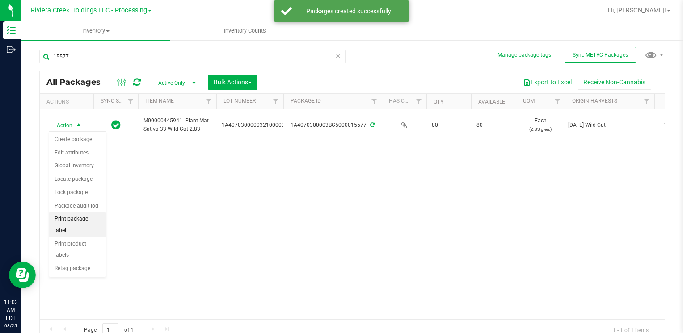
click at [92, 223] on li "Print package label" at bounding box center [77, 225] width 57 height 25
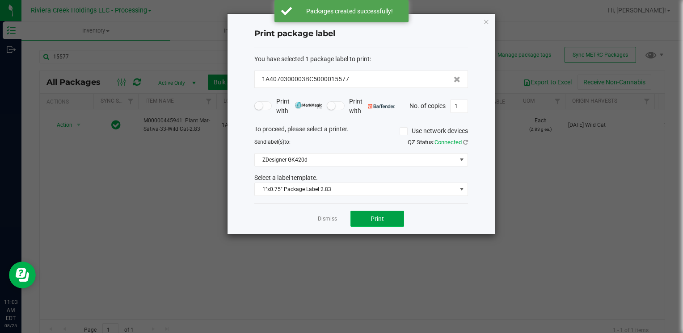
click at [370, 217] on button "Print" at bounding box center [377, 219] width 54 height 16
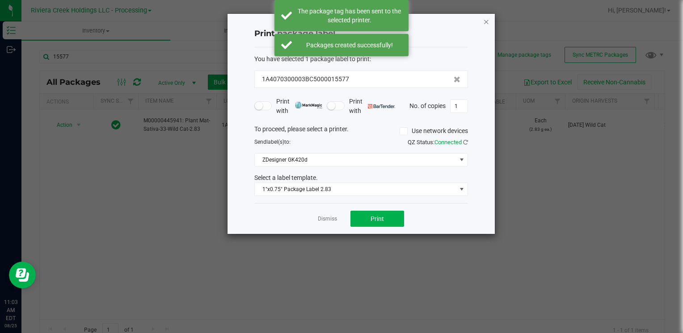
click at [487, 20] on icon "button" at bounding box center [486, 21] width 6 height 11
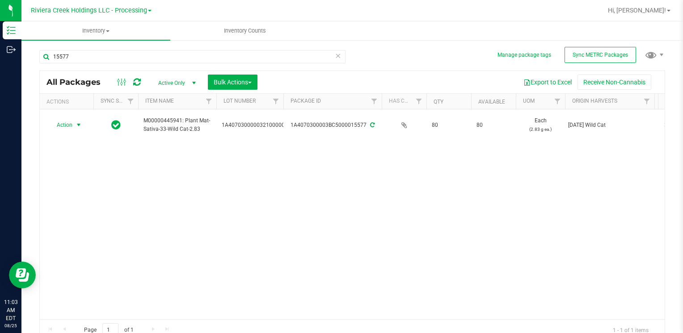
click at [80, 66] on div "15577" at bounding box center [192, 60] width 306 height 21
click at [80, 58] on input "15577" at bounding box center [192, 56] width 306 height 13
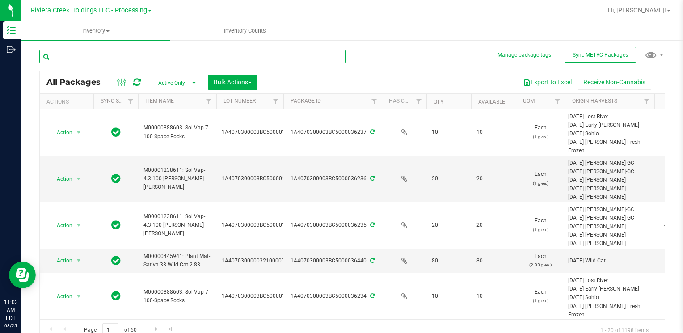
click at [75, 55] on input "text" at bounding box center [192, 56] width 306 height 13
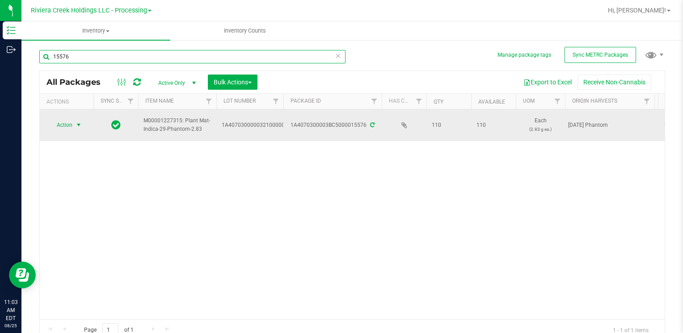
type input "15576"
click at [75, 124] on span "select" at bounding box center [78, 125] width 7 height 7
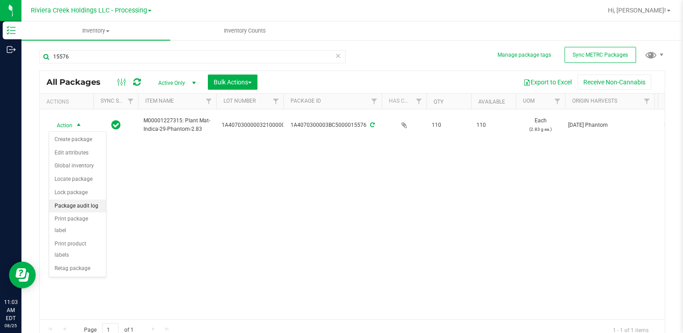
click at [89, 204] on li "Package audit log" at bounding box center [77, 206] width 57 height 13
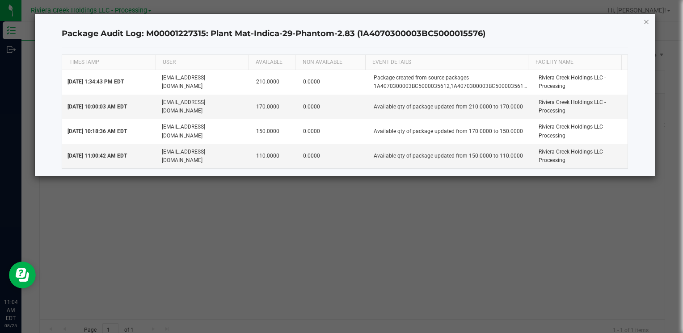
click at [647, 21] on icon "button" at bounding box center [646, 21] width 6 height 11
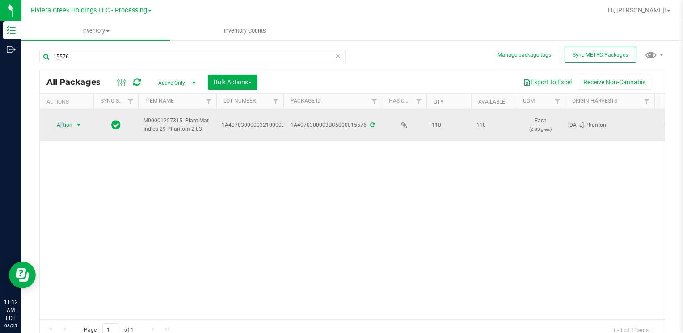
click at [63, 121] on span "Action" at bounding box center [61, 125] width 24 height 13
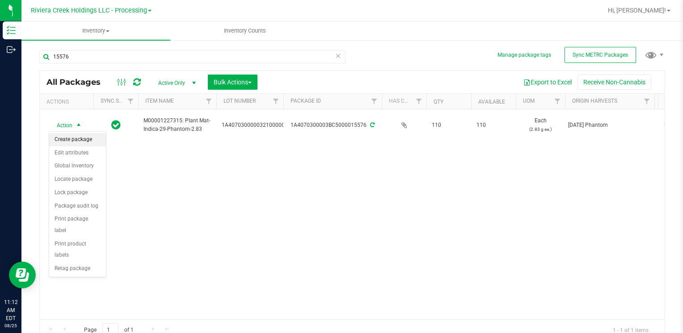
click at [78, 139] on li "Create package" at bounding box center [77, 139] width 57 height 13
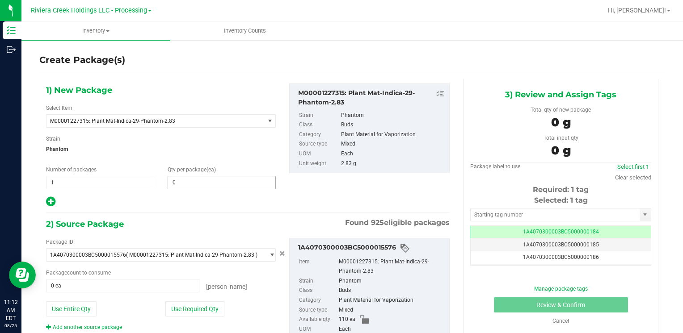
click at [175, 185] on span "0 0" at bounding box center [222, 182] width 108 height 13
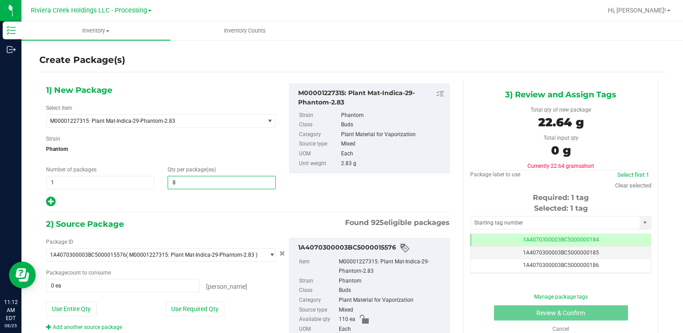
type input "80"
click at [172, 310] on button "Use Required Qty" at bounding box center [194, 309] width 59 height 15
type input "80 ea"
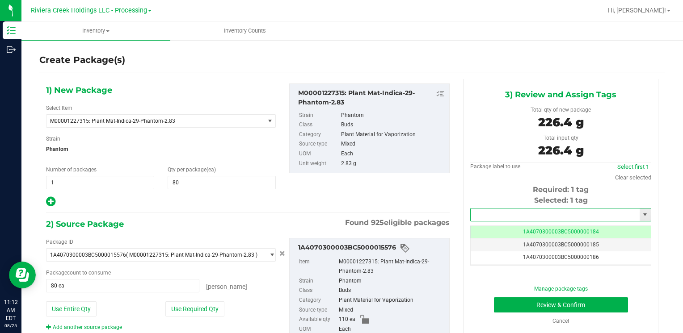
click at [483, 212] on input "text" at bounding box center [555, 215] width 169 height 13
click at [478, 227] on li "1A4070300003BC5000036450" at bounding box center [555, 229] width 178 height 13
type input "1A4070300003BC5000036450"
click at [514, 301] on button "Review & Confirm" at bounding box center [561, 305] width 134 height 15
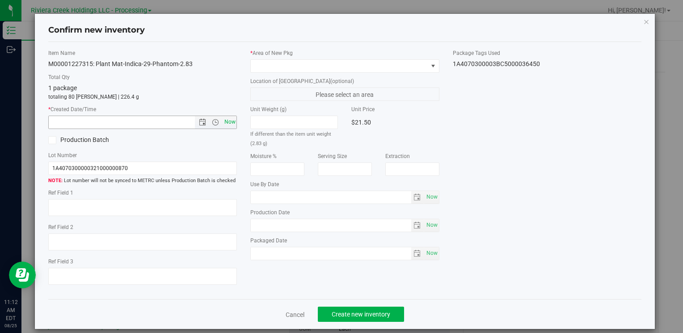
click at [228, 117] on span "Now" at bounding box center [229, 122] width 15 height 13
type input "[DATE] 11:12 AM"
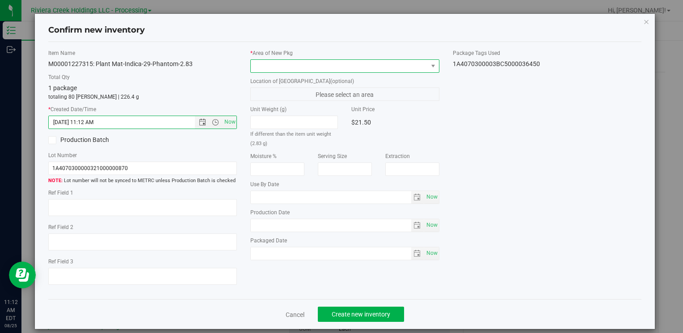
click at [272, 64] on span at bounding box center [339, 66] width 176 height 13
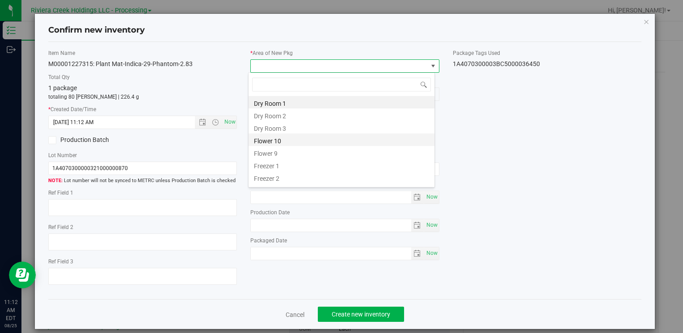
click at [297, 143] on li "Flower 10" at bounding box center [341, 140] width 186 height 13
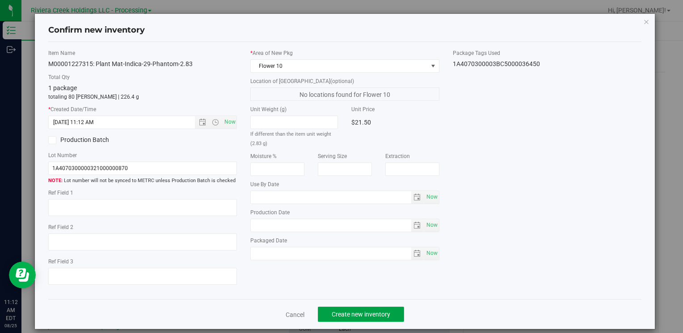
click at [340, 317] on span "Create new inventory" at bounding box center [361, 314] width 59 height 7
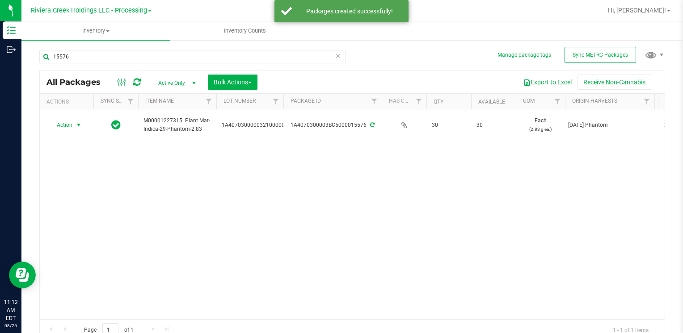
drag, startPoint x: 60, startPoint y: 123, endPoint x: 89, endPoint y: 147, distance: 37.2
click at [61, 124] on span "Action" at bounding box center [61, 125] width 24 height 13
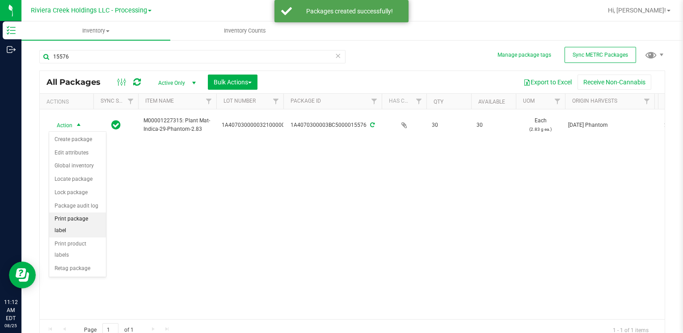
click at [92, 219] on li "Print package label" at bounding box center [77, 225] width 57 height 25
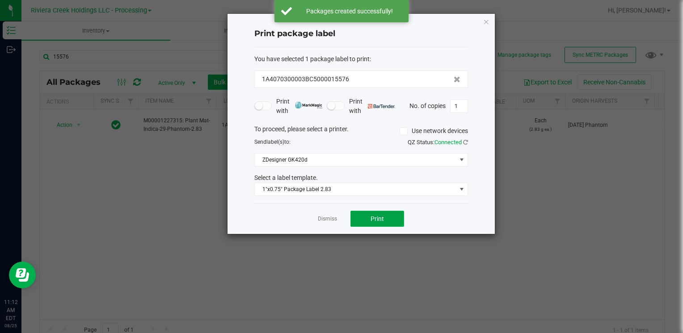
click at [400, 219] on button "Print" at bounding box center [377, 219] width 54 height 16
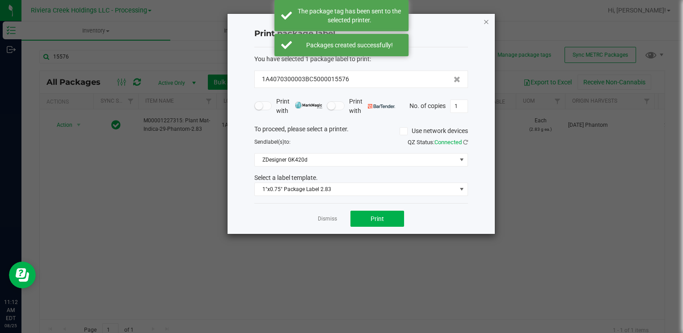
click at [487, 20] on icon "button" at bounding box center [486, 21] width 6 height 11
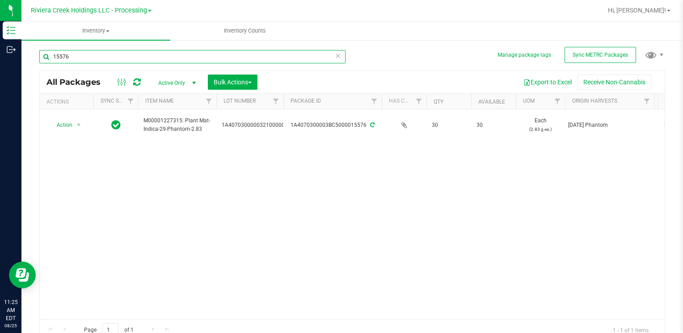
click at [138, 54] on input "15576" at bounding box center [192, 56] width 306 height 13
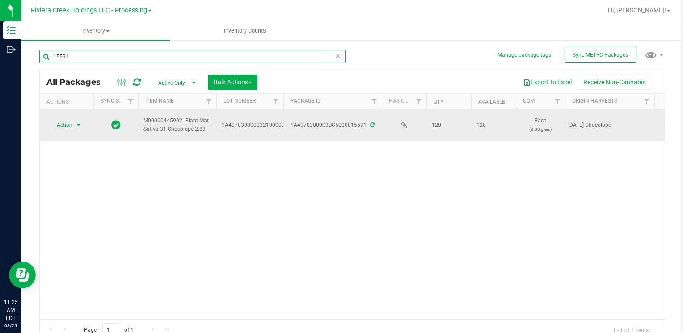
type input "15591"
click at [80, 127] on span "select" at bounding box center [78, 125] width 7 height 7
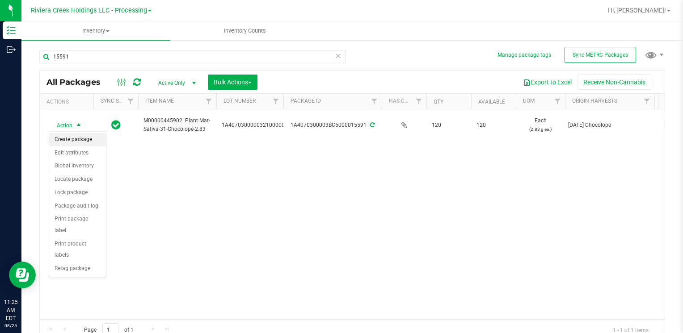
click at [82, 142] on li "Create package" at bounding box center [77, 139] width 57 height 13
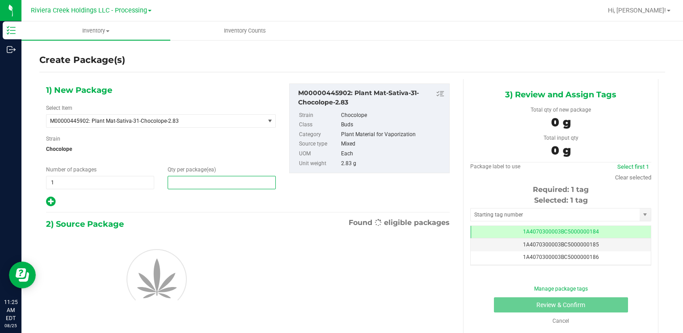
click at [198, 185] on span at bounding box center [222, 182] width 108 height 13
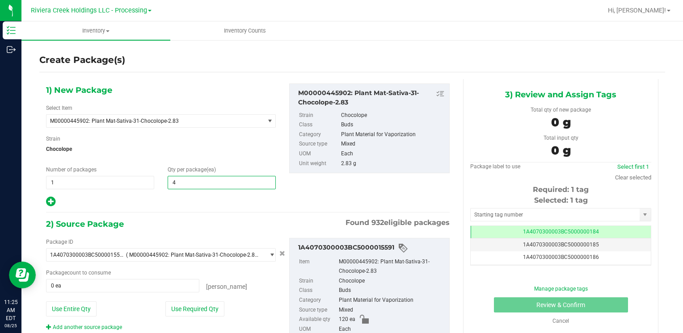
type input "40"
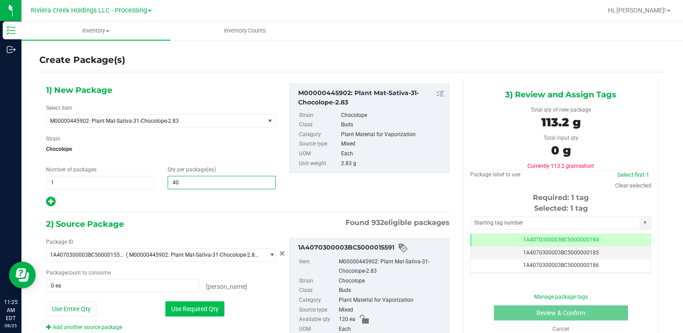
type input "40"
click at [190, 311] on button "Use Required Qty" at bounding box center [194, 309] width 59 height 15
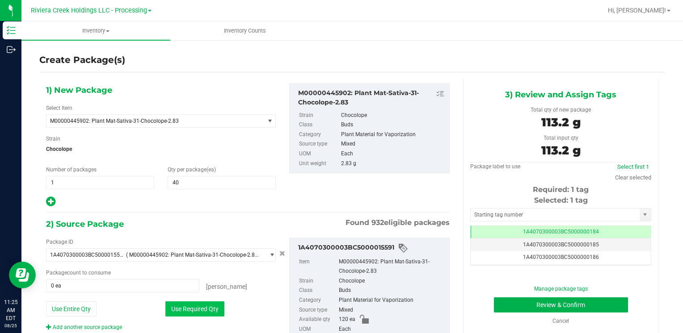
type input "40 ea"
click at [534, 213] on input "text" at bounding box center [555, 215] width 169 height 13
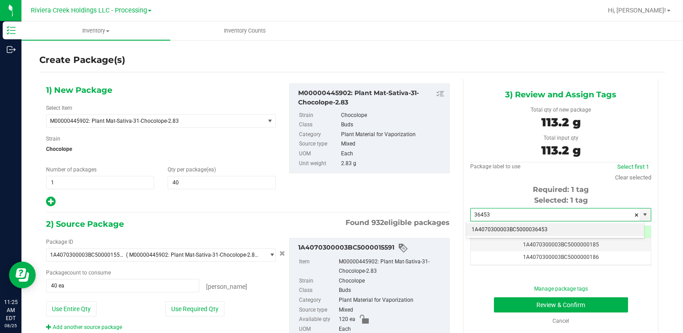
click at [539, 229] on li "1A4070300003BC5000036453" at bounding box center [555, 229] width 178 height 13
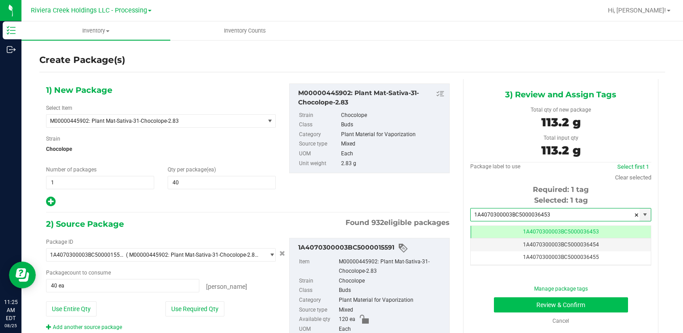
type input "1A4070300003BC5000036453"
click at [520, 299] on button "Review & Confirm" at bounding box center [561, 305] width 134 height 15
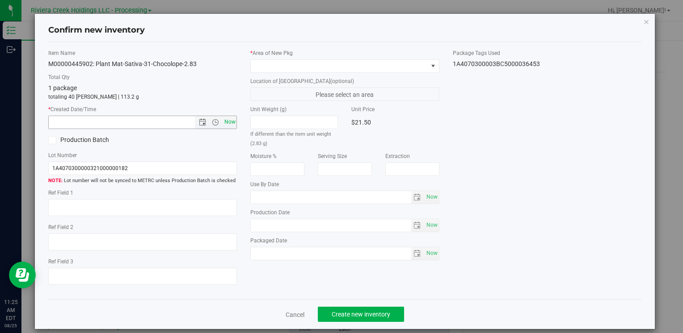
click at [222, 117] on span "Now" at bounding box center [229, 122] width 15 height 13
type input "[DATE] 11:25 AM"
click at [256, 58] on div "* Area of [GEOGRAPHIC_DATA]" at bounding box center [344, 61] width 189 height 24
click at [257, 63] on span at bounding box center [339, 66] width 176 height 13
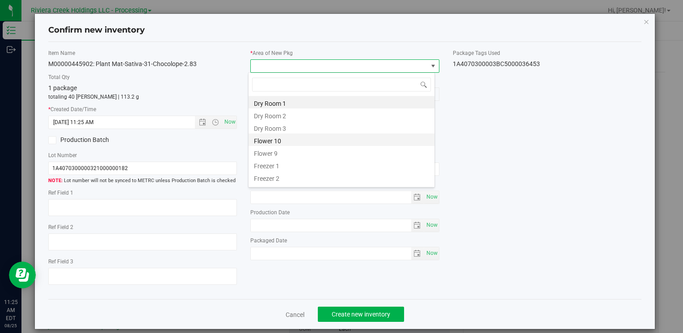
click at [272, 139] on li "Flower 10" at bounding box center [341, 140] width 186 height 13
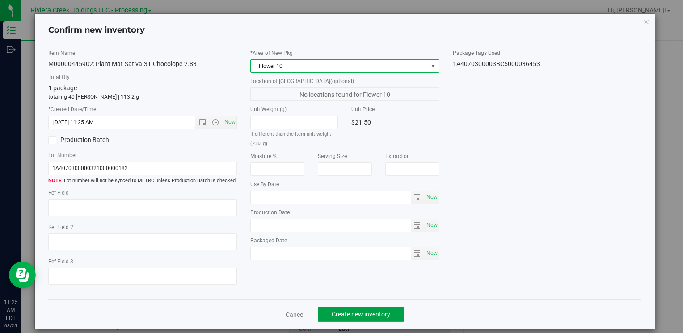
click at [325, 312] on button "Create new inventory" at bounding box center [361, 314] width 86 height 15
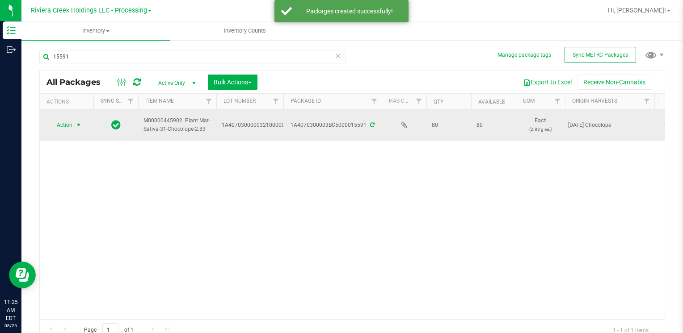
click at [67, 128] on span "Action" at bounding box center [61, 125] width 24 height 13
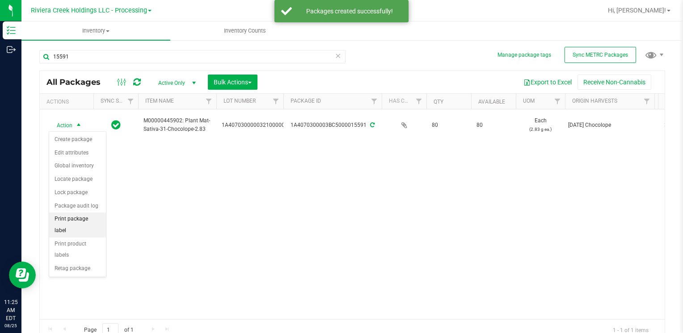
click at [92, 218] on li "Print package label" at bounding box center [77, 225] width 57 height 25
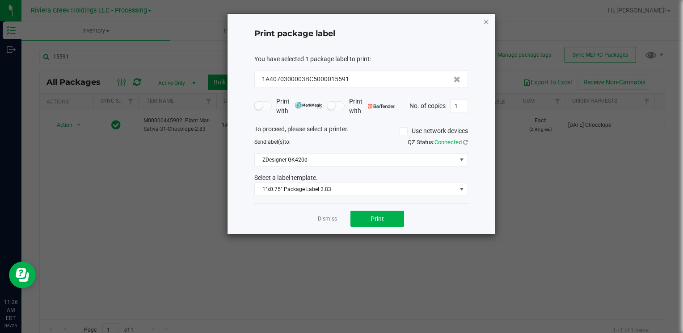
click at [485, 24] on icon "button" at bounding box center [486, 21] width 6 height 11
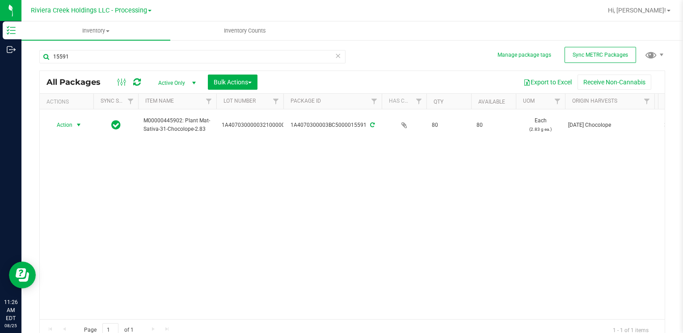
drag, startPoint x: 64, startPoint y: 126, endPoint x: 104, endPoint y: 219, distance: 100.9
click at [64, 126] on span "Action" at bounding box center [61, 125] width 24 height 13
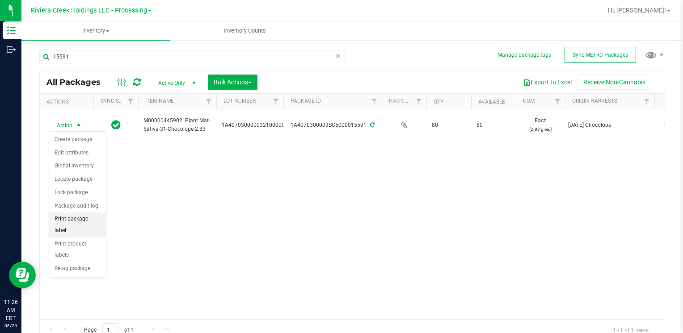
click at [93, 214] on li "Print package label" at bounding box center [77, 225] width 57 height 25
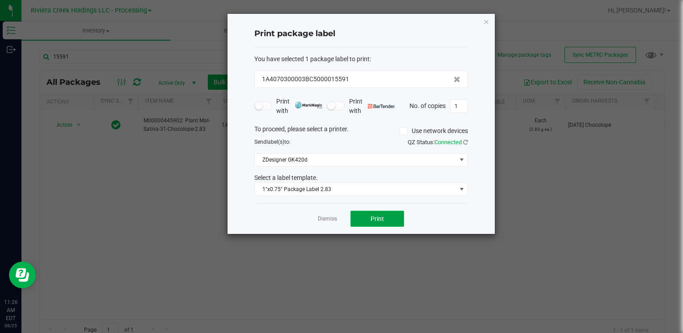
click at [365, 222] on button "Print" at bounding box center [377, 219] width 54 height 16
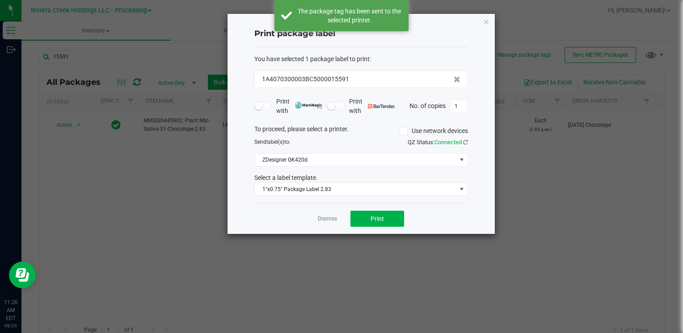
click at [487, 21] on icon "button" at bounding box center [486, 21] width 6 height 11
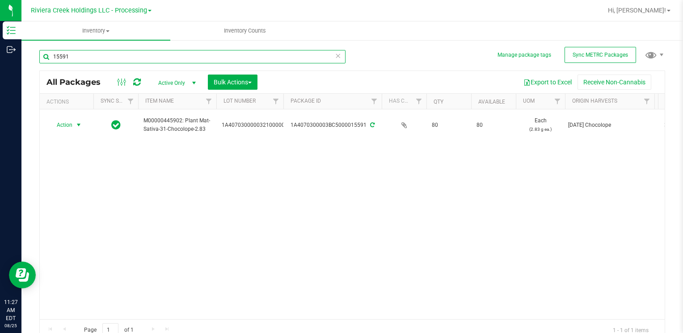
click at [134, 57] on input "15591" at bounding box center [192, 56] width 306 height 13
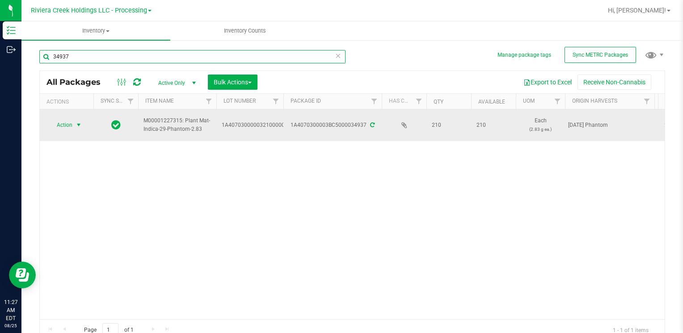
type input "34937"
click at [79, 124] on span "select" at bounding box center [78, 125] width 7 height 7
click at [72, 123] on span "Action" at bounding box center [61, 125] width 24 height 13
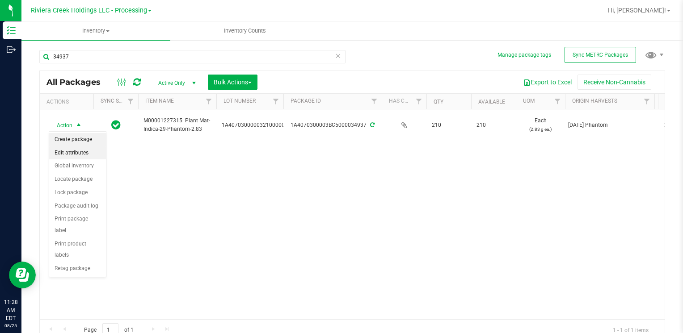
click at [82, 140] on li "Create package" at bounding box center [77, 139] width 57 height 13
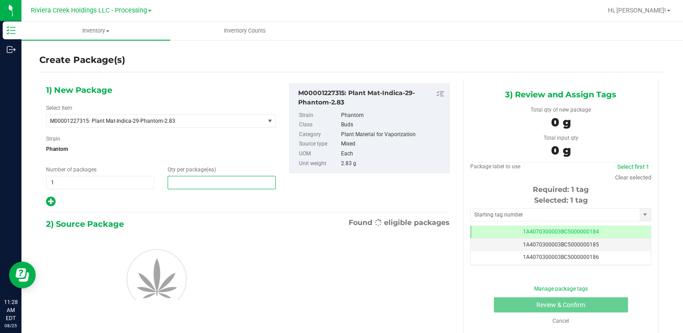
click at [190, 182] on span at bounding box center [222, 182] width 108 height 13
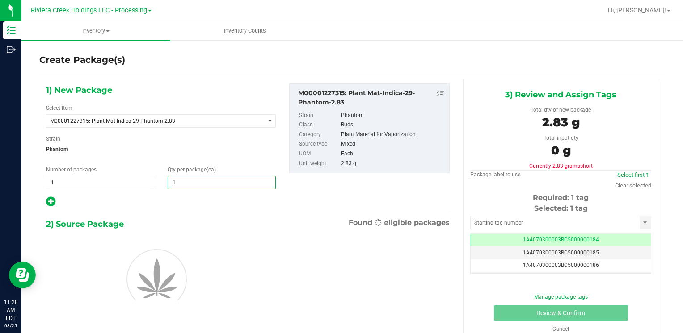
type input "10"
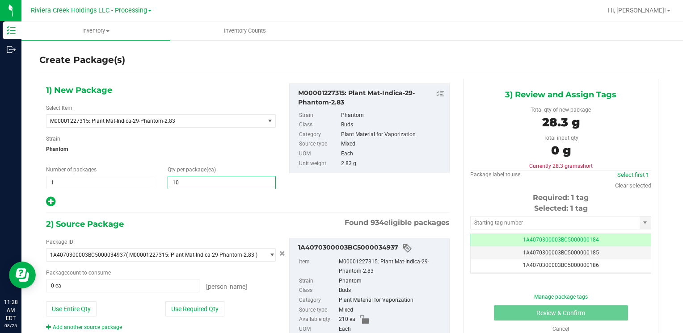
type input "10"
click at [182, 300] on div "Package ID 1A4070300003BC5000034937 ( M00001227315: Plant Mat-Indica-29-Phantom…" at bounding box center [160, 284] width 243 height 93
click at [179, 305] on button "Use Required Qty" at bounding box center [194, 309] width 59 height 15
type input "10 ea"
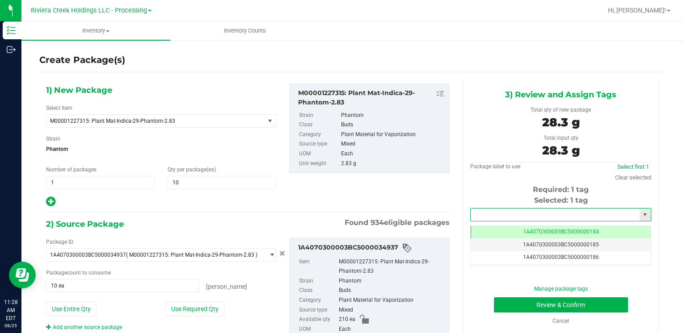
click at [481, 215] on input "text" at bounding box center [555, 215] width 169 height 13
click at [483, 230] on li "1A4070300003BC5000036455" at bounding box center [555, 229] width 178 height 13
type input "1A4070300003BC5000036455"
click at [499, 305] on button "Review & Confirm" at bounding box center [561, 305] width 134 height 15
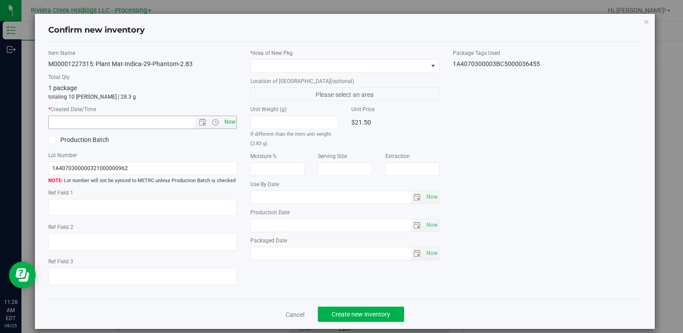
click at [231, 116] on span "Now" at bounding box center [229, 122] width 15 height 13
type input "[DATE] 11:28 AM"
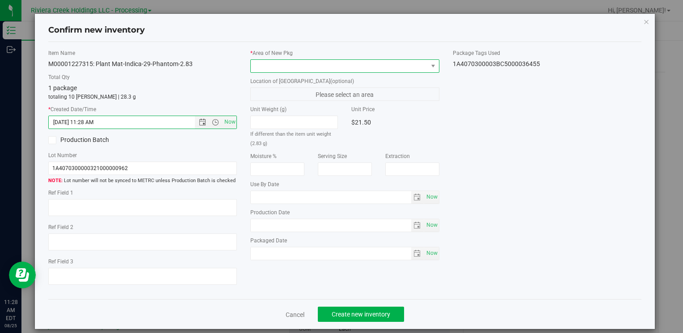
click at [257, 66] on span at bounding box center [339, 66] width 176 height 13
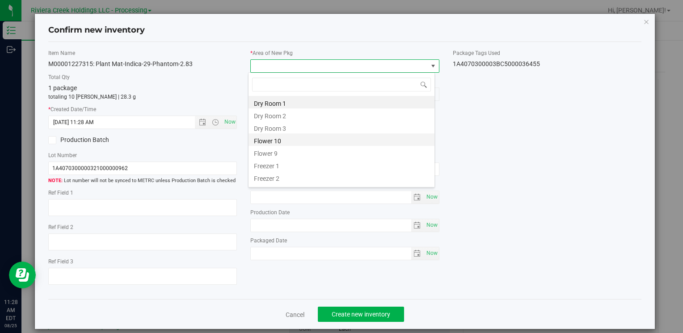
click at [283, 141] on li "Flower 10" at bounding box center [341, 140] width 186 height 13
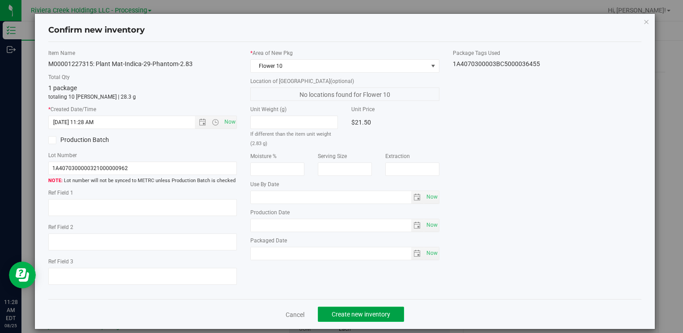
click at [347, 316] on span "Create new inventory" at bounding box center [361, 314] width 59 height 7
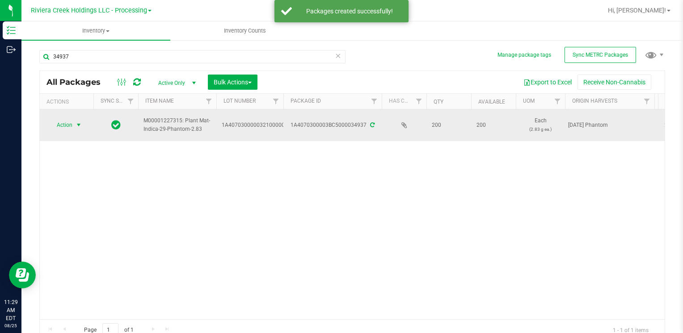
click at [71, 124] on span "Action" at bounding box center [61, 125] width 24 height 13
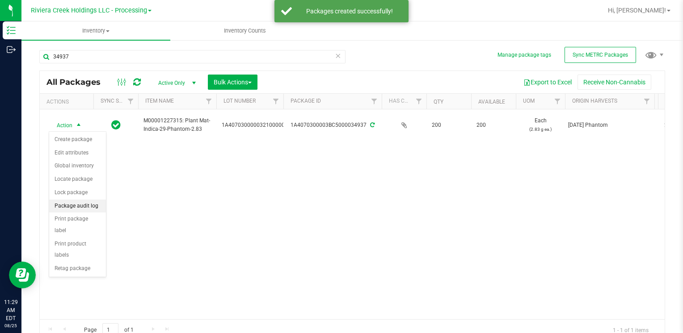
click at [88, 210] on li "Package audit log" at bounding box center [77, 206] width 57 height 13
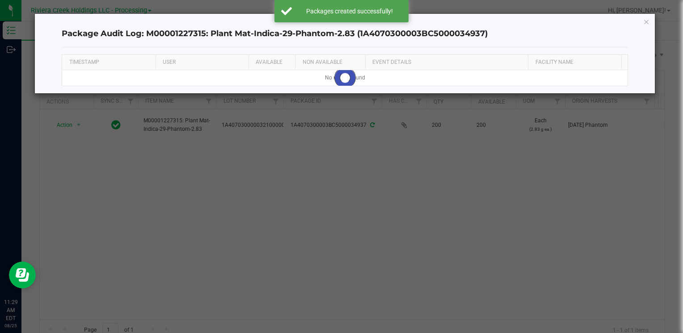
click at [651, 26] on div "Package Audit Log: M00001227315: Plant Mat-Indica-29-Phantom-2.83 (1A4070300003…" at bounding box center [345, 54] width 620 height 80
click at [643, 23] on icon "button" at bounding box center [646, 21] width 6 height 11
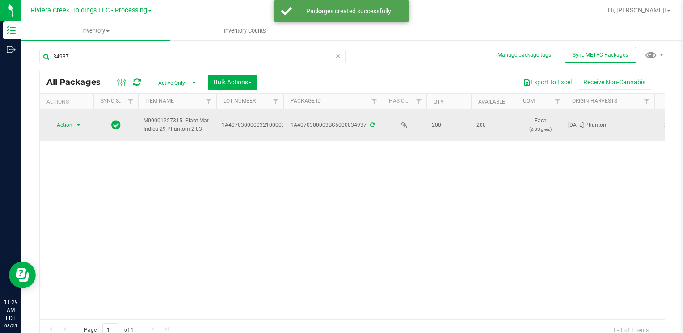
click at [51, 123] on span "Action" at bounding box center [61, 125] width 24 height 13
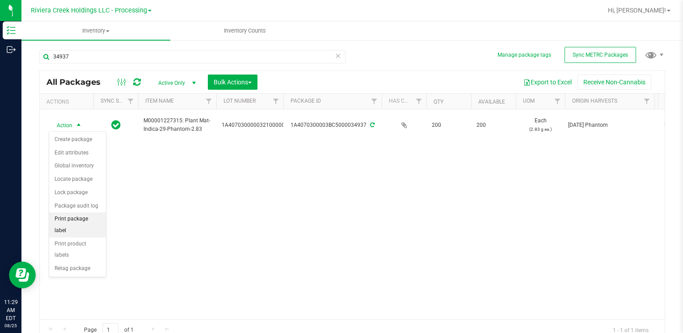
click at [89, 224] on li "Print package label" at bounding box center [77, 225] width 57 height 25
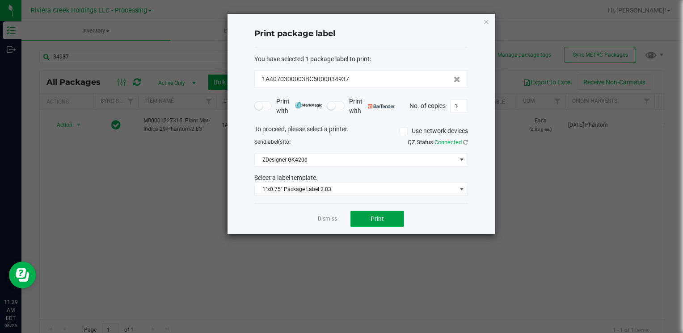
click at [362, 219] on button "Print" at bounding box center [377, 219] width 54 height 16
click at [488, 21] on icon "button" at bounding box center [486, 21] width 6 height 11
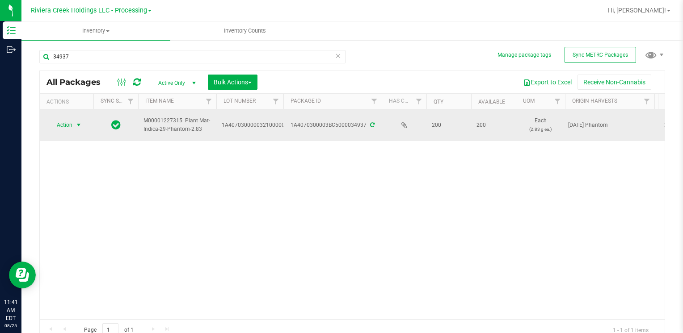
click at [75, 126] on span "select" at bounding box center [78, 125] width 7 height 7
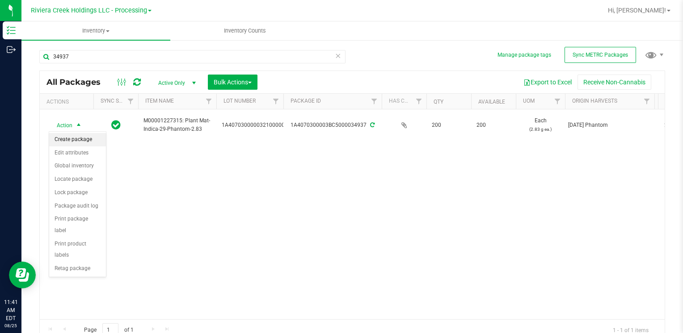
click at [84, 137] on li "Create package" at bounding box center [77, 139] width 57 height 13
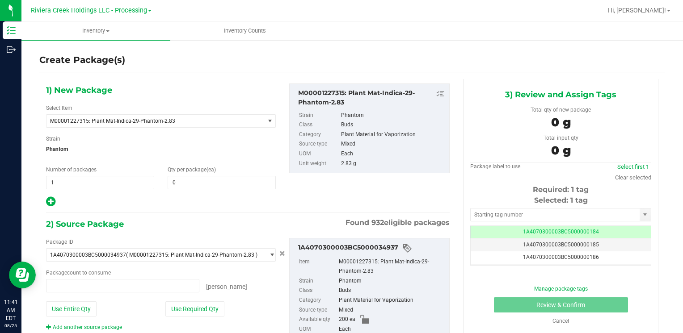
type input "0 ea"
click at [181, 186] on span at bounding box center [222, 182] width 108 height 13
type input "80"
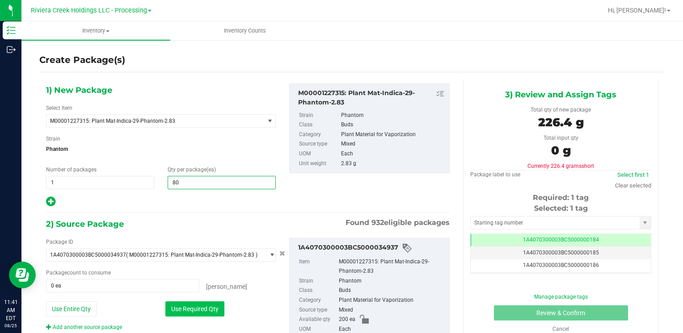
type input "80"
click at [183, 310] on button "Use Required Qty" at bounding box center [194, 309] width 59 height 15
type input "80 ea"
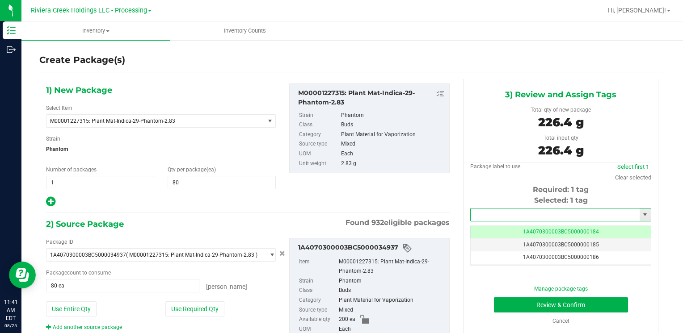
click at [513, 214] on input "text" at bounding box center [555, 215] width 169 height 13
click at [504, 224] on li "1A4070300003BC5000036456" at bounding box center [555, 229] width 178 height 13
type input "1A4070300003BC5000036456"
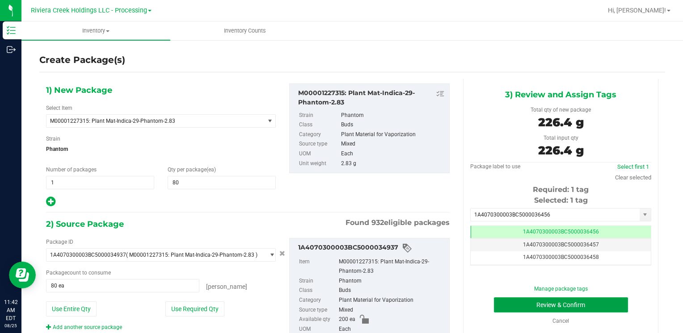
click at [508, 305] on button "Review & Confirm" at bounding box center [561, 305] width 134 height 15
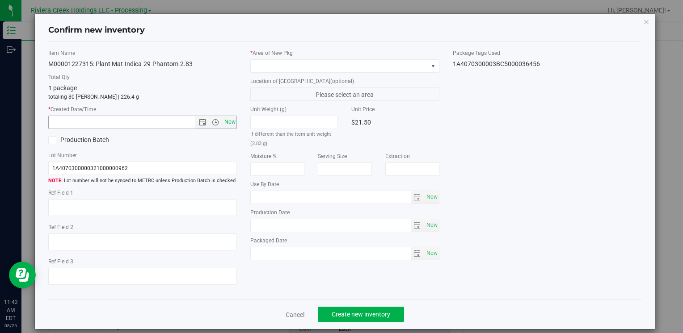
click at [225, 124] on span "Now" at bounding box center [229, 122] width 15 height 13
type input "[DATE] 11:42 AM"
click at [261, 65] on span at bounding box center [339, 66] width 176 height 13
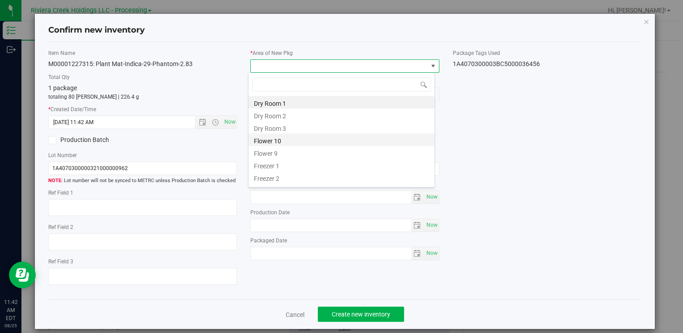
click at [287, 142] on li "Flower 10" at bounding box center [341, 140] width 186 height 13
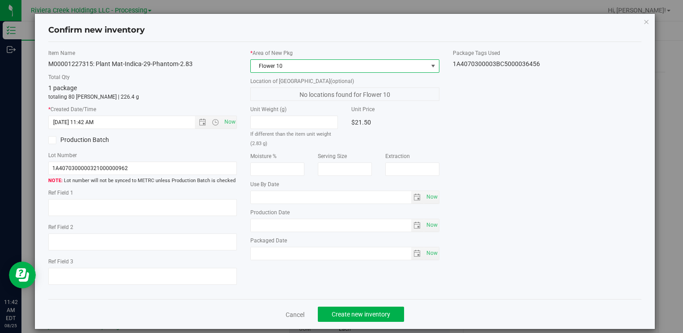
click at [352, 325] on div "Cancel Create new inventory" at bounding box center [344, 314] width 593 height 30
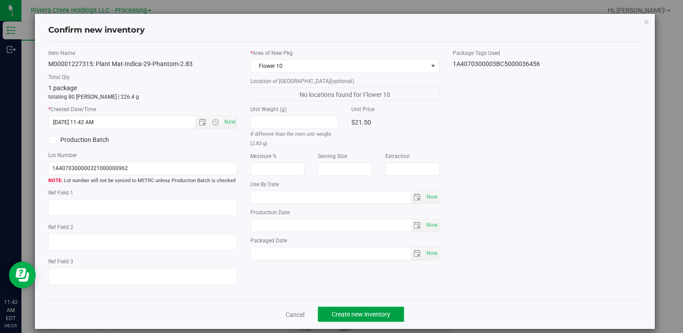
click at [351, 319] on button "Create new inventory" at bounding box center [361, 314] width 86 height 15
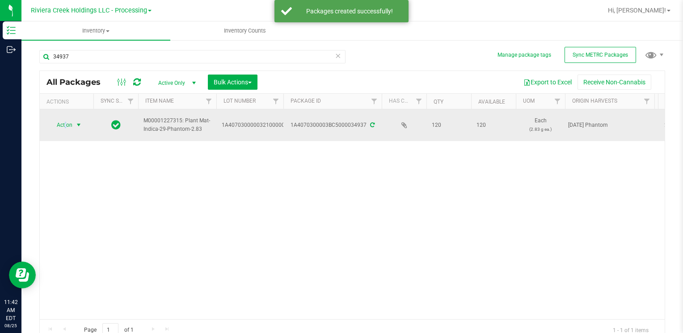
drag, startPoint x: 65, startPoint y: 124, endPoint x: 68, endPoint y: 127, distance: 4.7
click at [65, 124] on span "Action" at bounding box center [61, 125] width 24 height 13
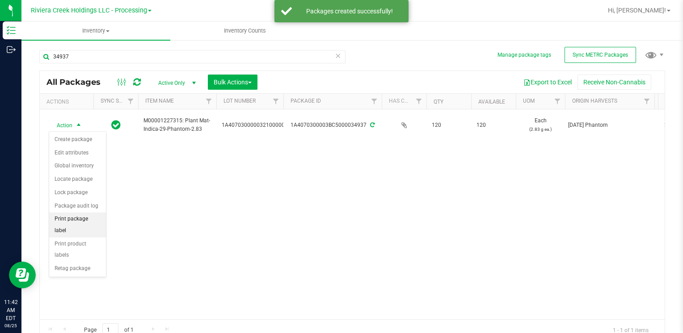
click at [97, 220] on li "Print package label" at bounding box center [77, 225] width 57 height 25
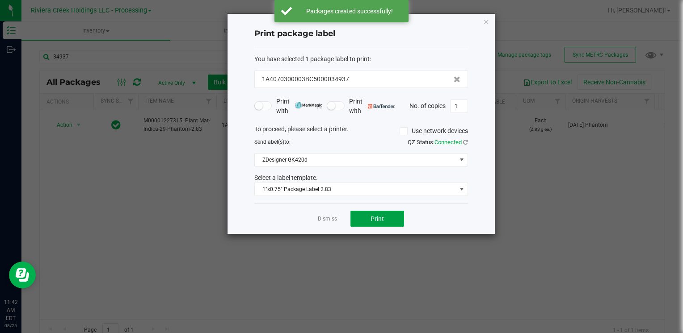
click at [372, 219] on span "Print" at bounding box center [376, 218] width 13 height 7
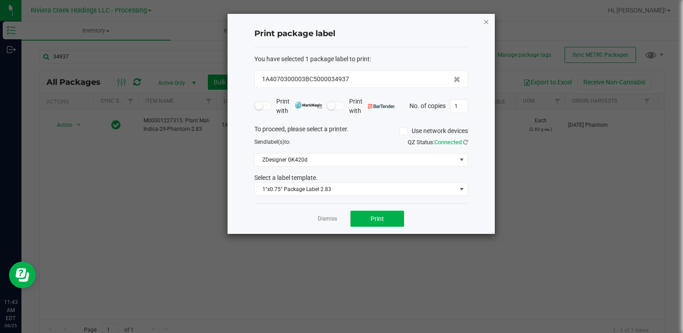
click at [485, 21] on icon "button" at bounding box center [486, 21] width 6 height 11
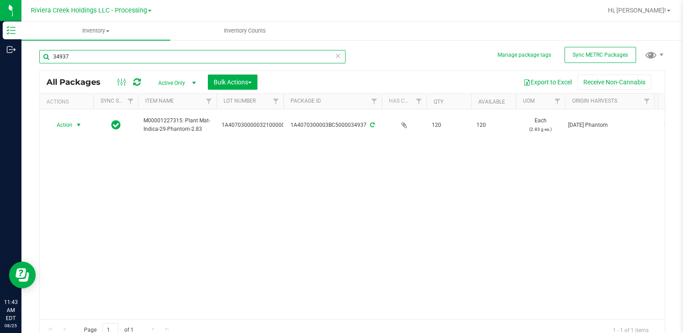
click at [120, 53] on input "34937" at bounding box center [192, 56] width 306 height 13
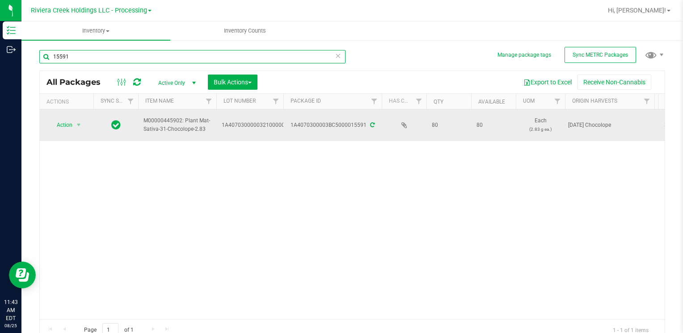
type input "15591"
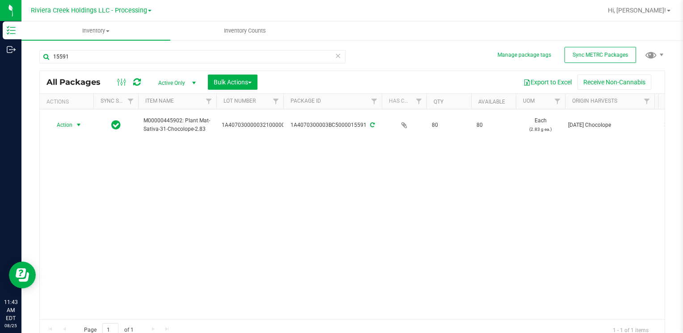
drag, startPoint x: 72, startPoint y: 122, endPoint x: 88, endPoint y: 173, distance: 53.8
click at [72, 124] on span "Action" at bounding box center [61, 125] width 24 height 13
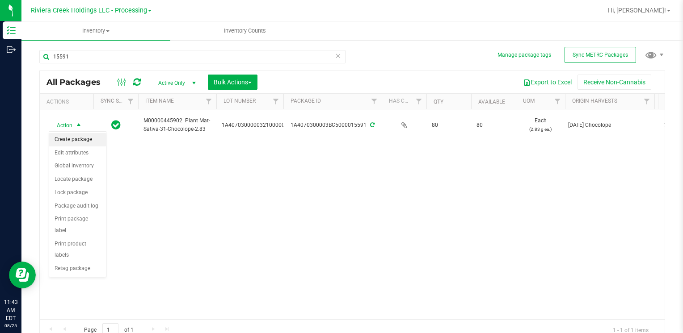
click at [85, 139] on li "Create package" at bounding box center [77, 139] width 57 height 13
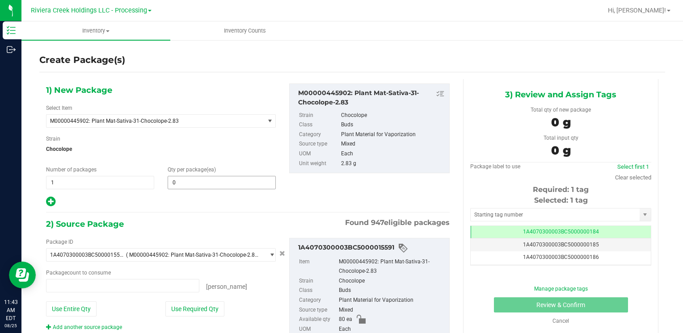
type input "0 ea"
click at [216, 179] on span at bounding box center [222, 182] width 108 height 13
type input "40"
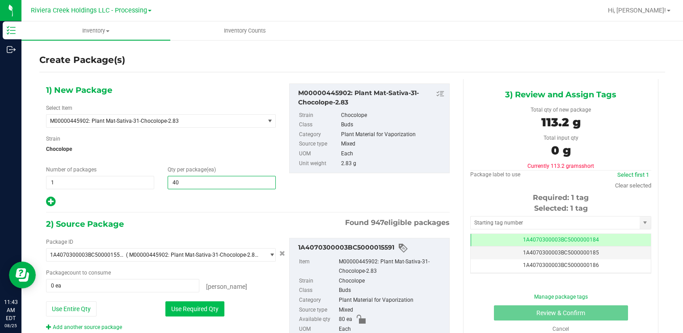
type input "40"
click at [186, 310] on button "Use Required Qty" at bounding box center [194, 309] width 59 height 15
type input "40 ea"
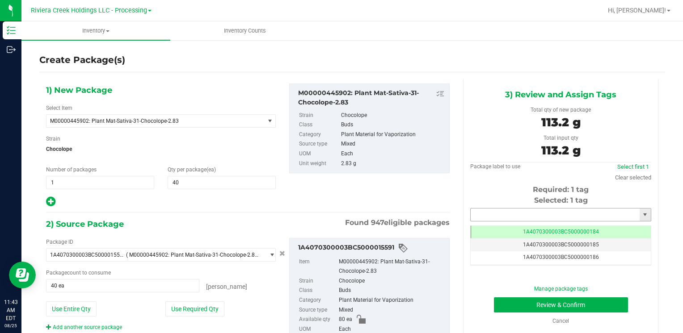
click at [487, 212] on input "text" at bounding box center [555, 215] width 169 height 13
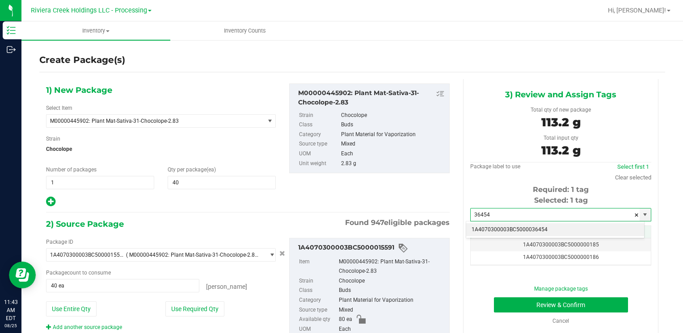
click at [490, 228] on li "1A4070300003BC5000036454" at bounding box center [555, 229] width 178 height 13
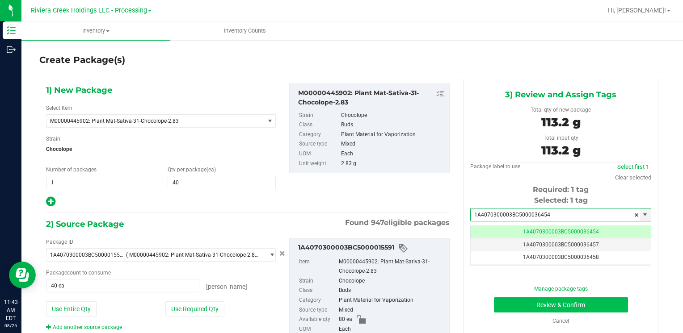
type input "1A4070300003BC5000036454"
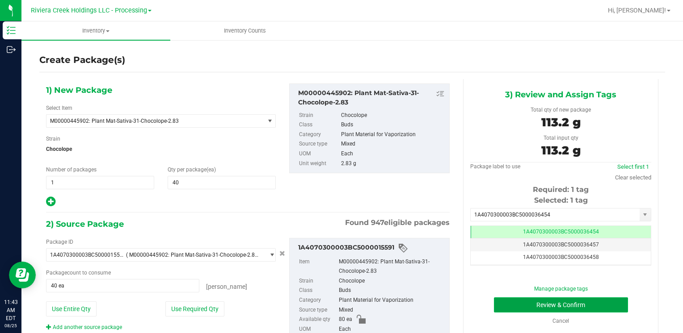
click at [511, 301] on button "Review & Confirm" at bounding box center [561, 305] width 134 height 15
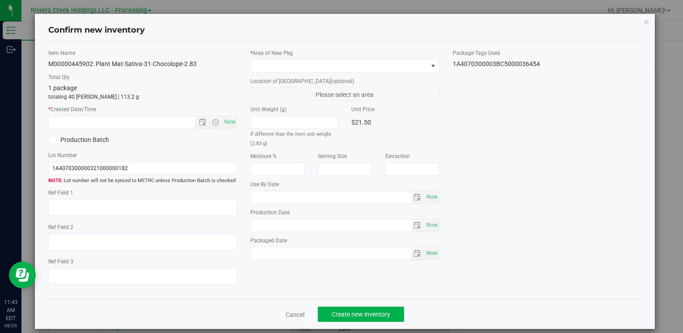
click at [240, 128] on div "Item Name M00000445902: Plant Mat-Sativa-31-Chocolope-2.83 Total Qty 1 package …" at bounding box center [143, 171] width 202 height 244
click at [222, 126] on span "Now" at bounding box center [229, 122] width 15 height 13
type input "[DATE] 11:43 AM"
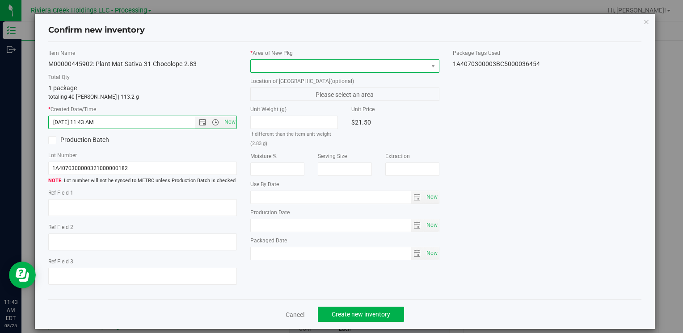
drag, startPoint x: 311, startPoint y: 59, endPoint x: 306, endPoint y: 69, distance: 11.4
click at [310, 59] on span at bounding box center [344, 65] width 189 height 13
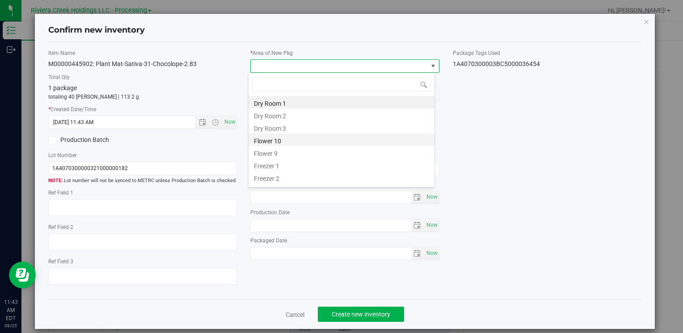
click at [295, 143] on li "Flower 10" at bounding box center [341, 140] width 186 height 13
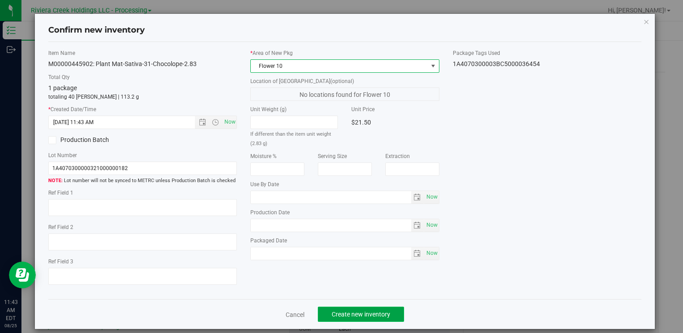
click at [356, 319] on button "Create new inventory" at bounding box center [361, 314] width 86 height 15
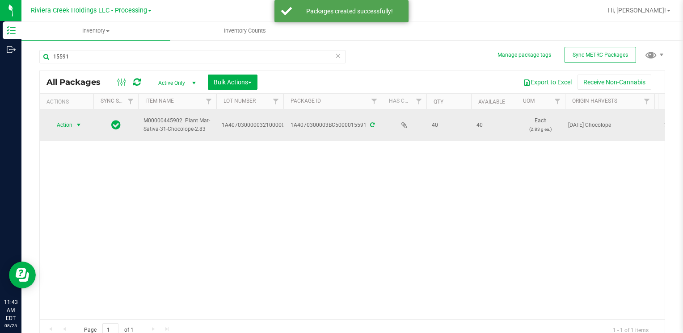
click at [74, 126] on span "select" at bounding box center [78, 125] width 11 height 13
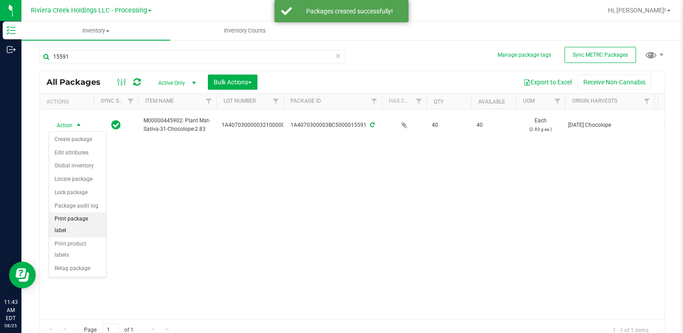
click at [92, 213] on li "Print package label" at bounding box center [77, 225] width 57 height 25
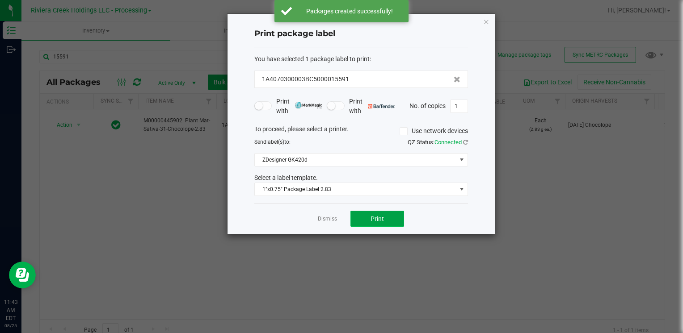
click at [379, 220] on span "Print" at bounding box center [376, 218] width 13 height 7
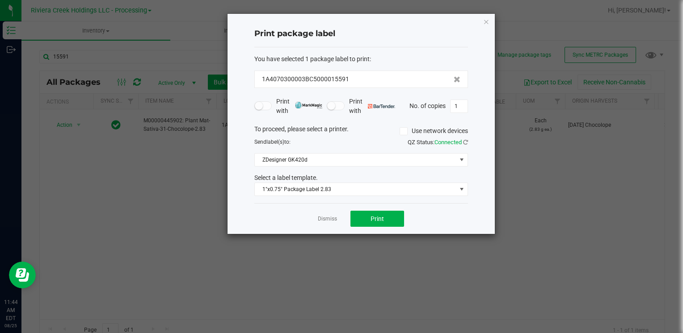
drag, startPoint x: 485, startPoint y: 19, endPoint x: 117, endPoint y: 65, distance: 371.5
click at [485, 19] on icon "button" at bounding box center [486, 21] width 6 height 11
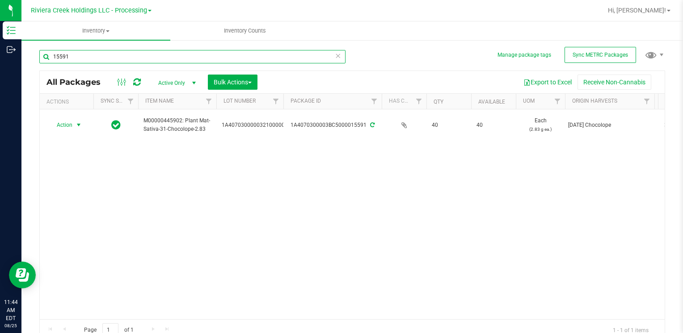
click at [74, 55] on input "15591" at bounding box center [192, 56] width 306 height 13
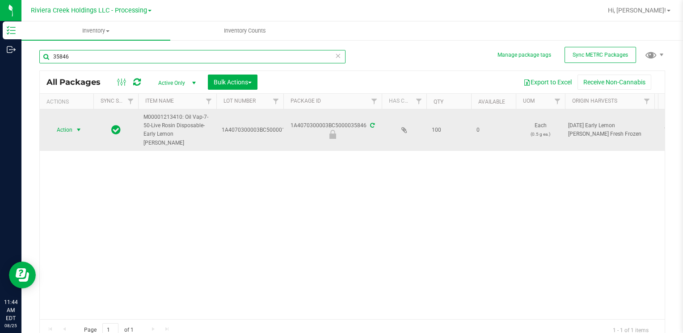
type input "35846"
click at [77, 126] on span "select" at bounding box center [78, 129] width 7 height 7
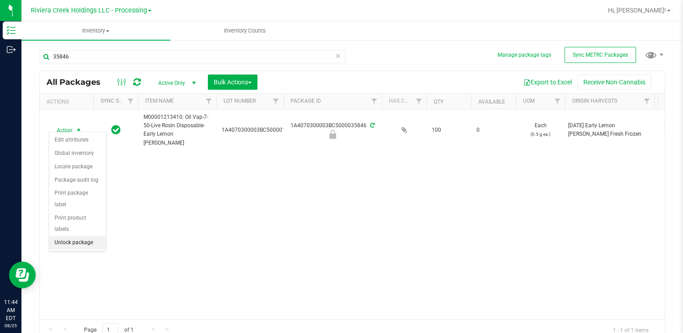
drag, startPoint x: 86, startPoint y: 230, endPoint x: 71, endPoint y: 220, distance: 17.4
click at [85, 236] on li "Unlock package" at bounding box center [77, 242] width 57 height 13
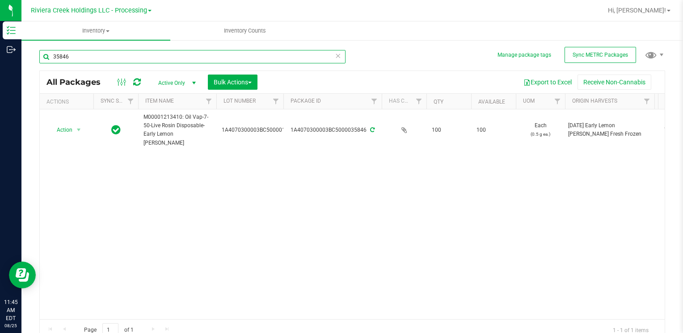
click at [97, 50] on input "35846" at bounding box center [192, 56] width 306 height 13
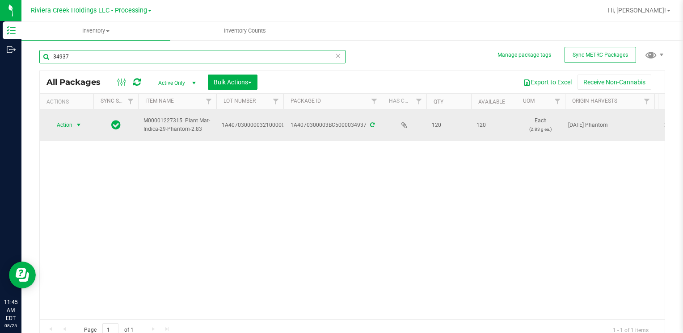
type input "34937"
click at [77, 128] on span "select" at bounding box center [78, 125] width 11 height 13
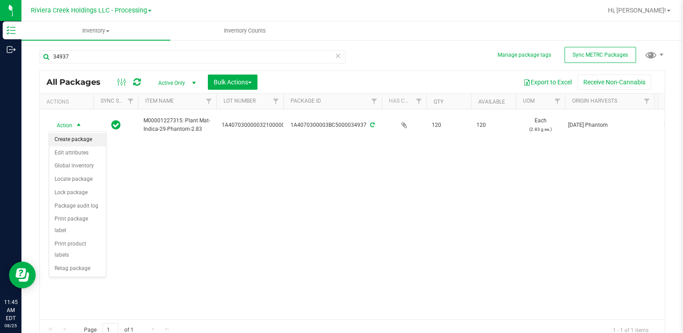
click at [88, 139] on li "Create package" at bounding box center [77, 139] width 57 height 13
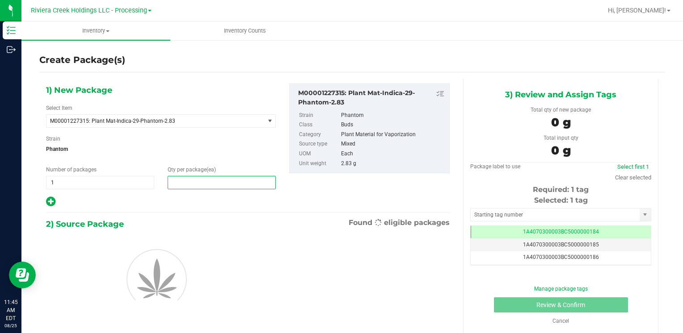
drag, startPoint x: 181, startPoint y: 181, endPoint x: 177, endPoint y: 174, distance: 7.6
click at [181, 176] on span at bounding box center [222, 182] width 108 height 13
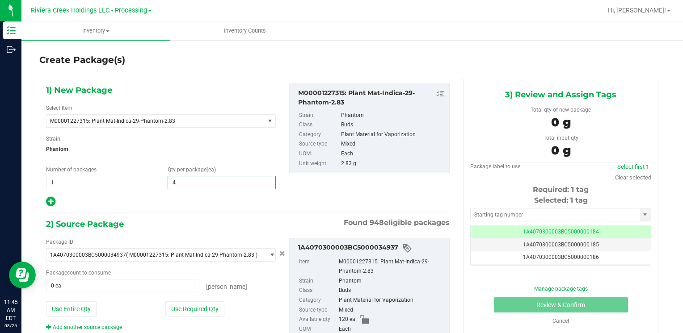
type input "40"
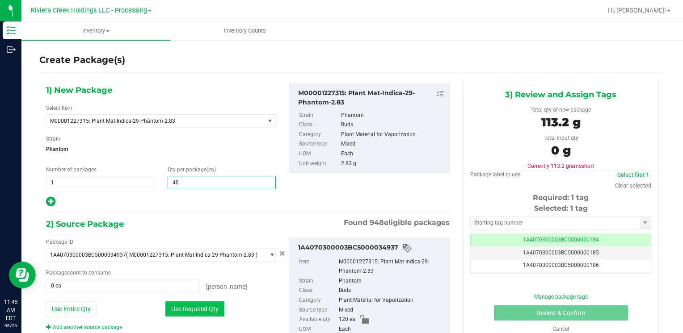
type input "40"
drag, startPoint x: 182, startPoint y: 312, endPoint x: 235, endPoint y: 324, distance: 54.5
click at [182, 312] on button "Use Required Qty" at bounding box center [194, 309] width 59 height 15
type input "40 ea"
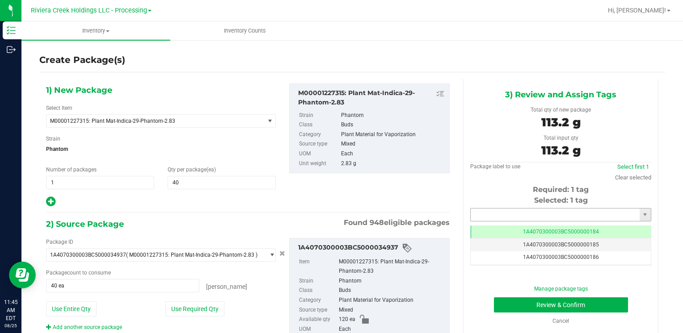
click at [500, 215] on input "text" at bounding box center [555, 215] width 169 height 13
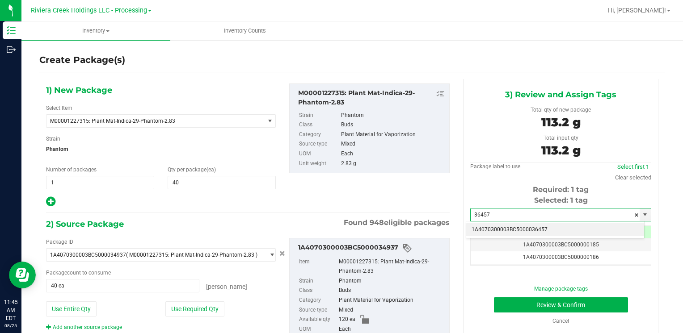
click at [484, 224] on li "1A4070300003BC5000036457" at bounding box center [555, 229] width 178 height 13
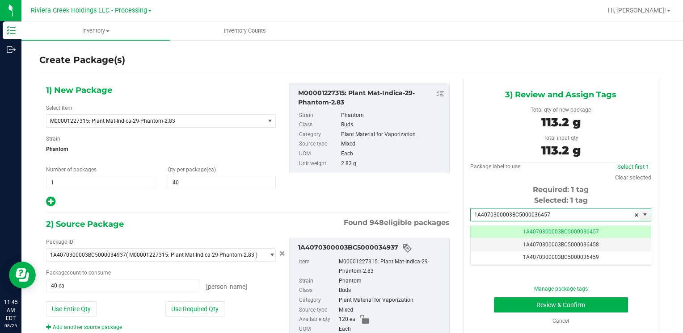
type input "1A4070300003BC5000036457"
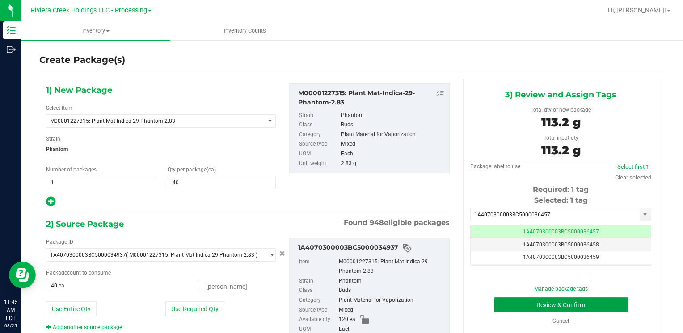
drag, startPoint x: 545, startPoint y: 273, endPoint x: 499, endPoint y: 307, distance: 56.7
click at [499, 307] on button "Review & Confirm" at bounding box center [561, 305] width 134 height 15
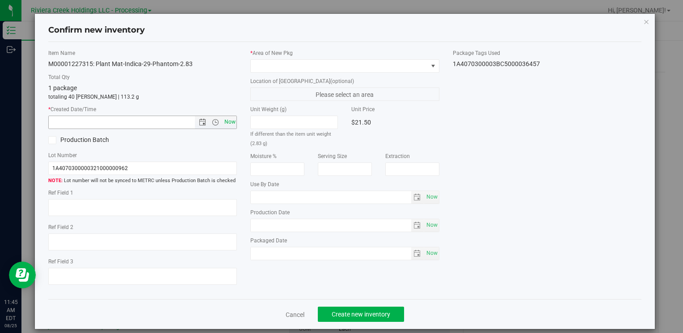
click at [232, 117] on span "Now" at bounding box center [142, 122] width 189 height 13
drag, startPoint x: 231, startPoint y: 118, endPoint x: 225, endPoint y: 121, distance: 6.4
click at [225, 121] on span "Now" at bounding box center [229, 122] width 15 height 13
type input "[DATE] 11:45 AM"
drag, startPoint x: 258, startPoint y: 155, endPoint x: 266, endPoint y: 63, distance: 92.4
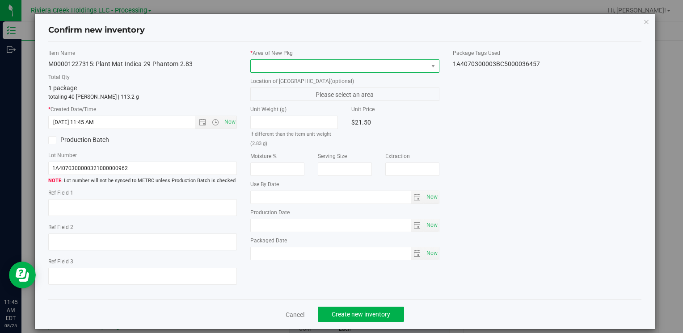
click at [266, 63] on span at bounding box center [339, 66] width 176 height 13
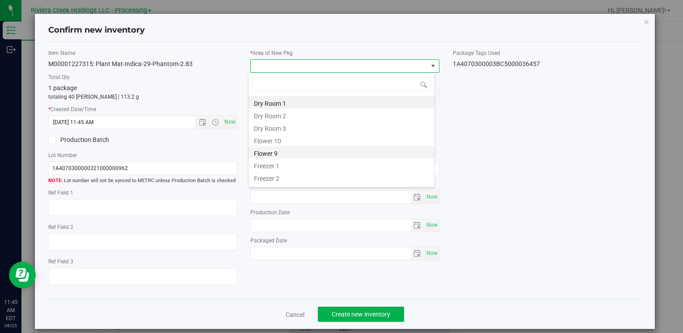
click at [282, 146] on li "Flower 9" at bounding box center [341, 152] width 186 height 13
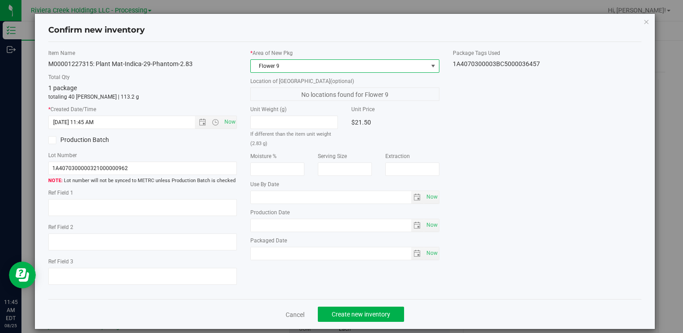
click at [285, 62] on span "Flower 9" at bounding box center [339, 66] width 176 height 13
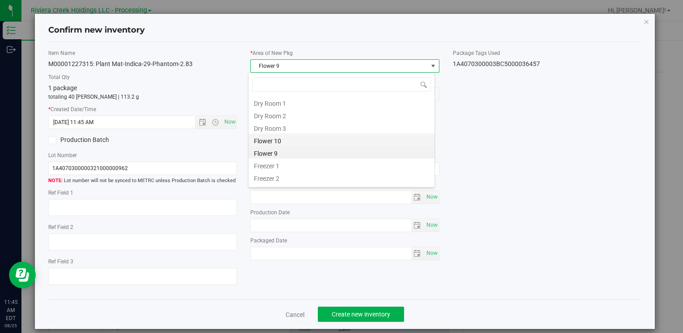
click at [298, 139] on li "Flower 10" at bounding box center [341, 140] width 186 height 13
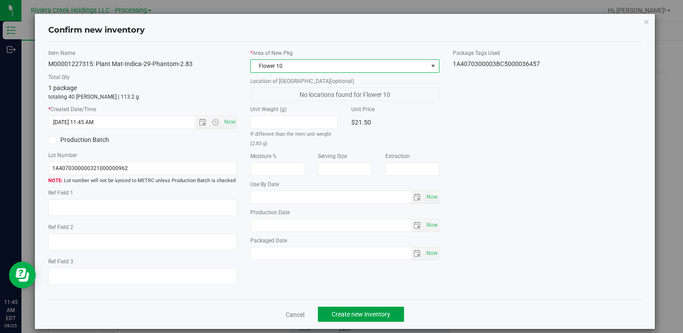
click at [340, 311] on span "Create new inventory" at bounding box center [361, 314] width 59 height 7
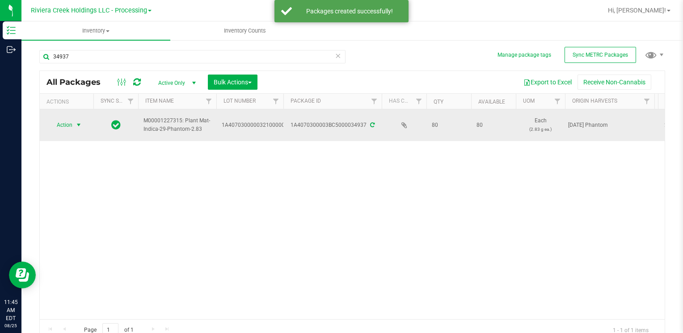
click at [63, 122] on span "Action" at bounding box center [61, 125] width 24 height 13
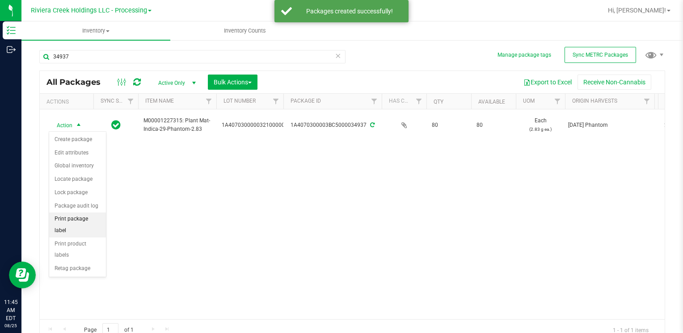
drag, startPoint x: 92, startPoint y: 213, endPoint x: 98, endPoint y: 215, distance: 5.8
click at [93, 213] on li "Print package label" at bounding box center [77, 225] width 57 height 25
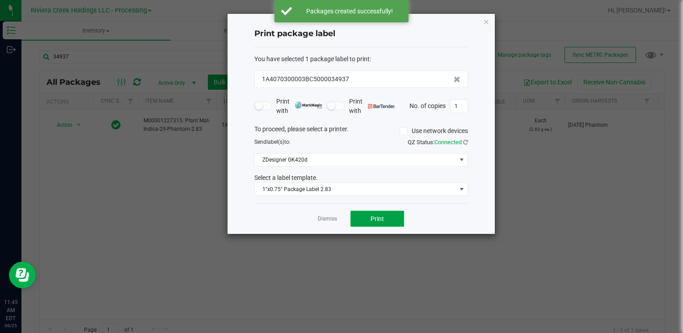
click at [395, 218] on button "Print" at bounding box center [377, 219] width 54 height 16
